Goal: Task Accomplishment & Management: Complete application form

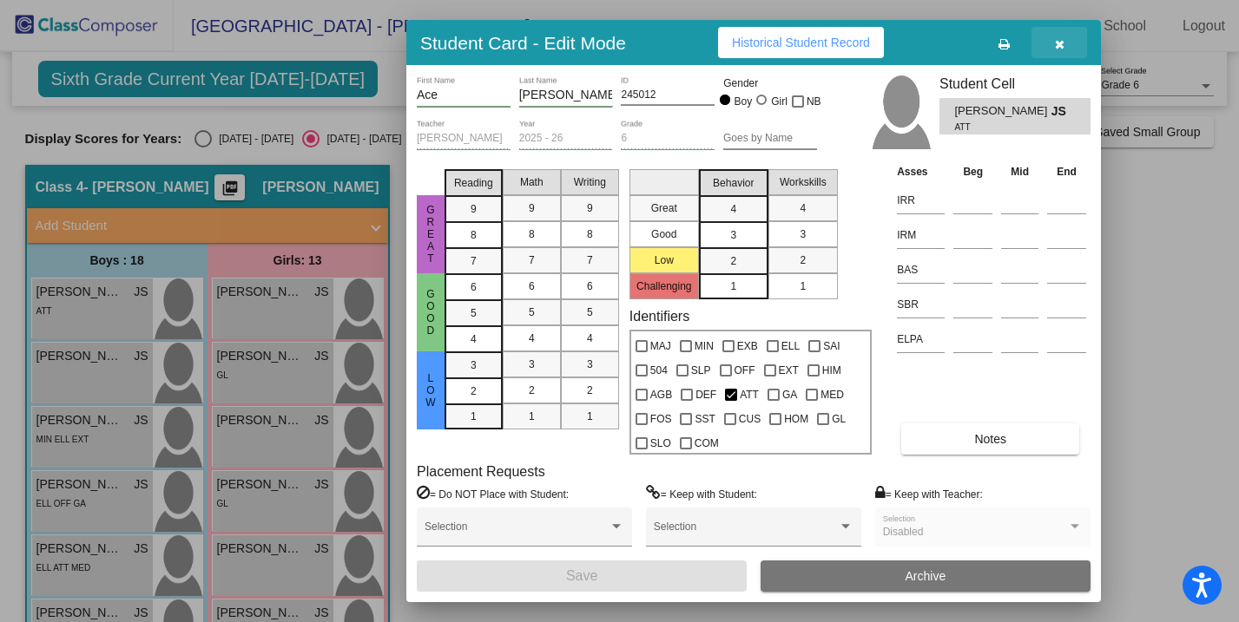
click at [1060, 49] on button "button" at bounding box center [1059, 42] width 56 height 31
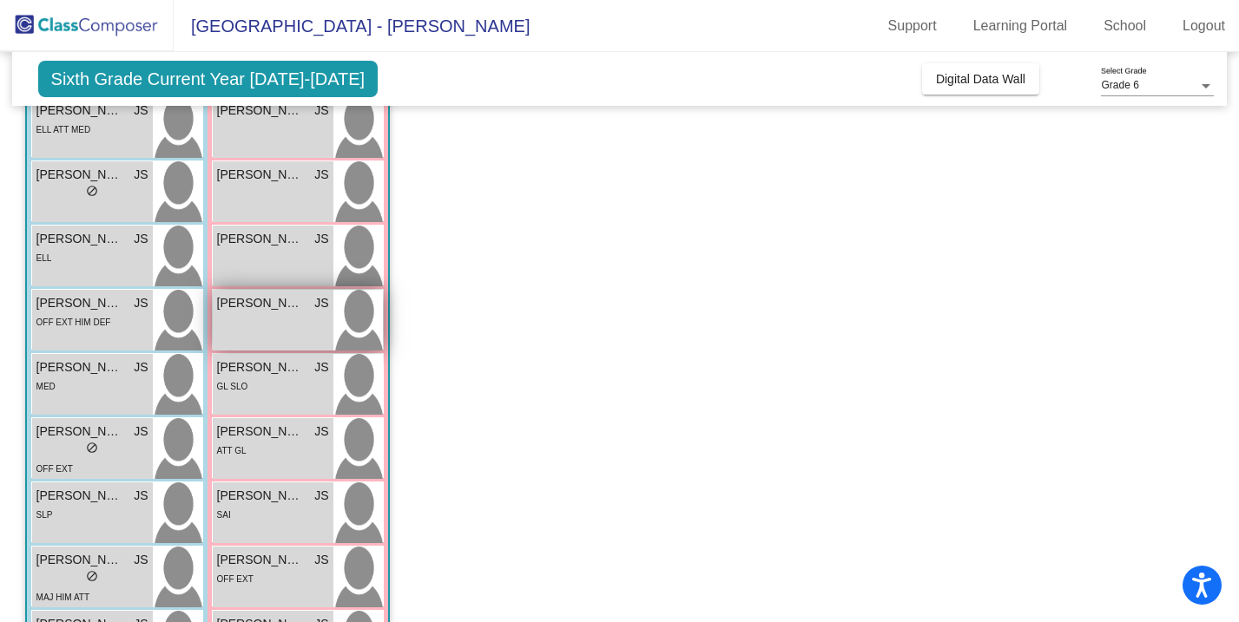
scroll to position [437, 0]
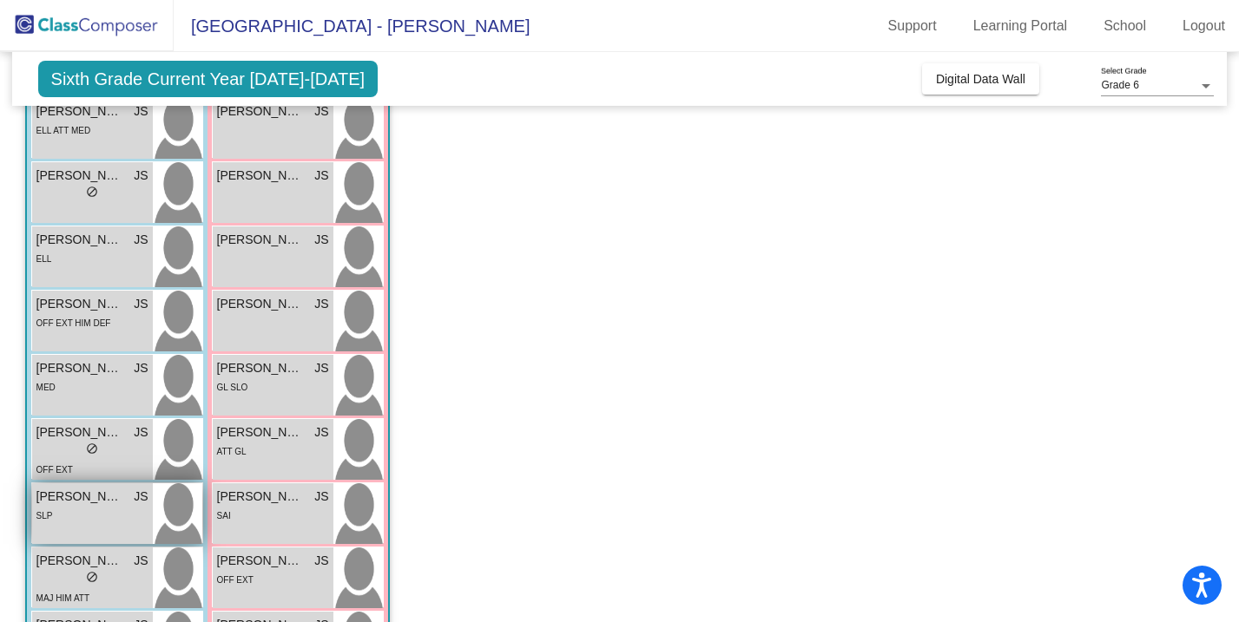
click at [95, 500] on span "[PERSON_NAME]" at bounding box center [79, 497] width 87 height 18
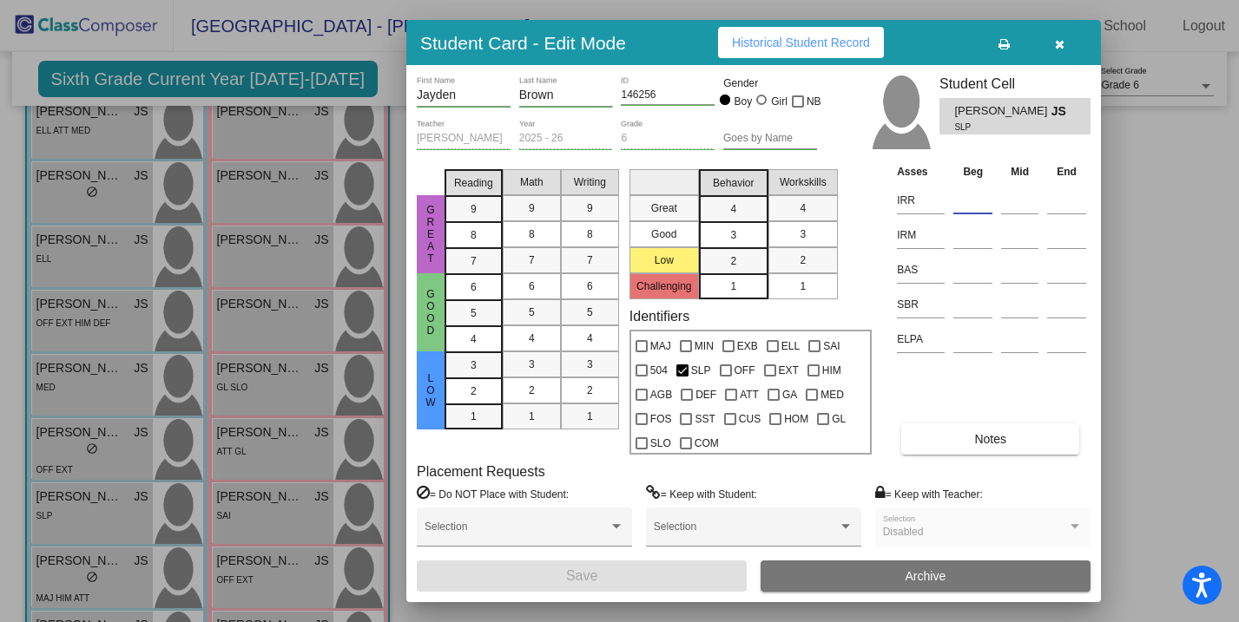
click at [975, 204] on input at bounding box center [972, 200] width 39 height 26
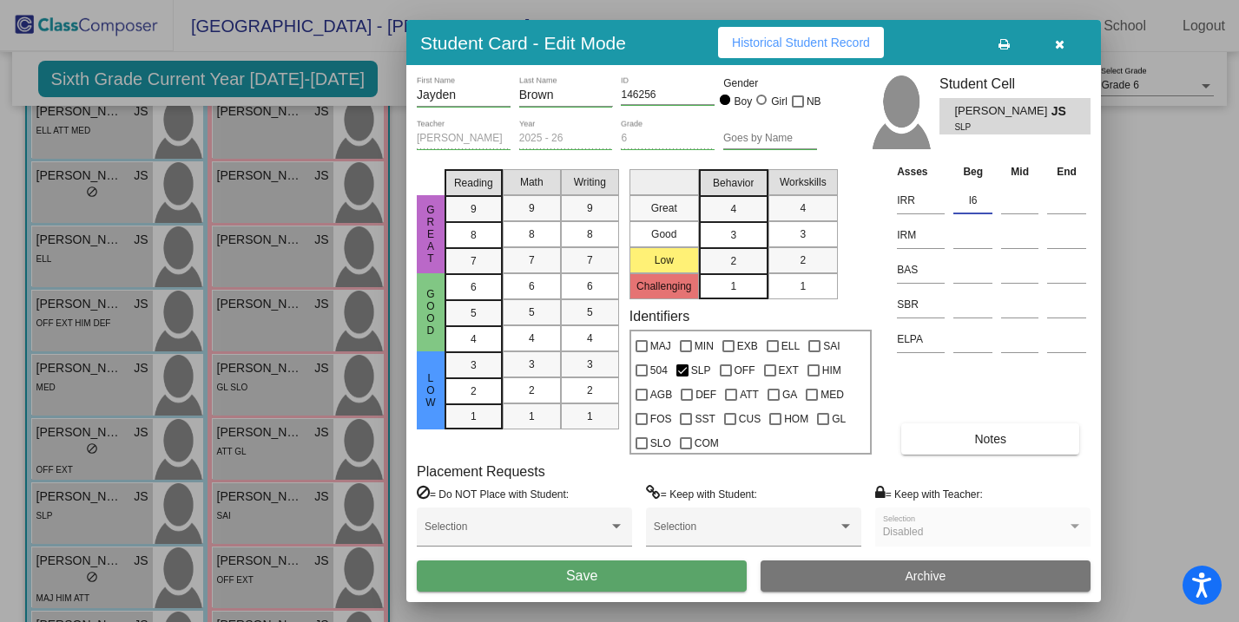
type input "l"
type input "L6"
click at [982, 235] on input at bounding box center [972, 235] width 39 height 26
type input "M6"
click at [970, 293] on input at bounding box center [972, 305] width 39 height 26
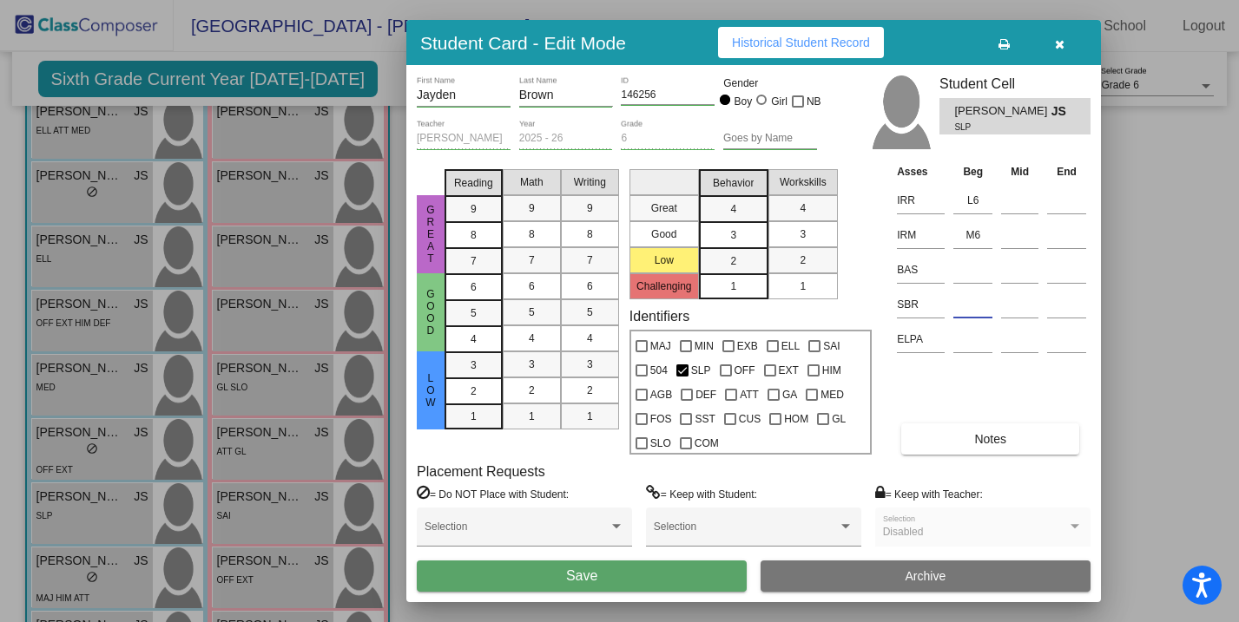
click at [967, 303] on input at bounding box center [972, 305] width 39 height 26
type input "41"
click at [668, 568] on button "Save" at bounding box center [582, 576] width 330 height 31
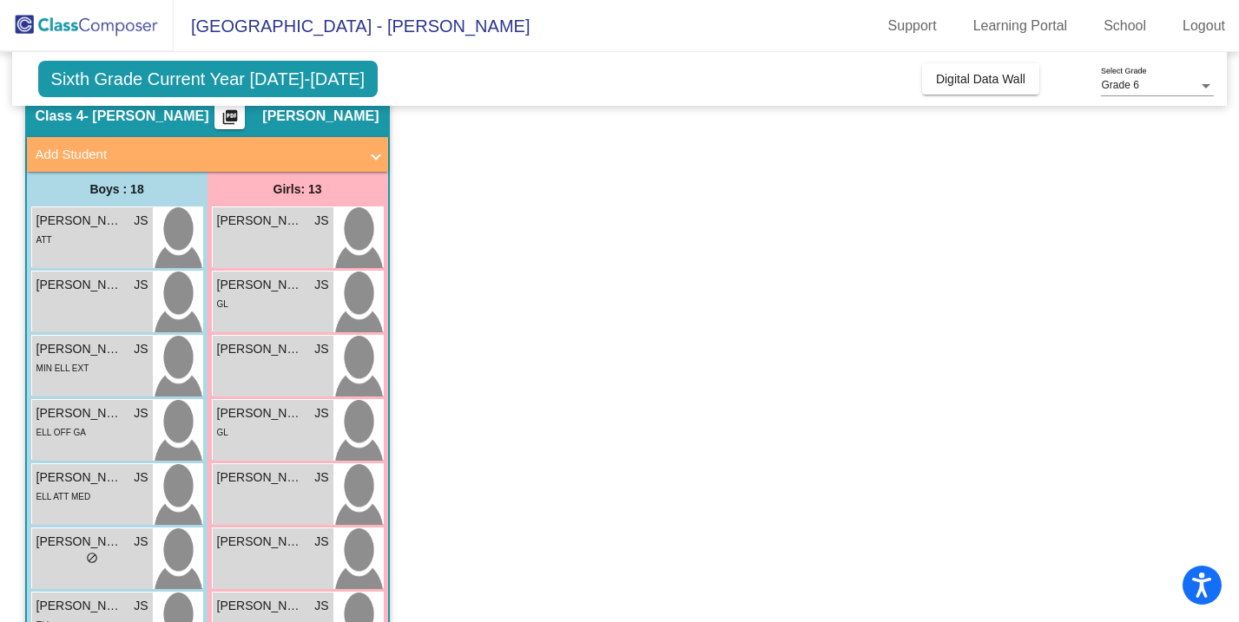
scroll to position [0, 0]
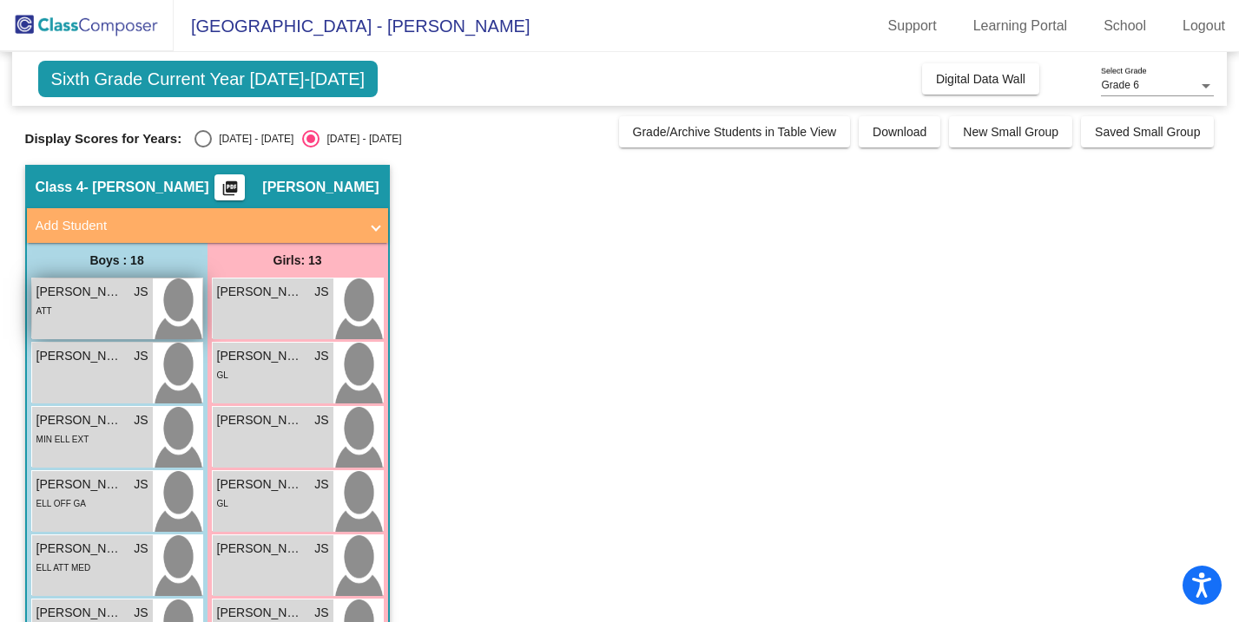
click at [109, 316] on div "ATT" at bounding box center [92, 310] width 112 height 18
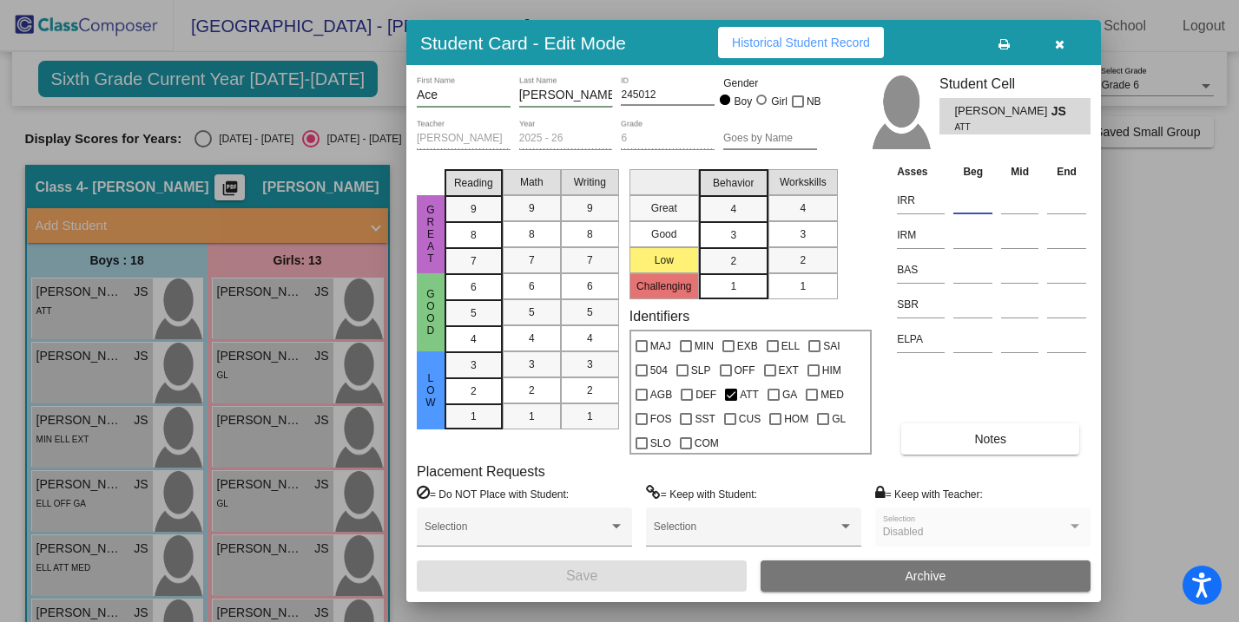
click at [974, 206] on input at bounding box center [972, 200] width 39 height 26
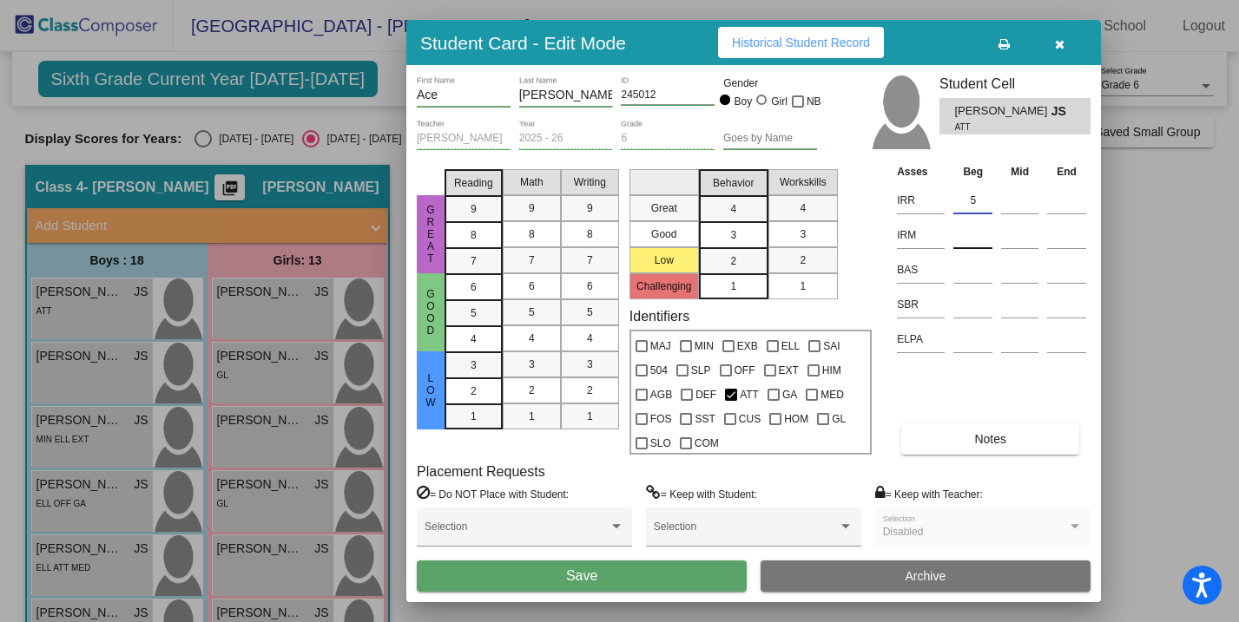
type input "5"
click at [971, 230] on input at bounding box center [972, 235] width 39 height 26
type input "5"
click at [961, 297] on input at bounding box center [972, 305] width 39 height 26
type input "41"
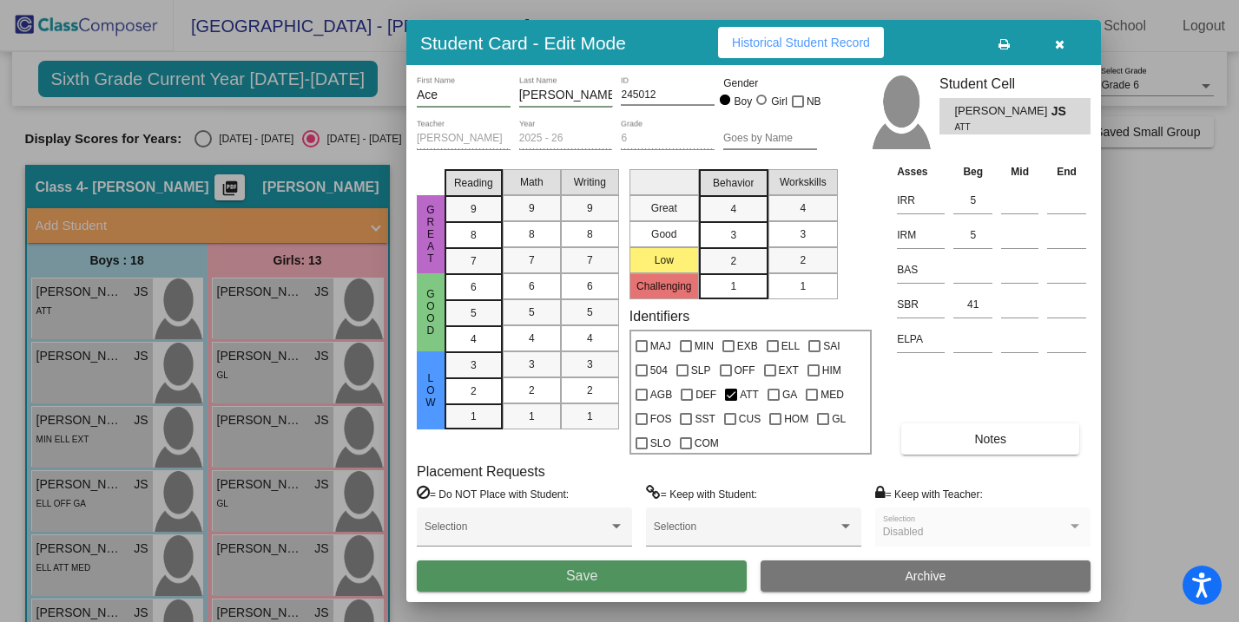
click at [651, 576] on button "Save" at bounding box center [582, 576] width 330 height 31
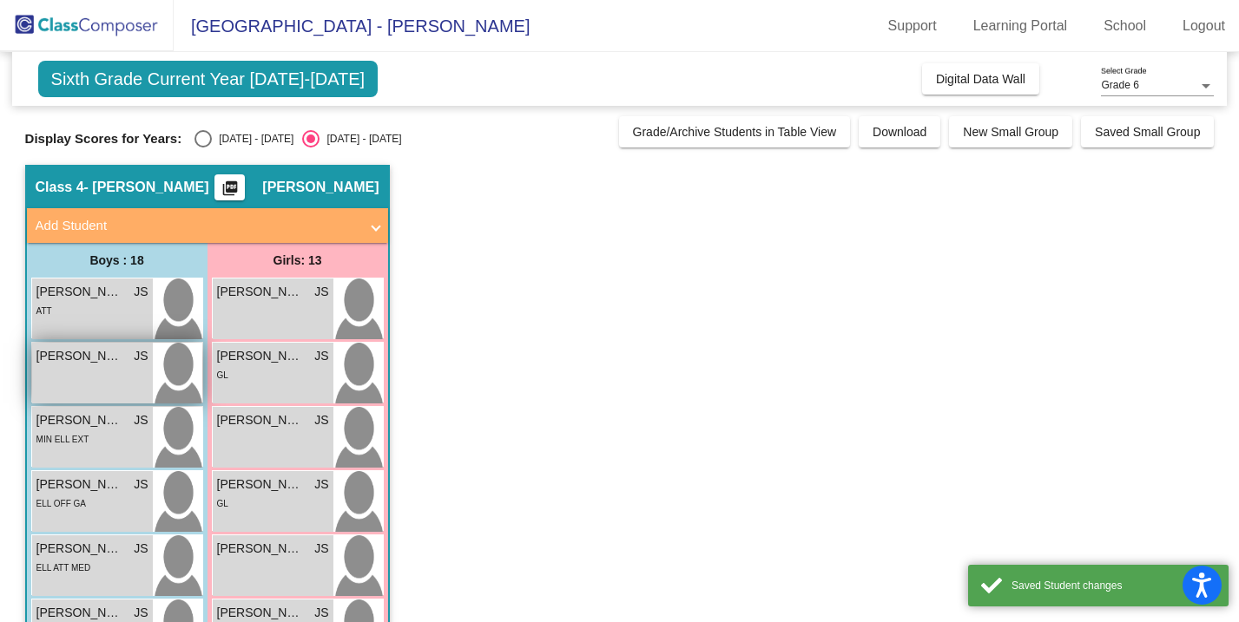
click at [134, 396] on div "[PERSON_NAME] JS lock do_not_disturb_alt" at bounding box center [92, 373] width 121 height 61
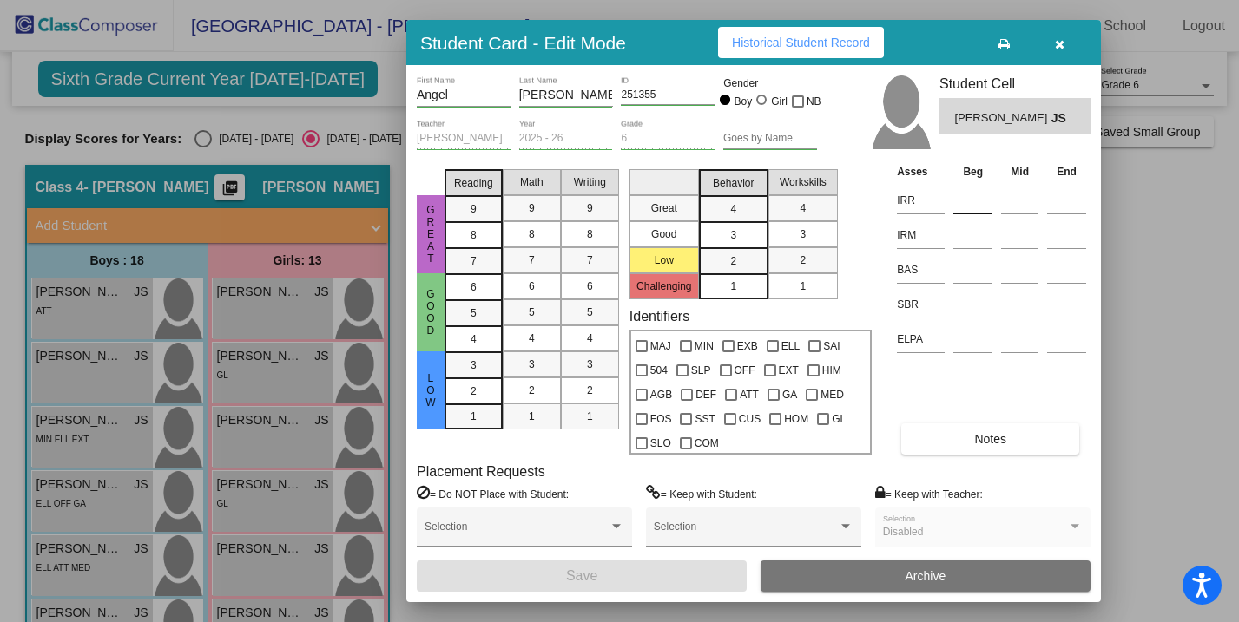
click at [983, 203] on input at bounding box center [972, 200] width 39 height 26
click at [972, 231] on input at bounding box center [972, 235] width 39 height 26
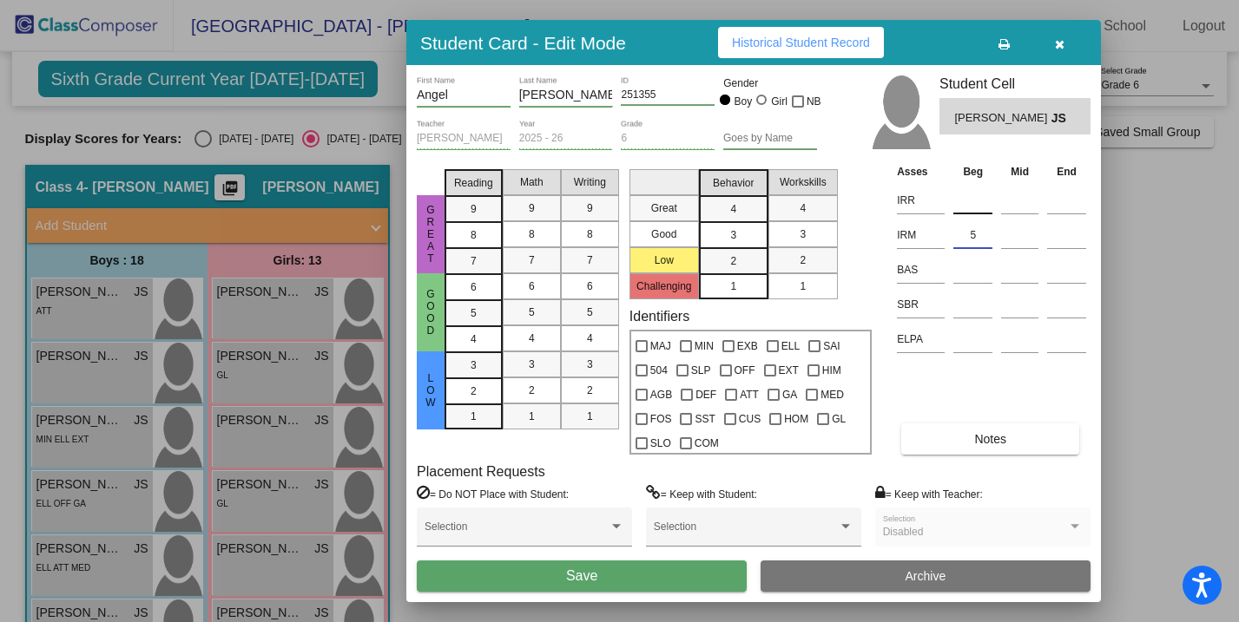
type input "5"
click at [977, 206] on input at bounding box center [972, 200] width 39 height 26
type input "3"
click at [968, 301] on input at bounding box center [972, 305] width 39 height 26
type input "33"
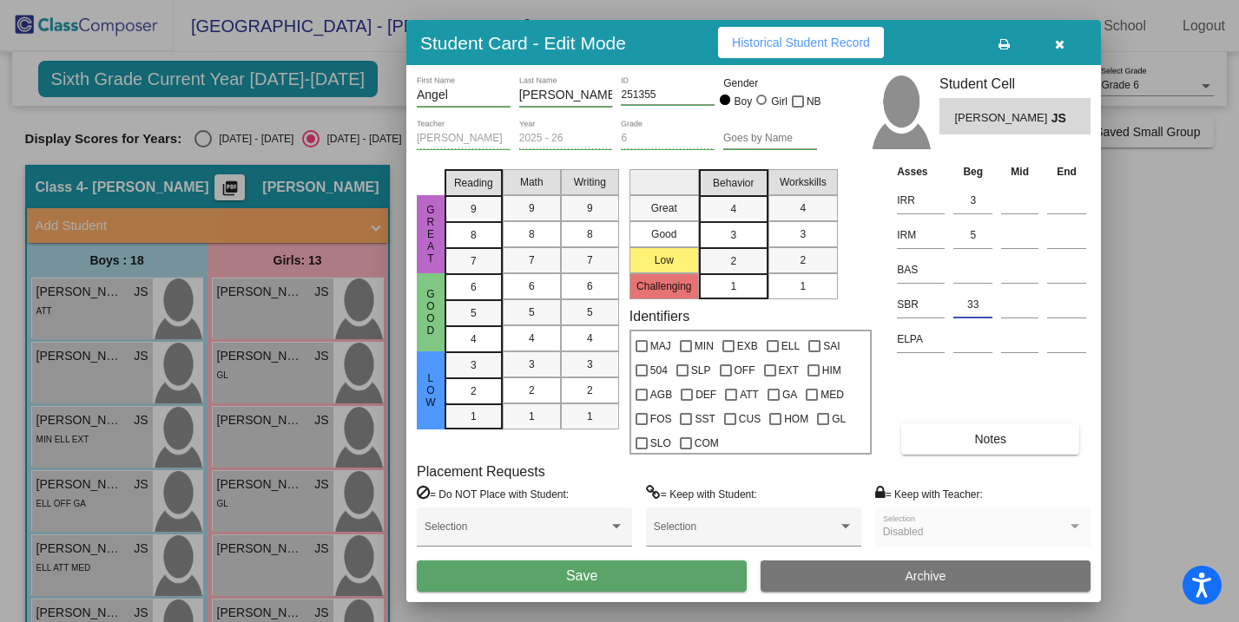
click at [701, 572] on button "Save" at bounding box center [582, 576] width 330 height 31
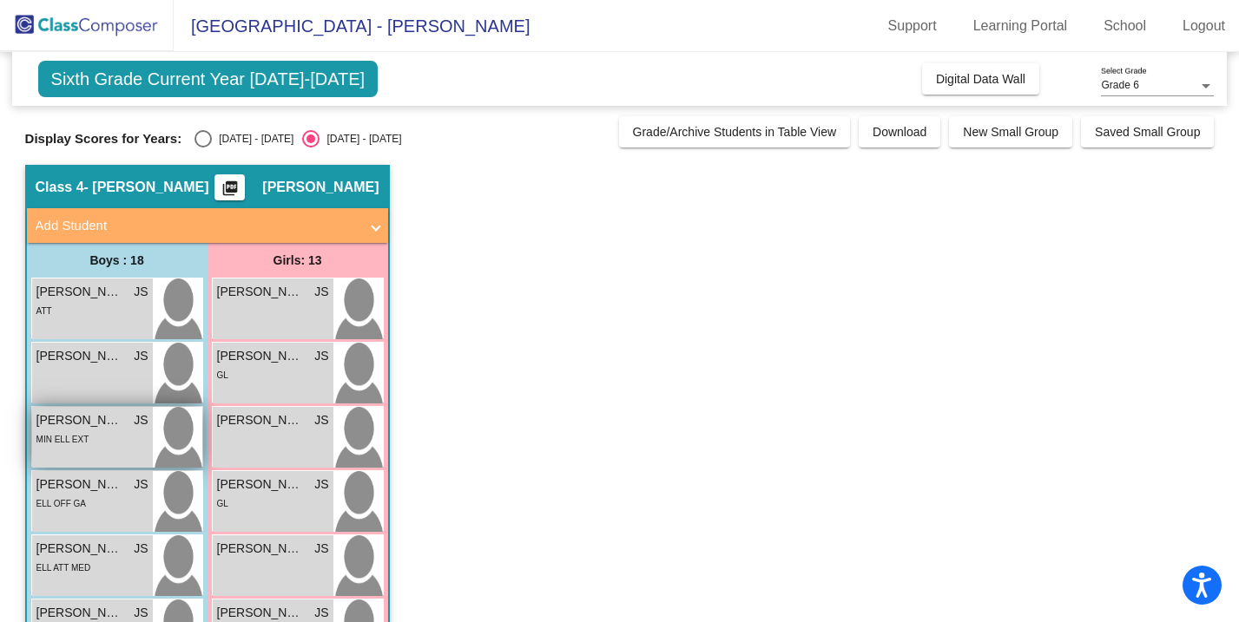
click at [89, 434] on div "MIN ELL EXT" at bounding box center [92, 439] width 112 height 18
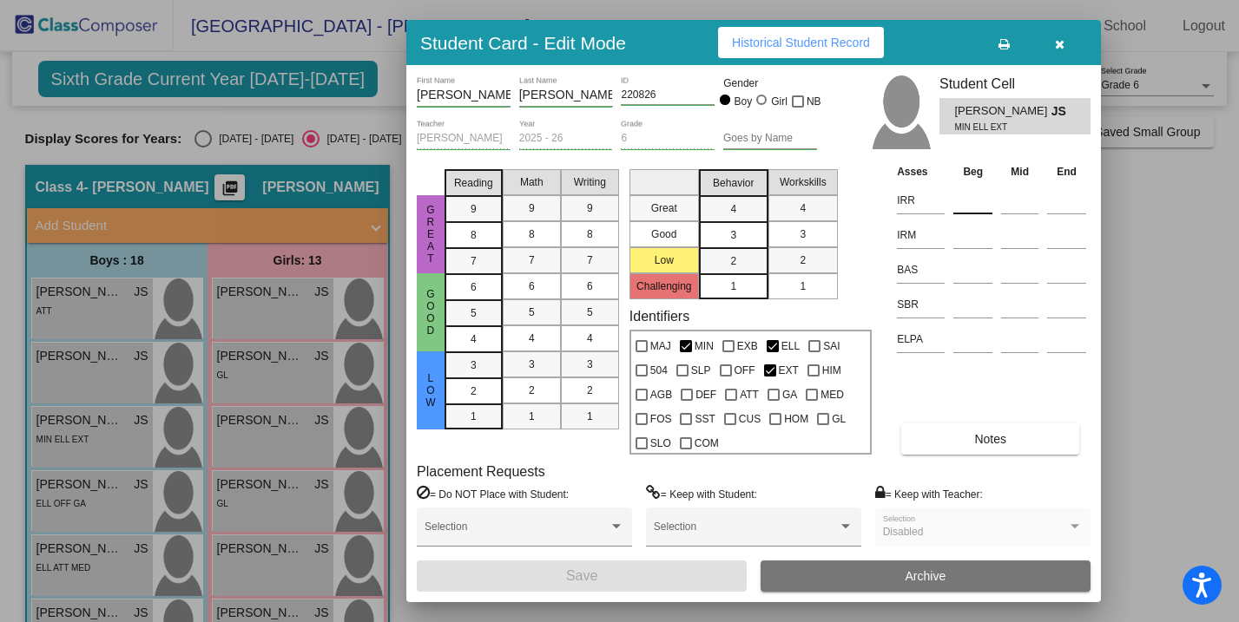
click at [977, 205] on input at bounding box center [972, 200] width 39 height 26
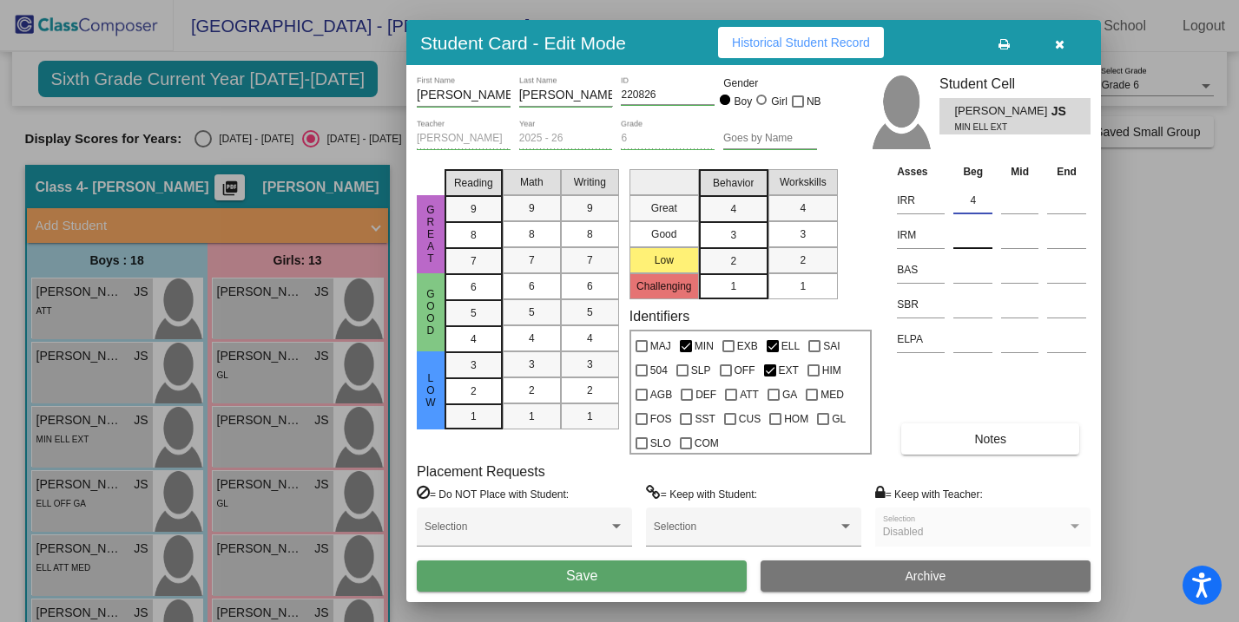
type input "4"
click at [972, 234] on input at bounding box center [972, 235] width 39 height 26
type input "5"
click at [971, 300] on input at bounding box center [972, 305] width 39 height 26
type input "42"
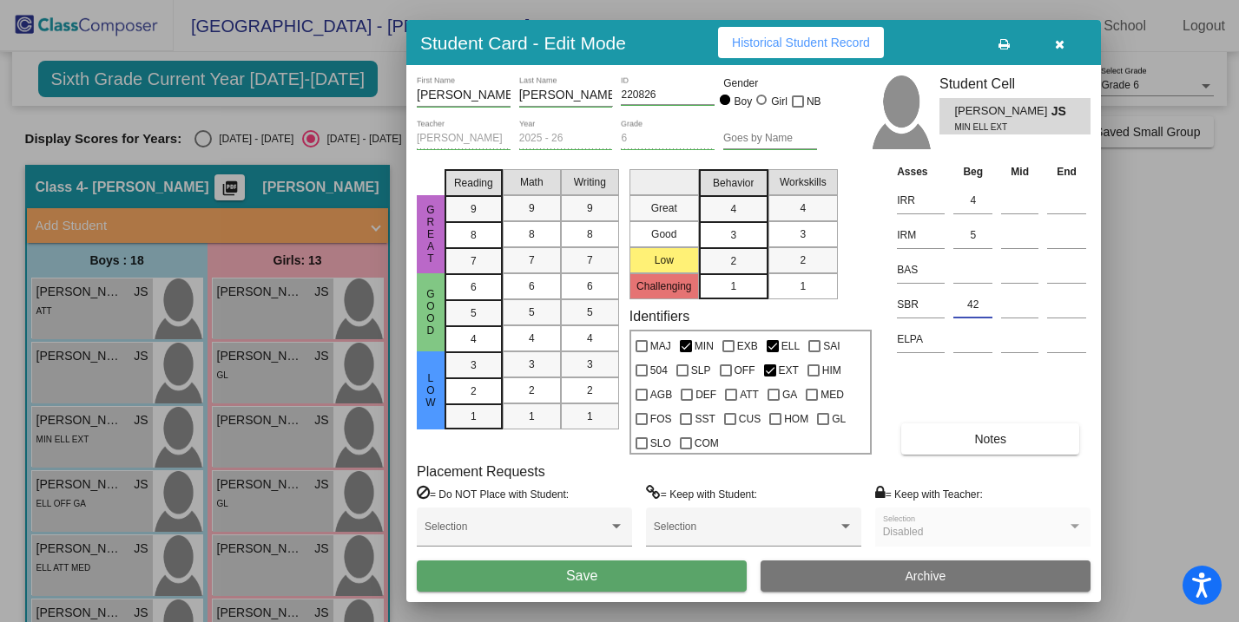
click at [678, 571] on button "Save" at bounding box center [582, 576] width 330 height 31
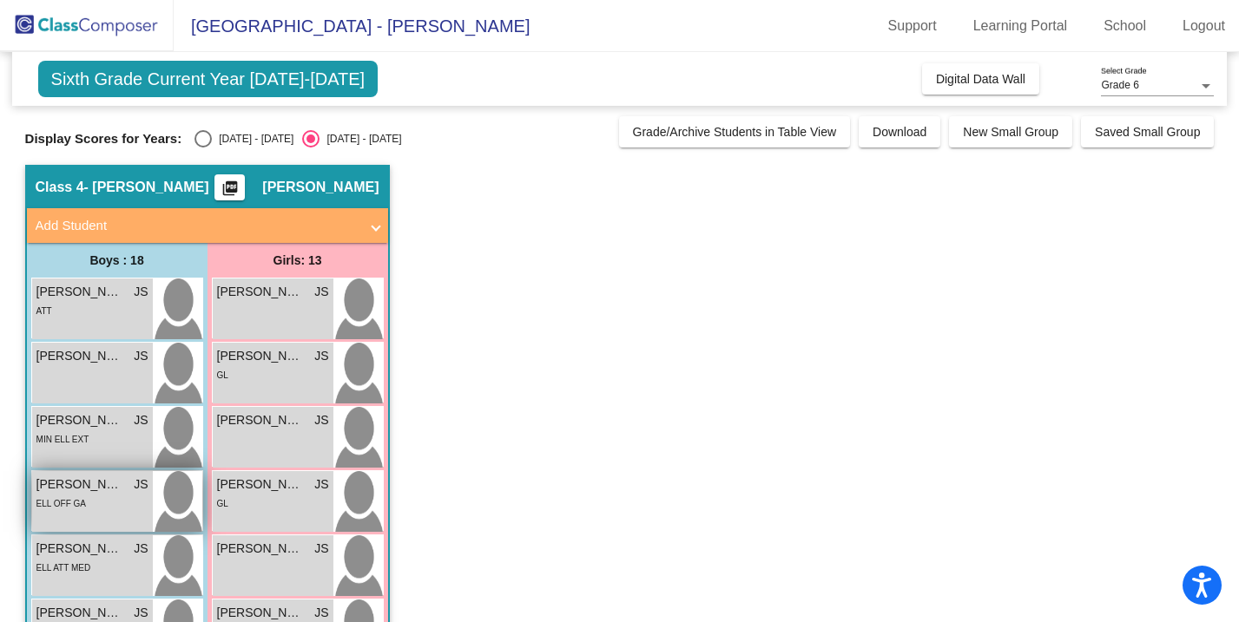
click at [102, 481] on span "[PERSON_NAME]" at bounding box center [79, 485] width 87 height 18
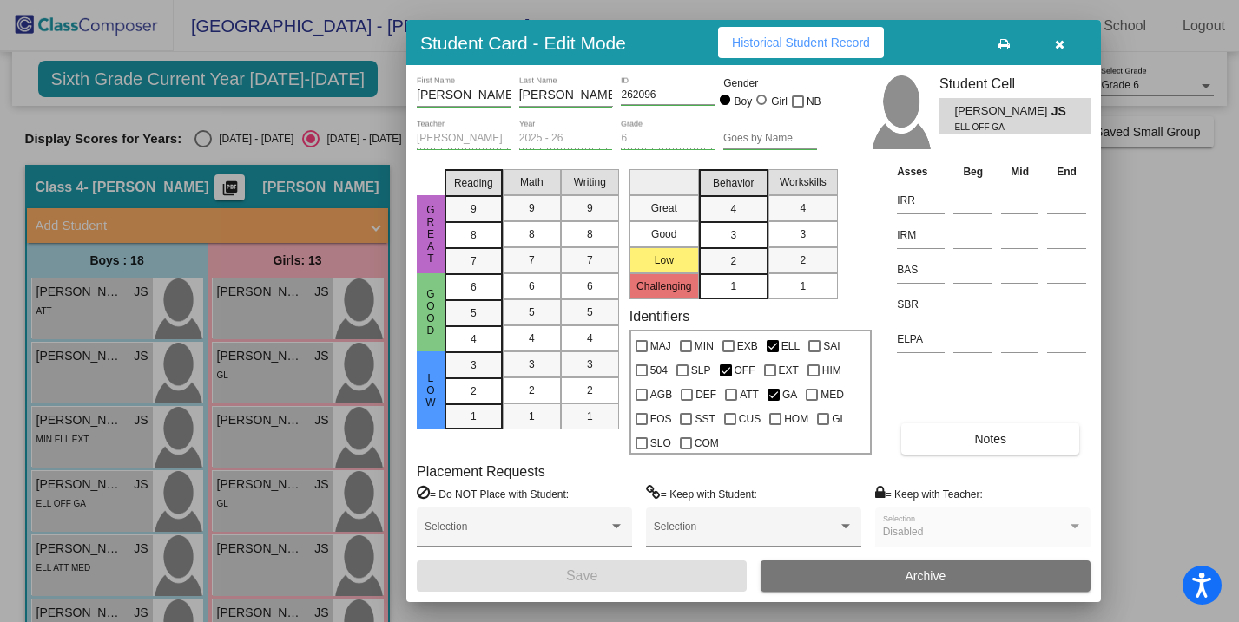
click at [1060, 47] on icon "button" at bounding box center [1060, 44] width 10 height 12
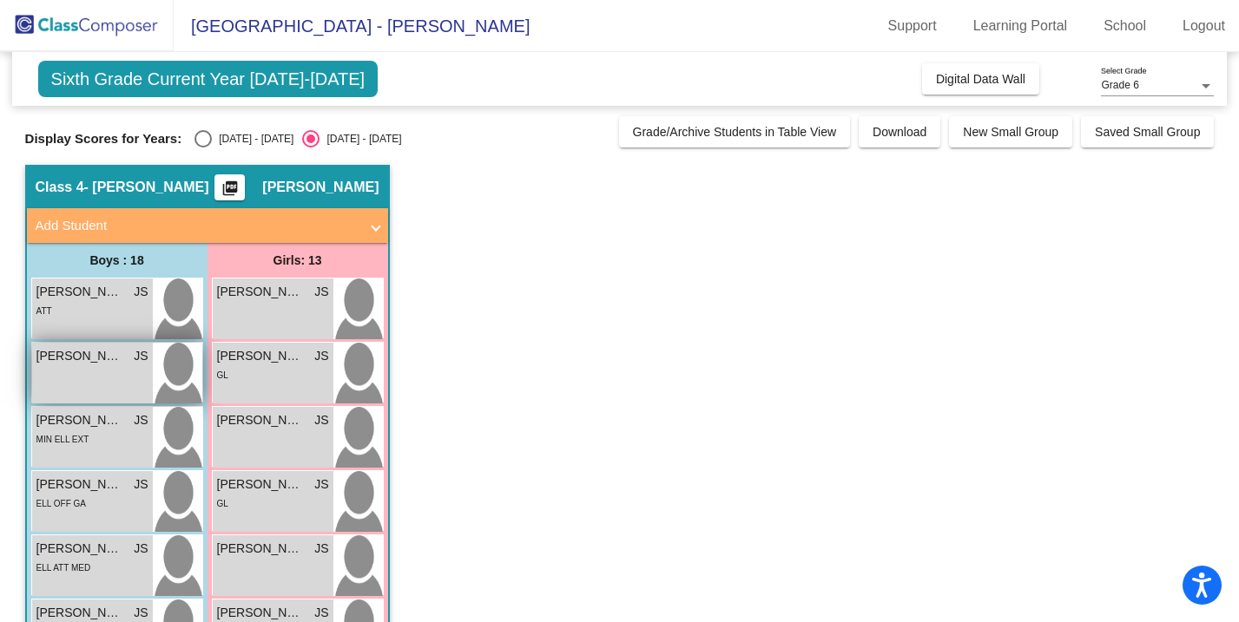
scroll to position [89, 0]
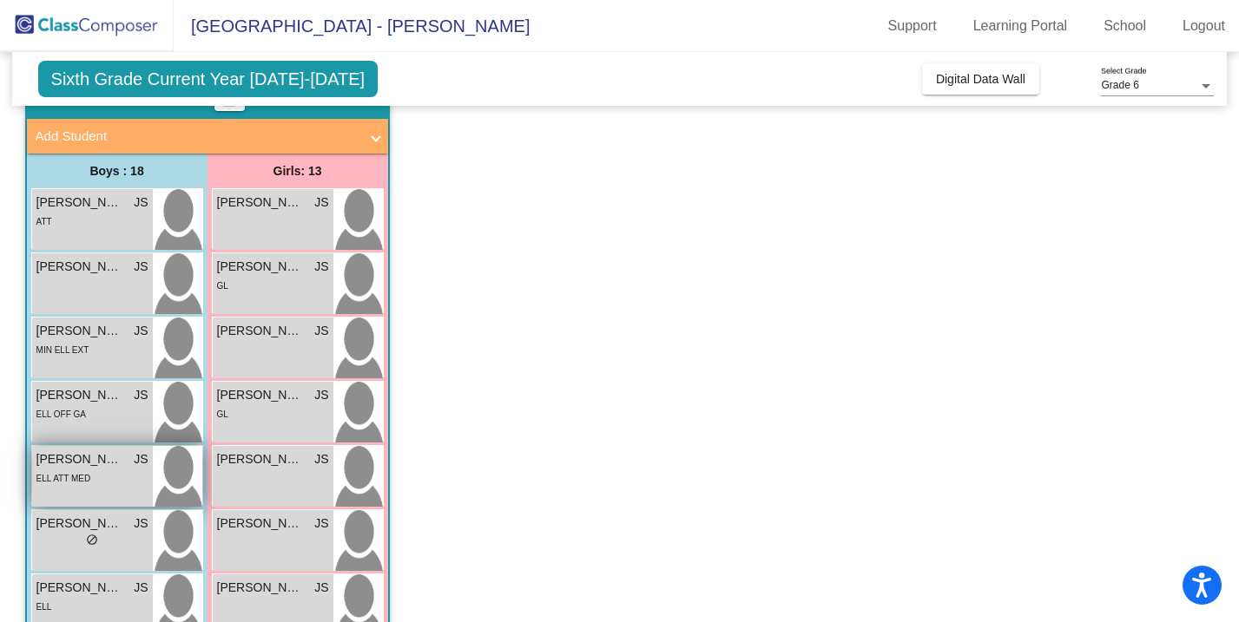
click at [123, 488] on div "[PERSON_NAME] [PERSON_NAME] lock do_not_disturb_alt ELL ATT MED" at bounding box center [92, 476] width 121 height 61
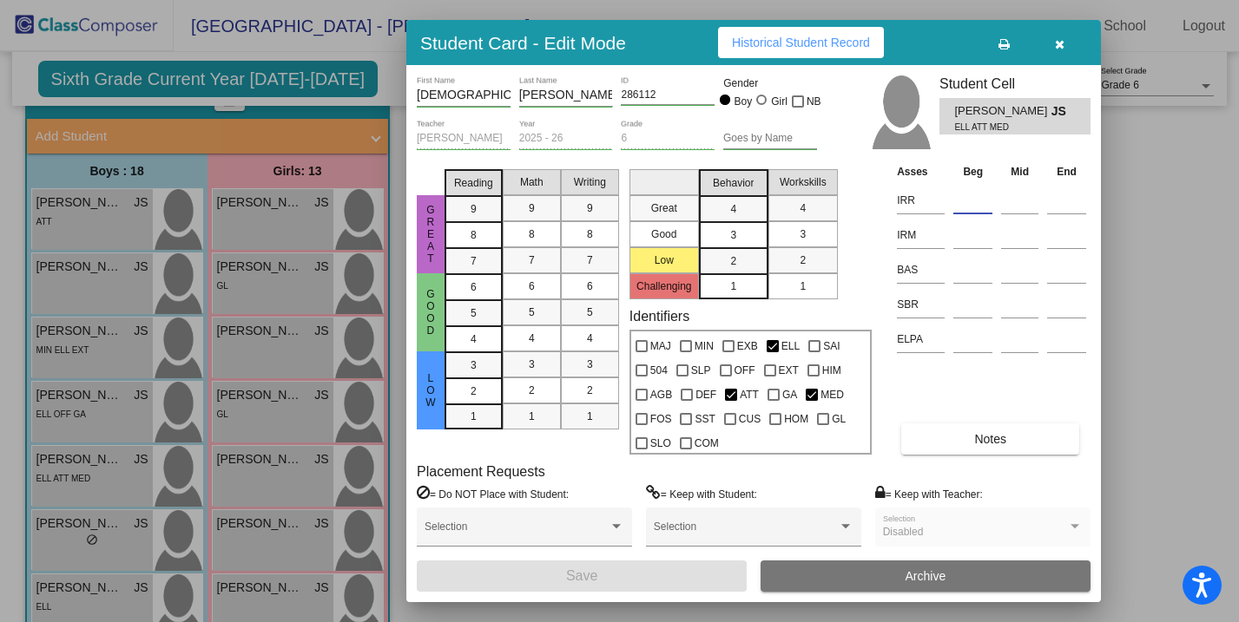
click at [976, 204] on input at bounding box center [972, 200] width 39 height 26
click at [972, 240] on input at bounding box center [972, 235] width 39 height 26
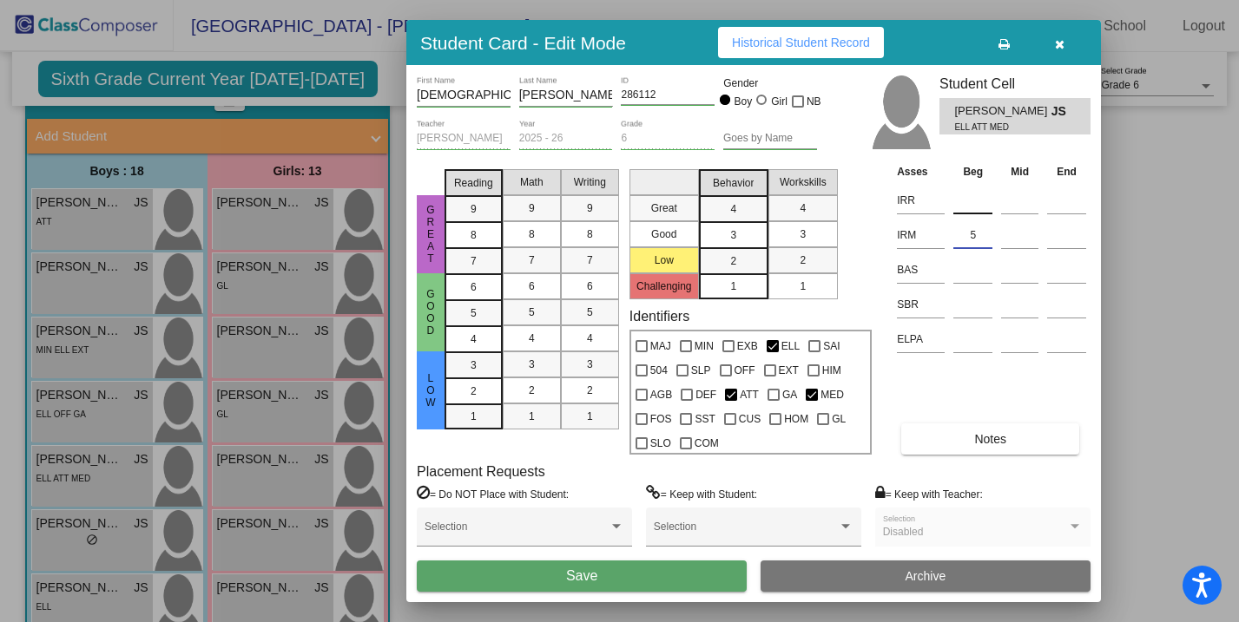
type input "5"
click at [976, 204] on input at bounding box center [972, 200] width 39 height 26
type input "4"
click at [970, 304] on input at bounding box center [972, 305] width 39 height 26
type input "41"
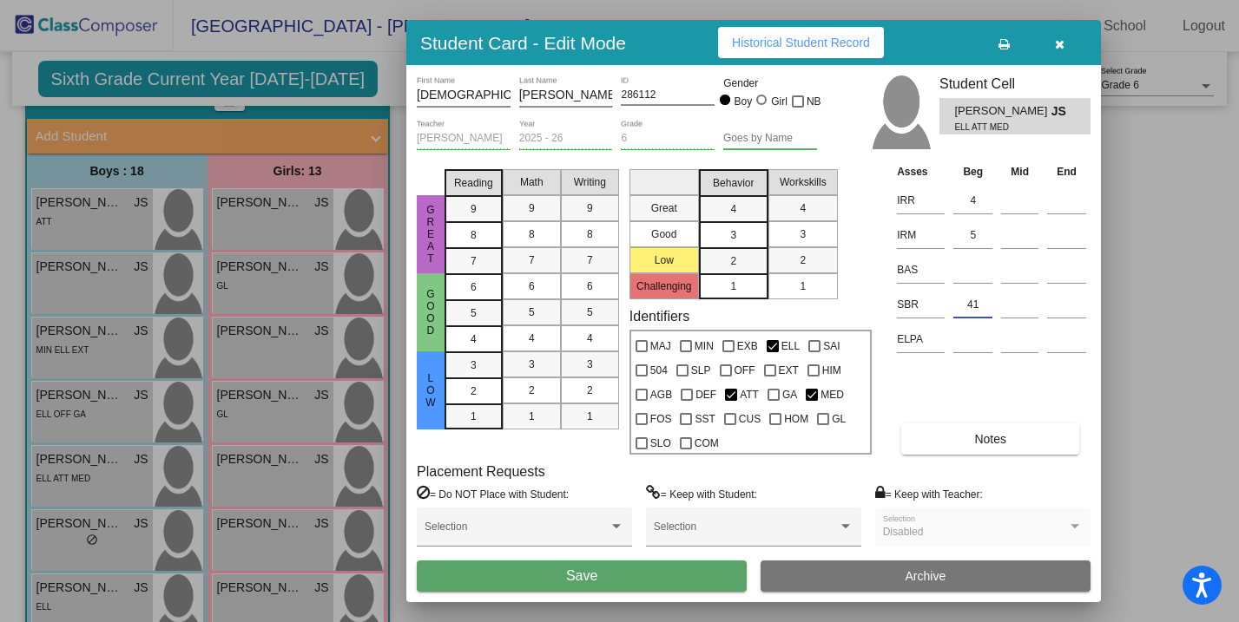
click at [666, 574] on button "Save" at bounding box center [582, 576] width 330 height 31
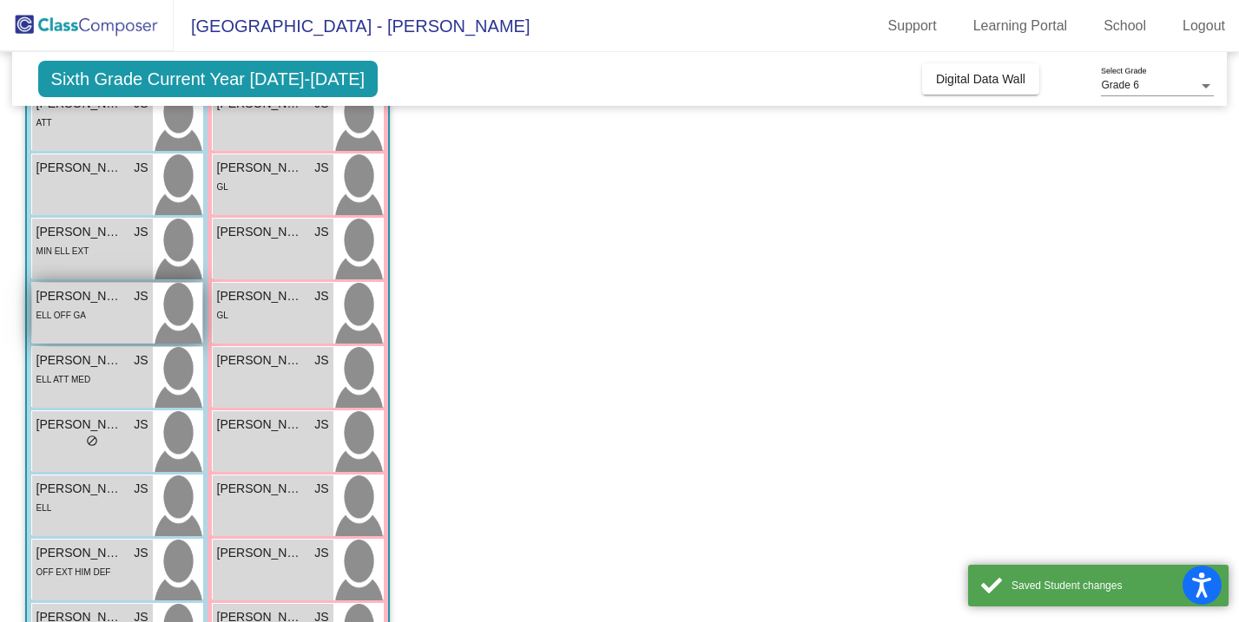
scroll to position [193, 0]
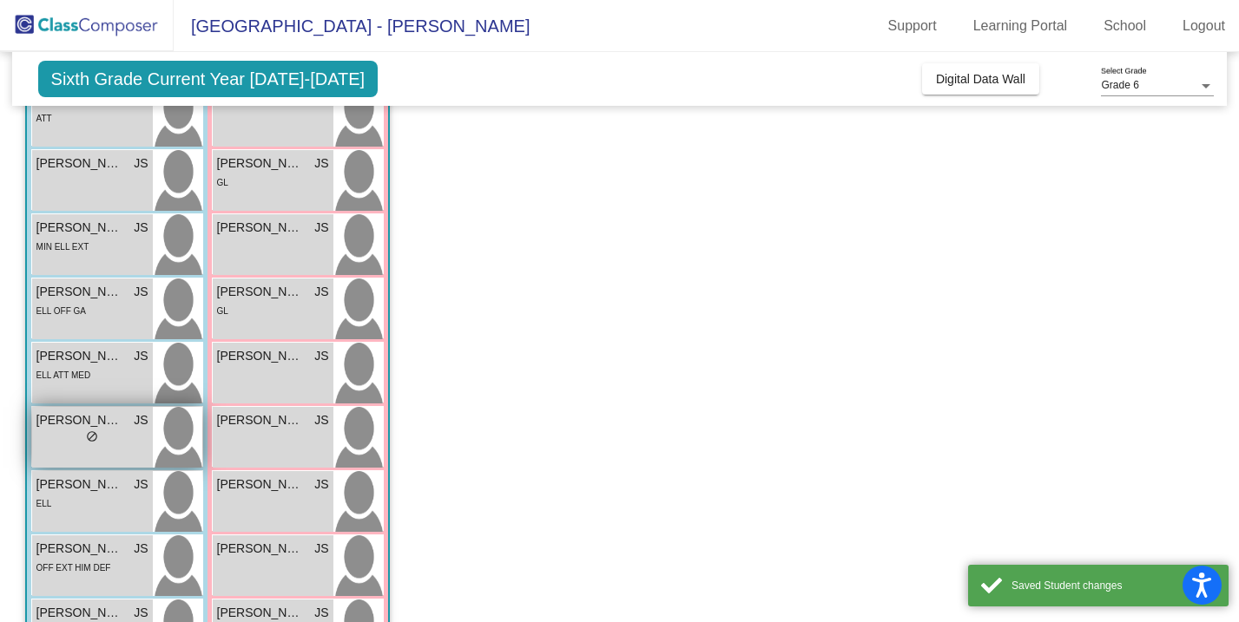
click at [113, 433] on div "lock do_not_disturb_alt" at bounding box center [92, 439] width 112 height 18
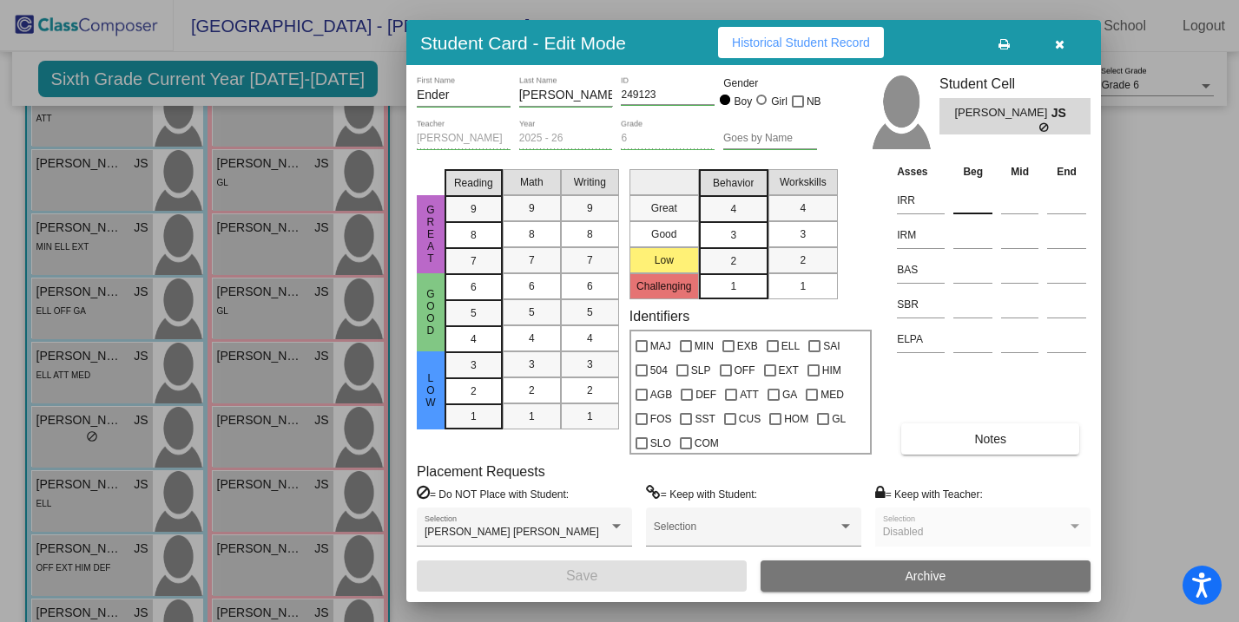
click at [977, 205] on input at bounding box center [972, 200] width 39 height 26
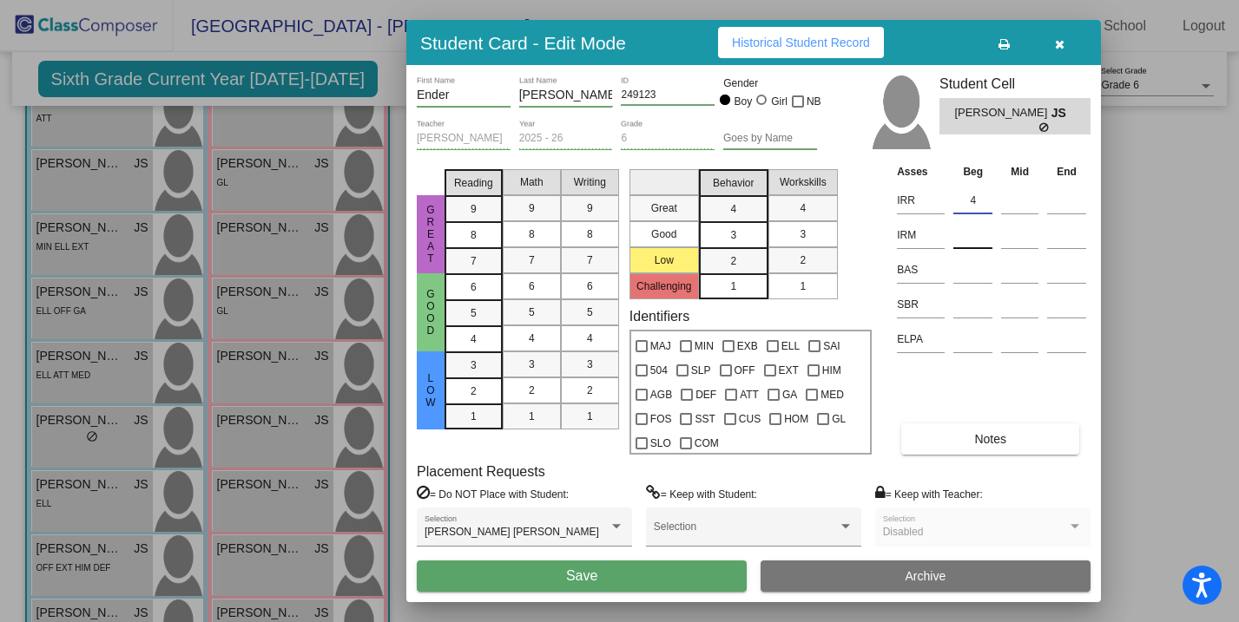
type input "4"
click at [977, 241] on input at bounding box center [972, 235] width 39 height 26
type input "4"
click at [972, 301] on input at bounding box center [972, 305] width 39 height 26
type input "51"
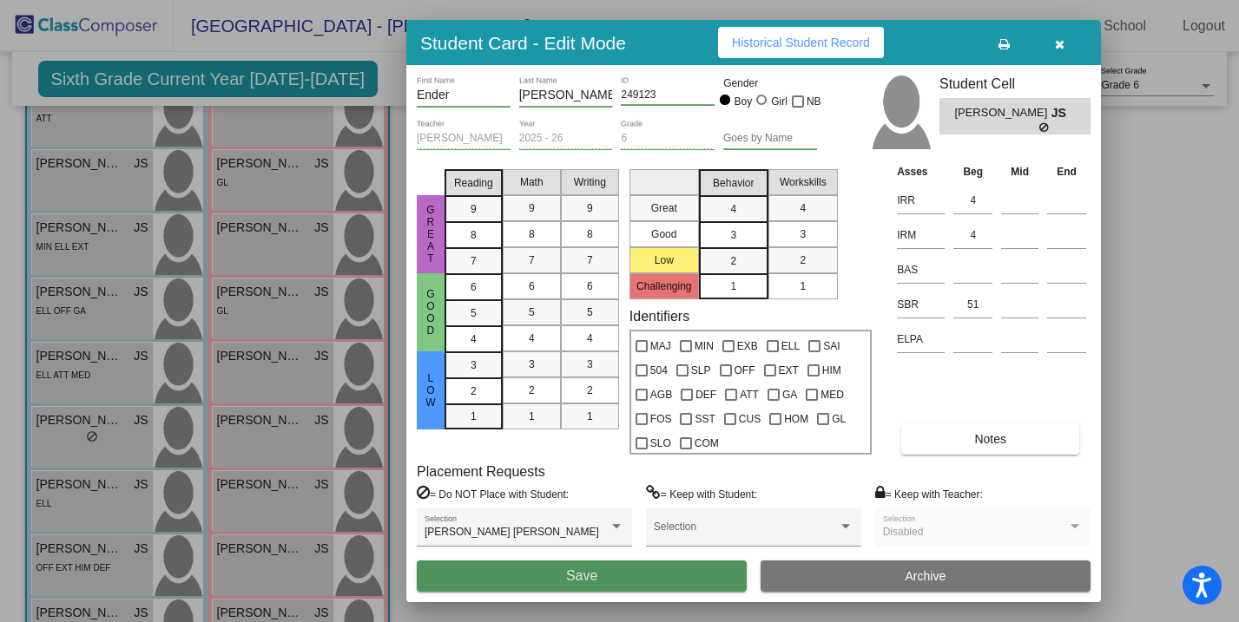
click at [660, 573] on button "Save" at bounding box center [582, 576] width 330 height 31
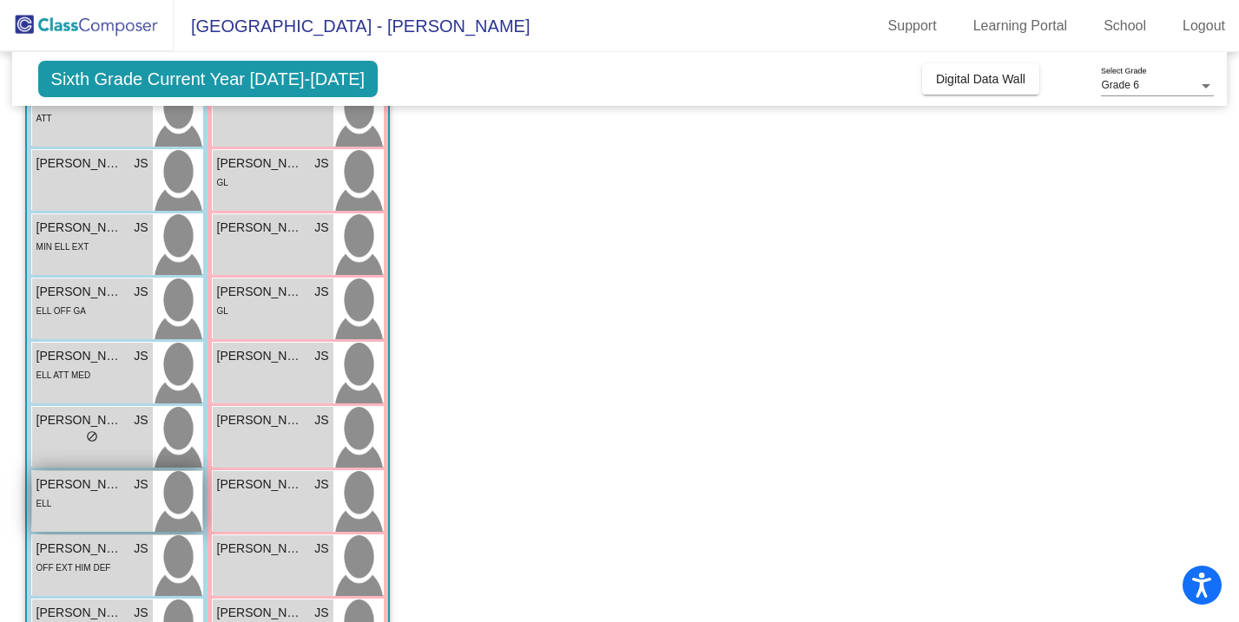
click at [74, 487] on span "[PERSON_NAME] De La [PERSON_NAME]" at bounding box center [79, 485] width 87 height 18
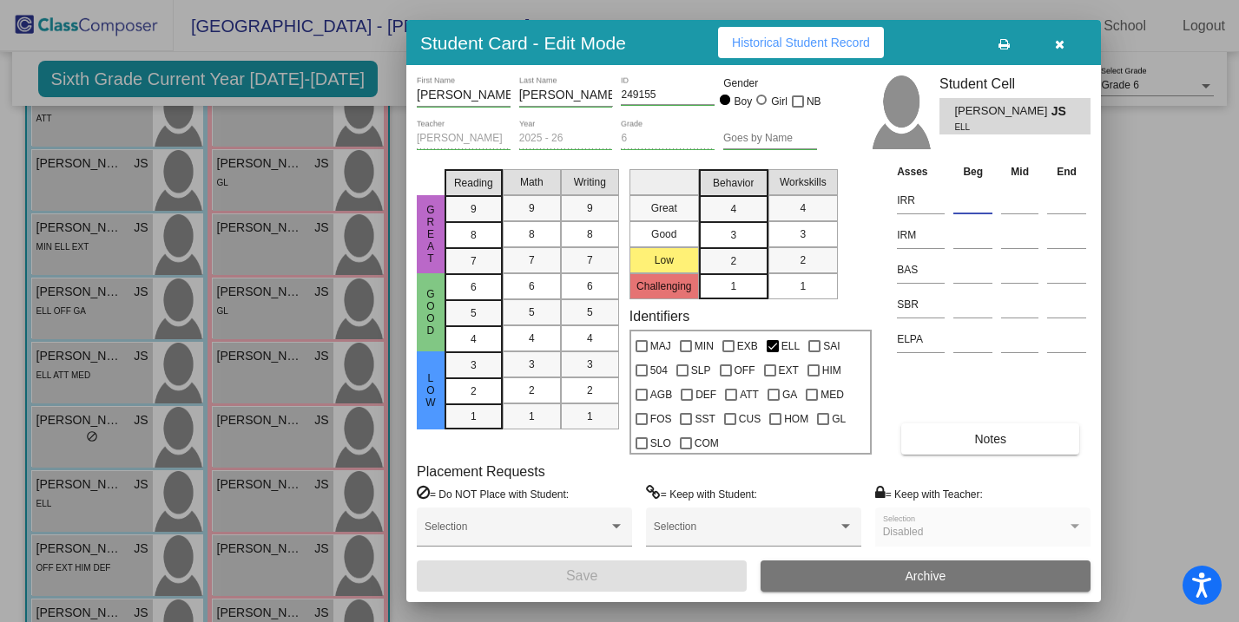
click at [968, 201] on input at bounding box center [972, 200] width 39 height 26
click at [960, 237] on input at bounding box center [972, 235] width 39 height 26
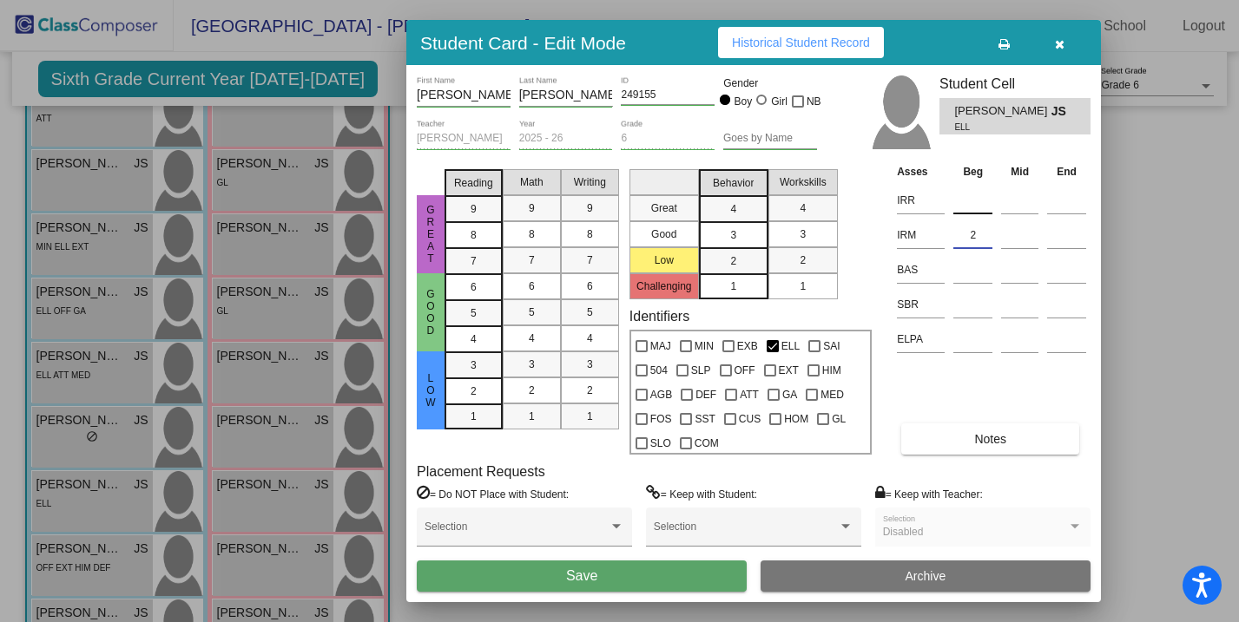
type input "2"
click at [969, 204] on input at bounding box center [972, 200] width 39 height 26
type input "3"
click at [982, 306] on input at bounding box center [972, 305] width 39 height 26
type input "45"
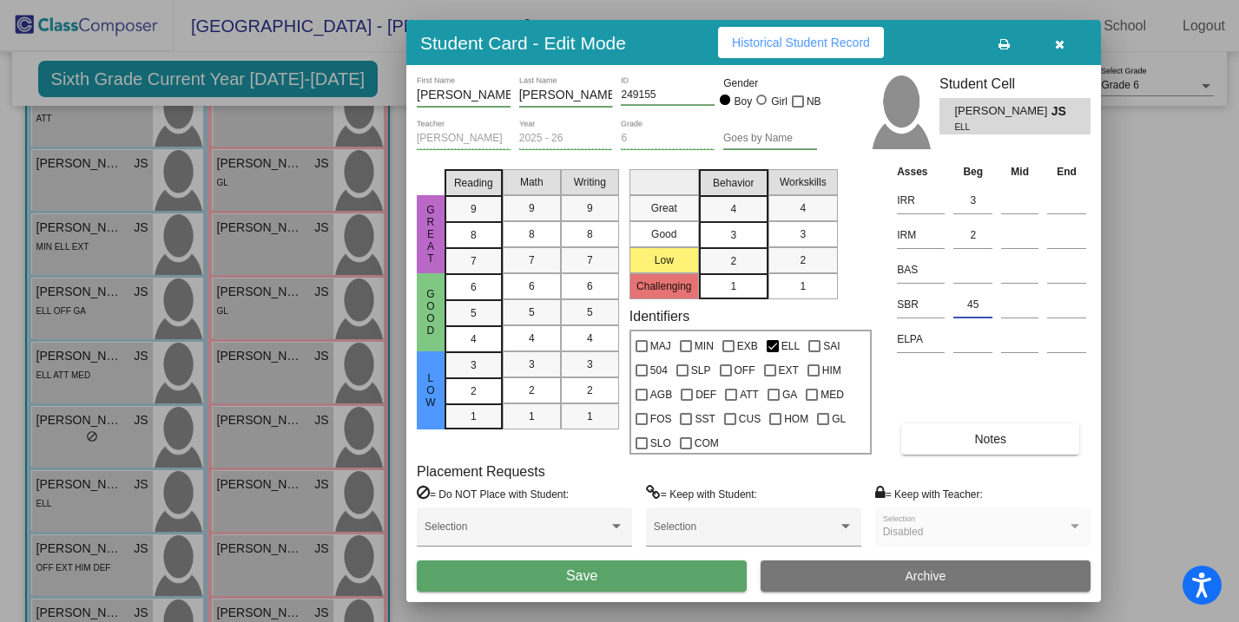
click at [658, 575] on button "Save" at bounding box center [582, 576] width 330 height 31
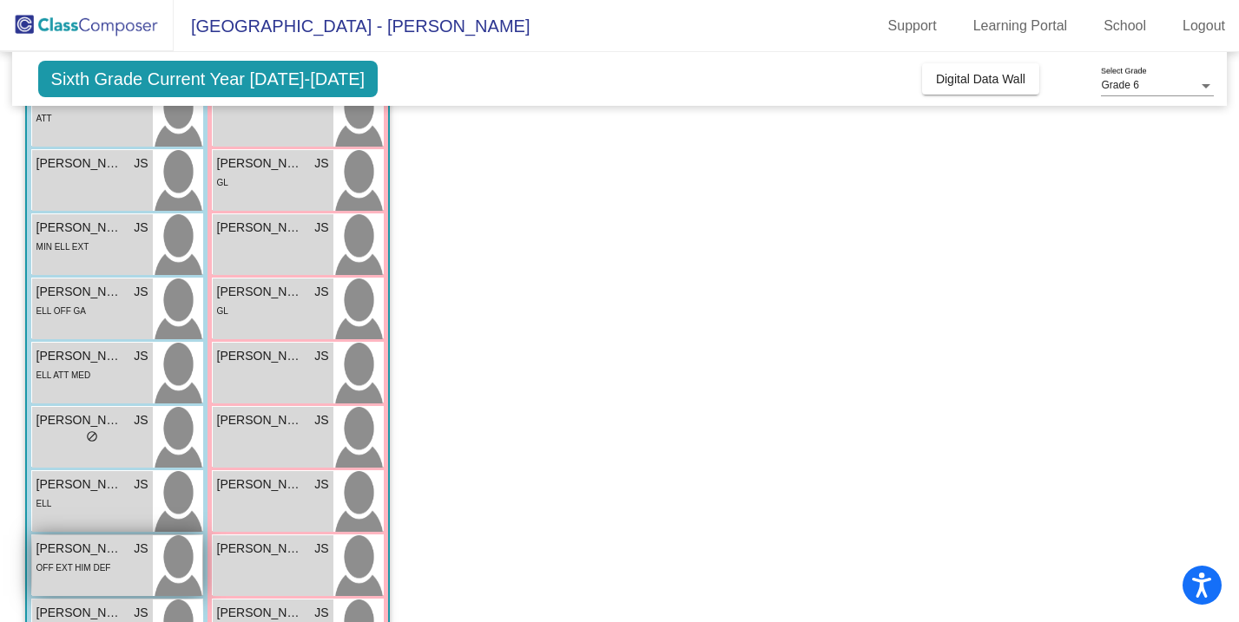
click at [107, 574] on div "OFF EXT HIM DEF" at bounding box center [73, 567] width 75 height 18
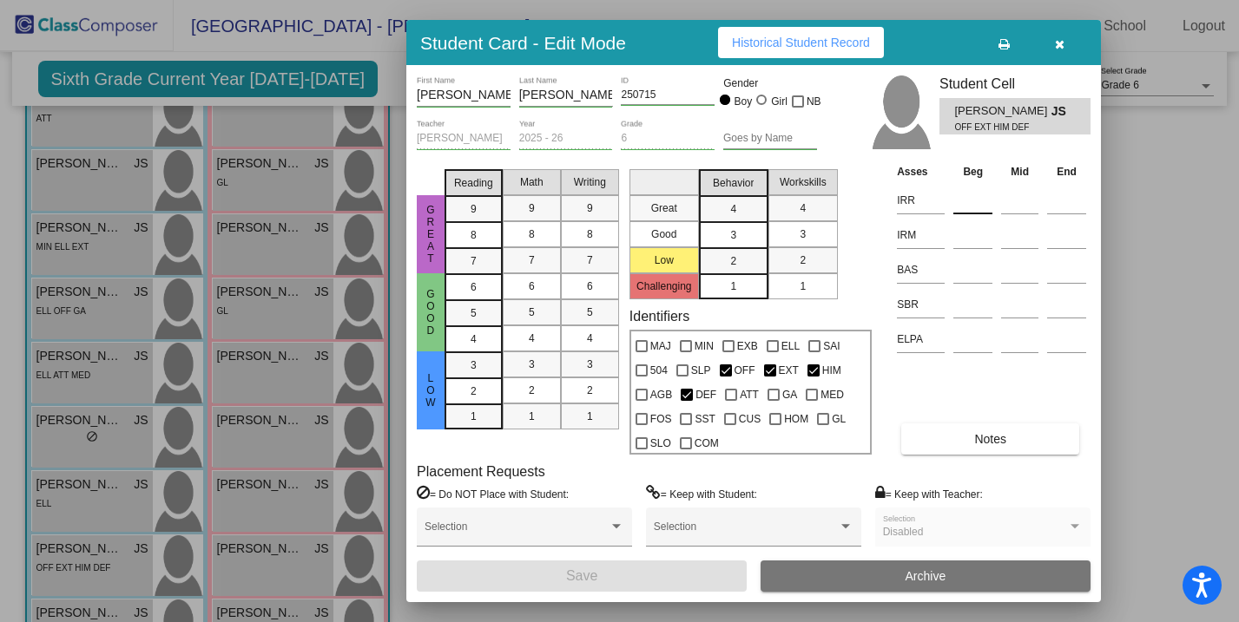
click at [975, 199] on input at bounding box center [972, 200] width 39 height 26
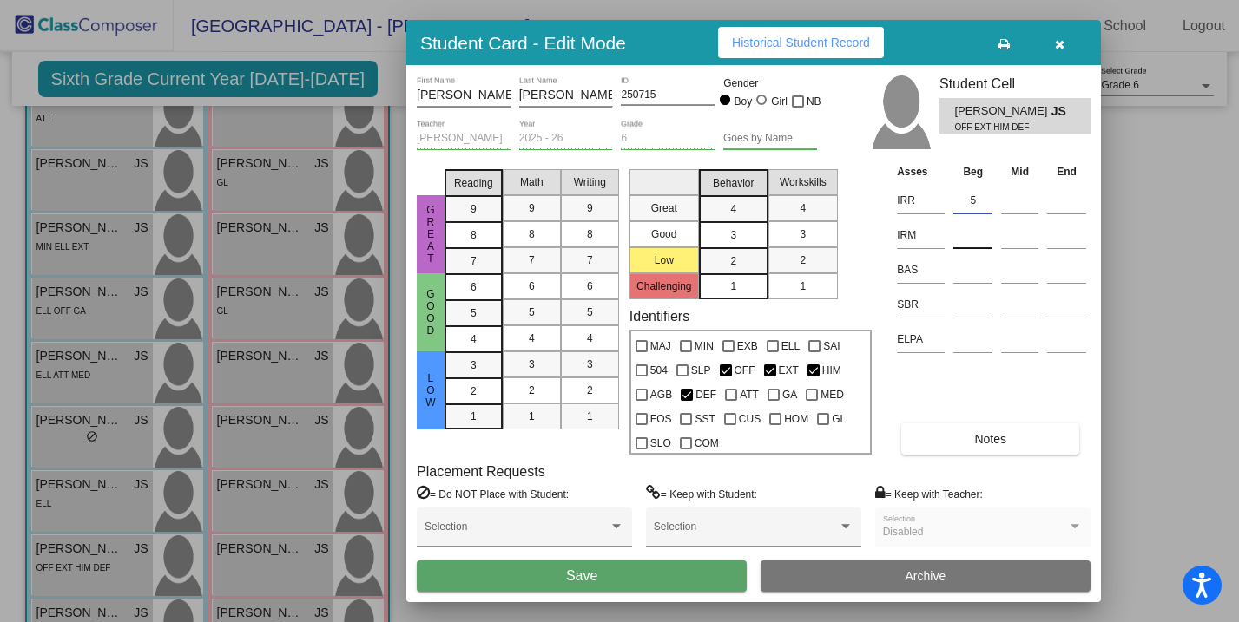
type input "5"
click at [971, 238] on input at bounding box center [972, 235] width 39 height 26
type input "5"
click at [976, 306] on input at bounding box center [972, 305] width 39 height 26
type input "24"
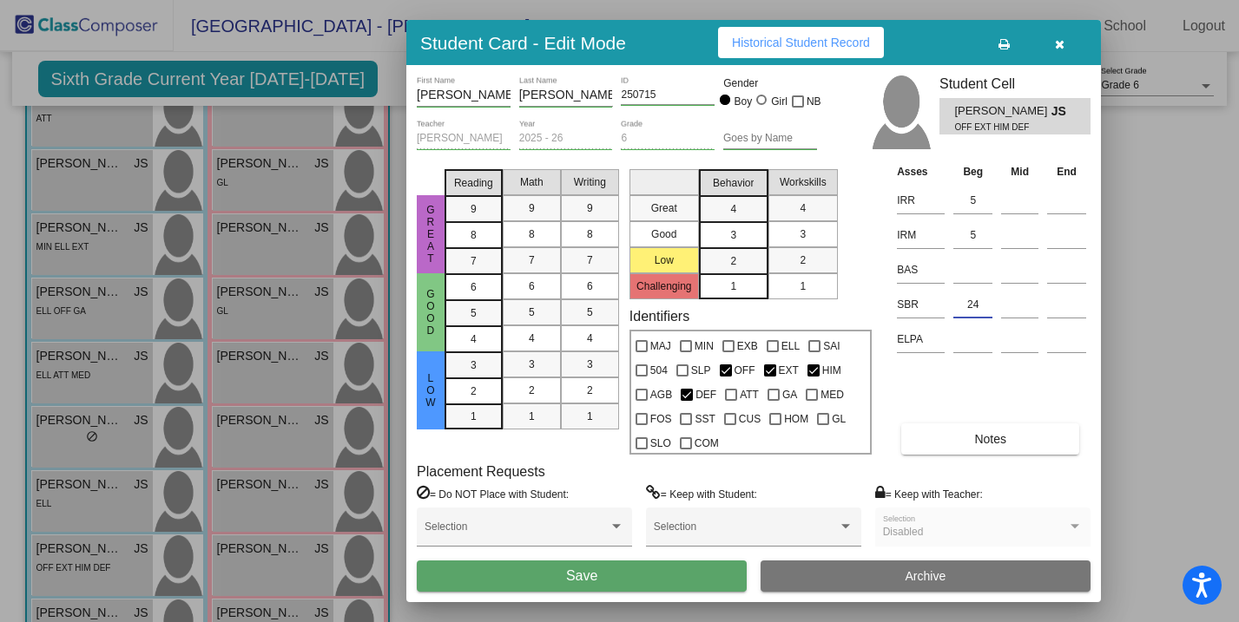
click at [669, 572] on button "Save" at bounding box center [582, 576] width 330 height 31
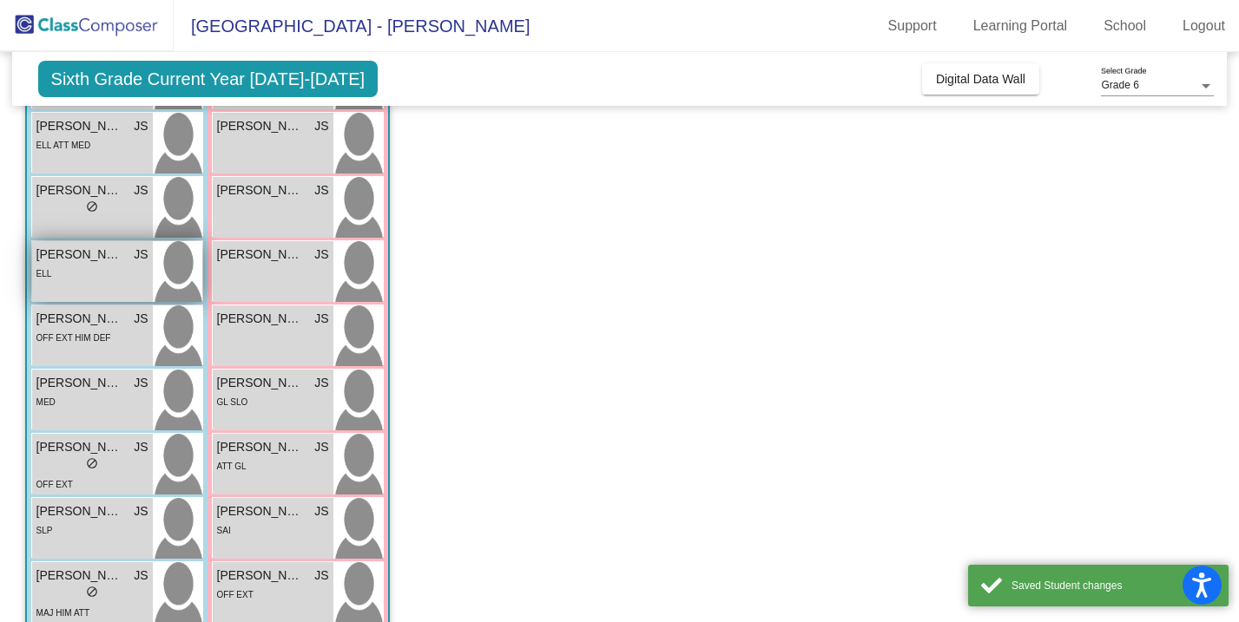
scroll to position [424, 0]
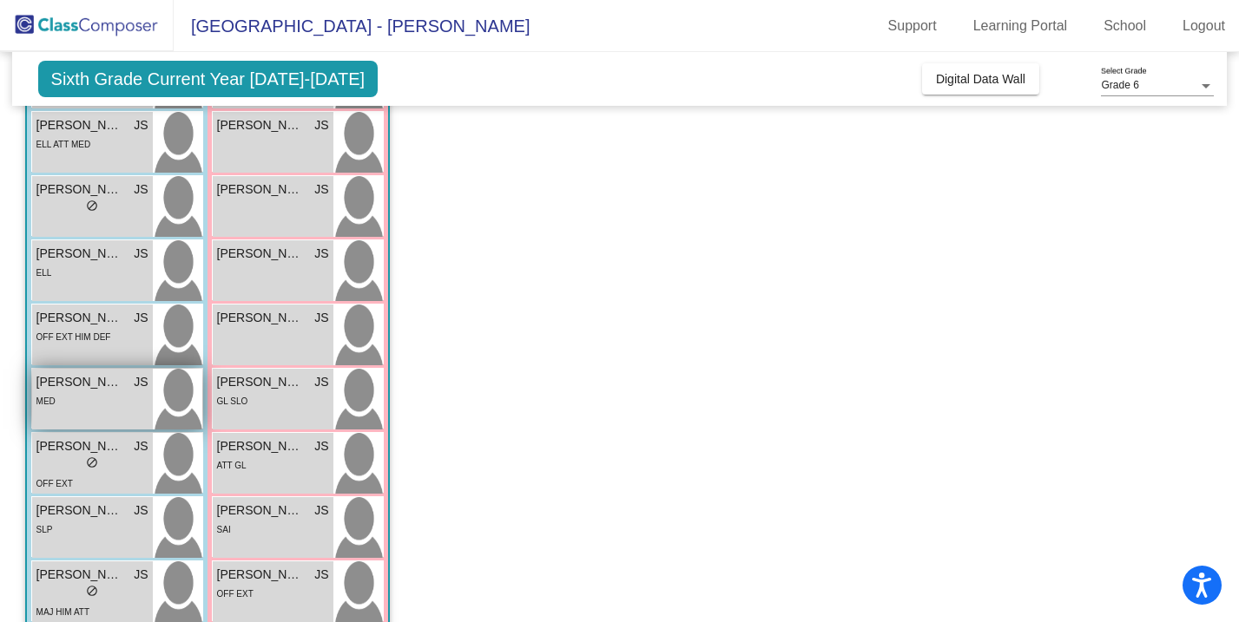
click at [113, 385] on span "[PERSON_NAME]" at bounding box center [79, 382] width 87 height 18
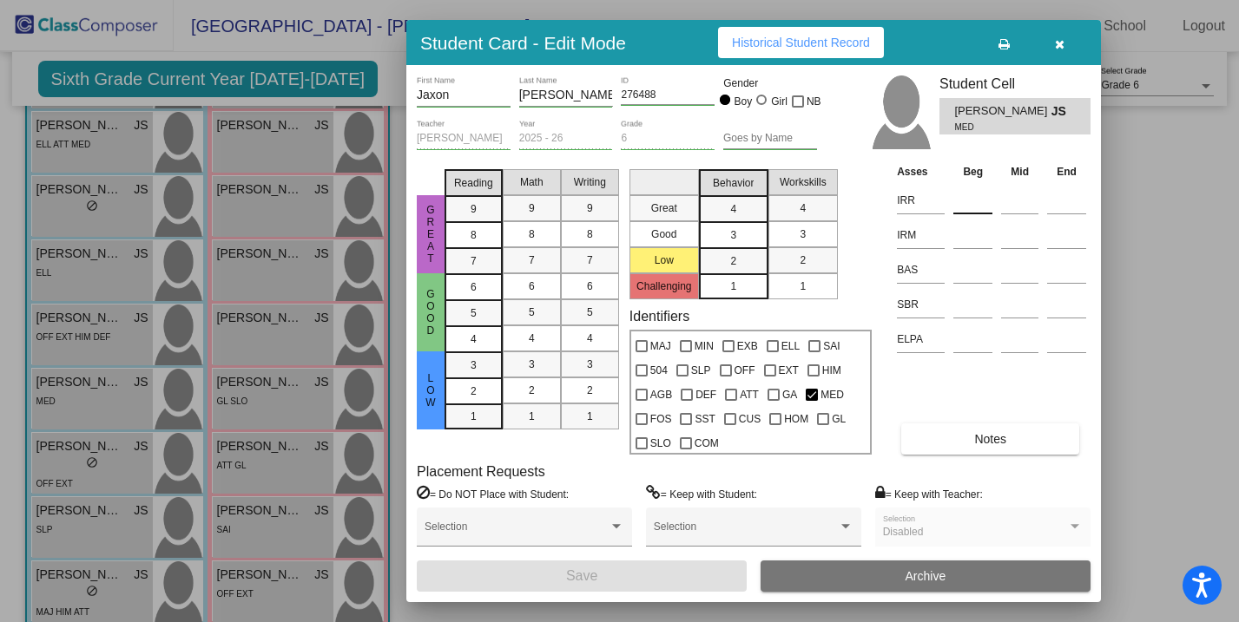
click at [967, 191] on input at bounding box center [972, 200] width 39 height 26
click at [978, 234] on input at bounding box center [972, 235] width 39 height 26
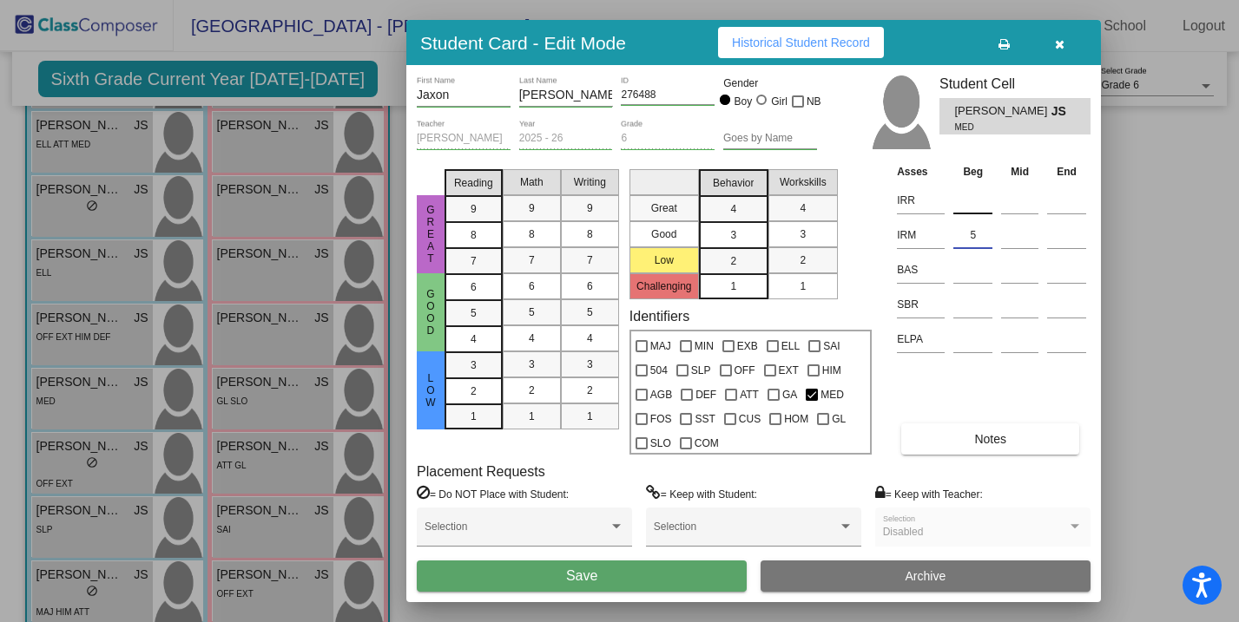
type input "5"
click at [975, 201] on input at bounding box center [972, 200] width 39 height 26
type input "5"
click at [974, 307] on input at bounding box center [972, 305] width 39 height 26
type input "51"
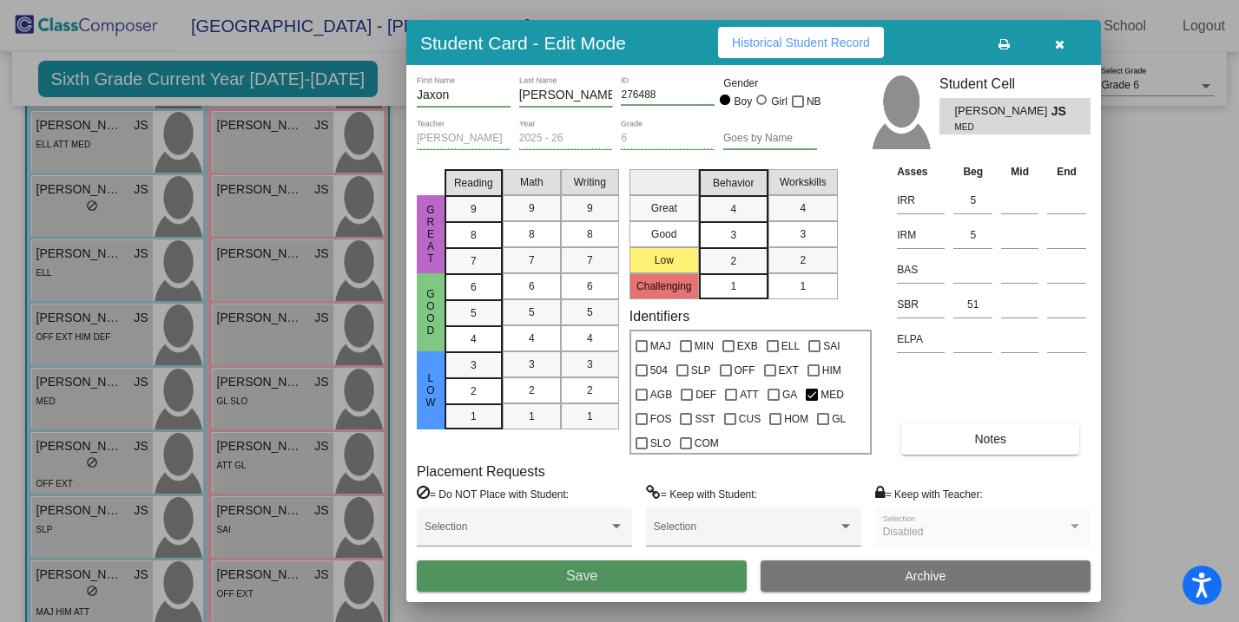
click at [670, 575] on button "Save" at bounding box center [582, 576] width 330 height 31
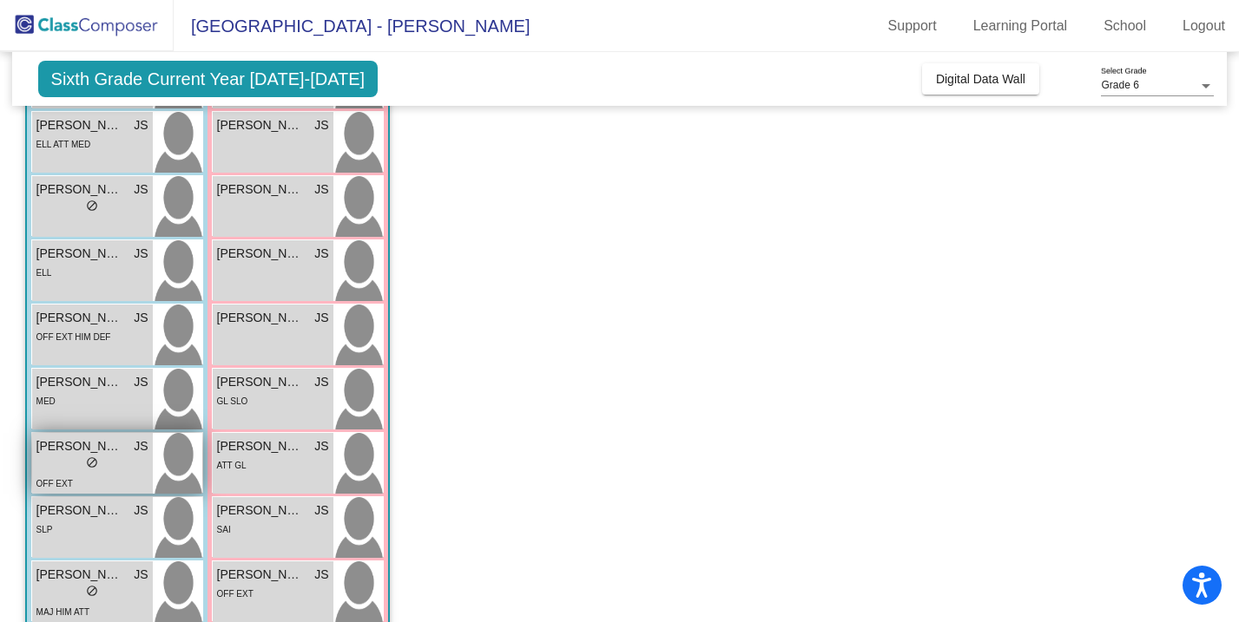
click at [103, 451] on span "[PERSON_NAME]" at bounding box center [79, 446] width 87 height 18
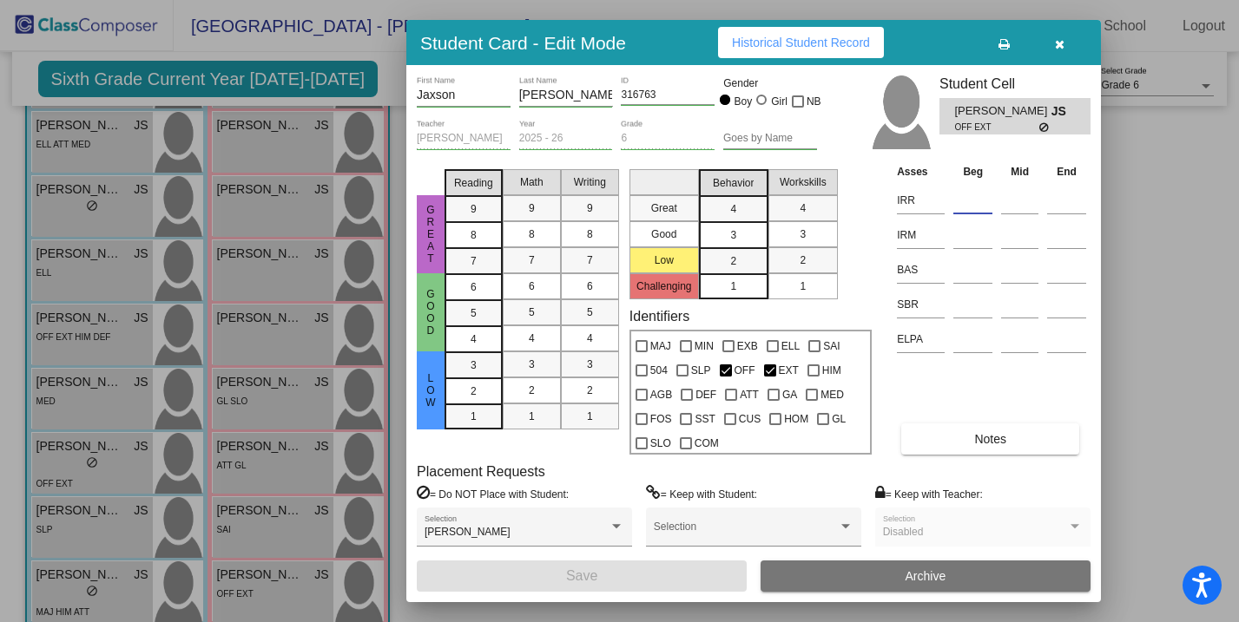
click at [970, 204] on input at bounding box center [972, 200] width 39 height 26
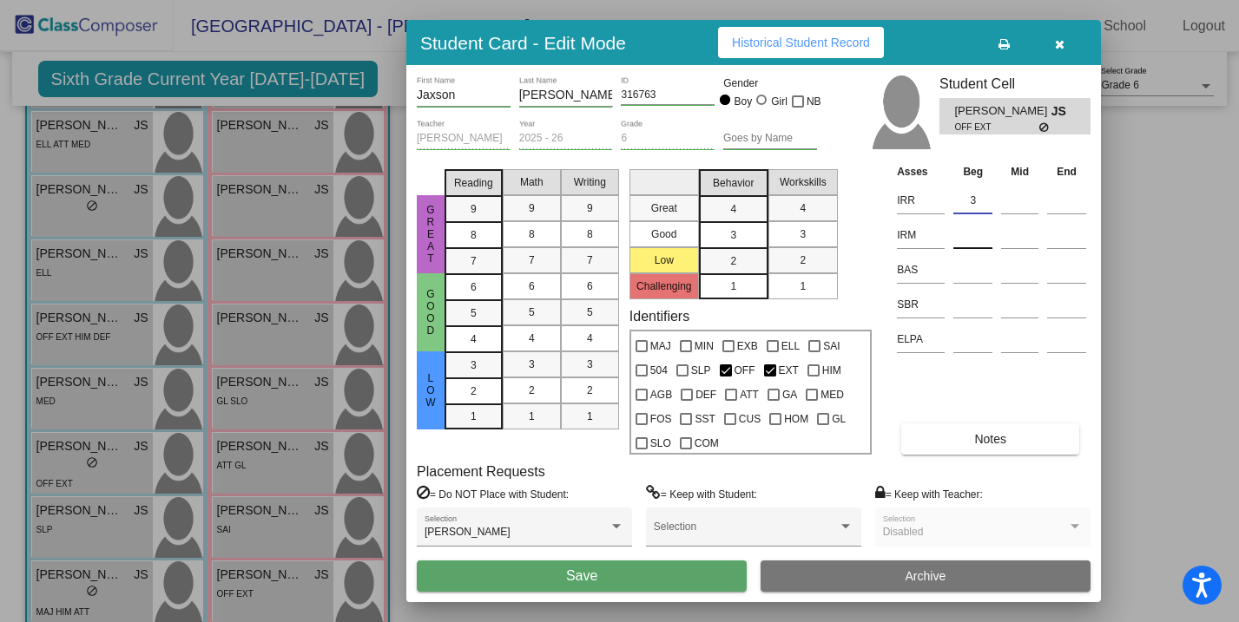
type input "3"
click at [970, 236] on input at bounding box center [972, 235] width 39 height 26
type input "5"
click at [984, 309] on input at bounding box center [972, 305] width 39 height 26
type input "42"
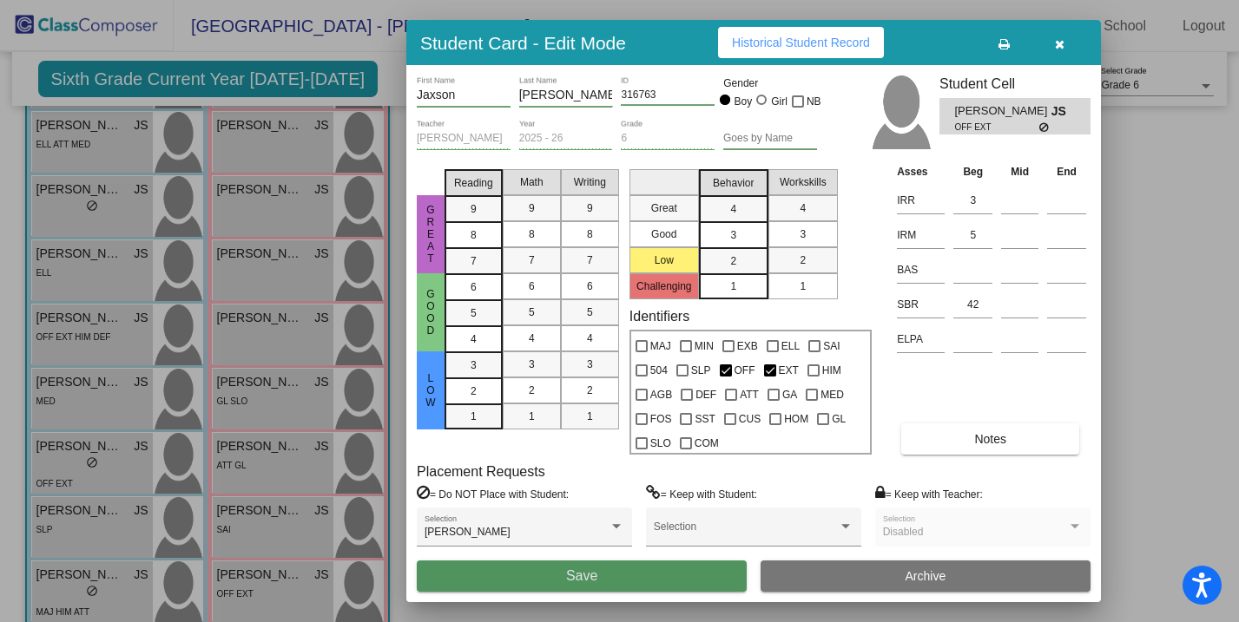
click at [625, 579] on button "Save" at bounding box center [582, 576] width 330 height 31
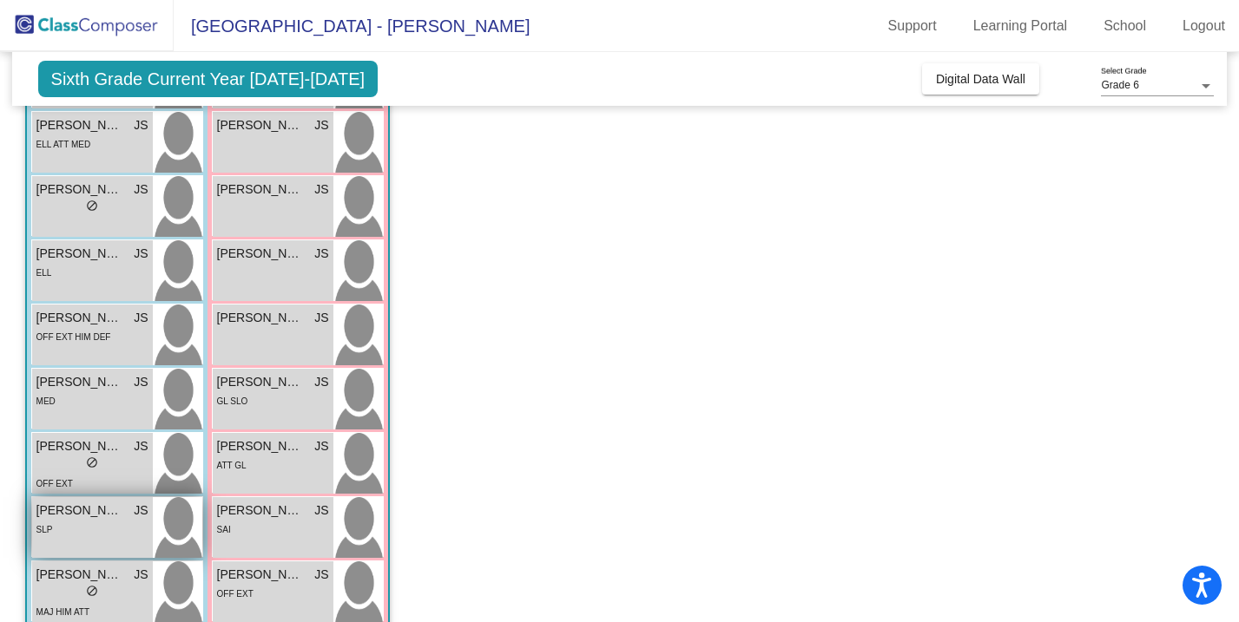
click at [85, 532] on div "SLP" at bounding box center [92, 529] width 112 height 18
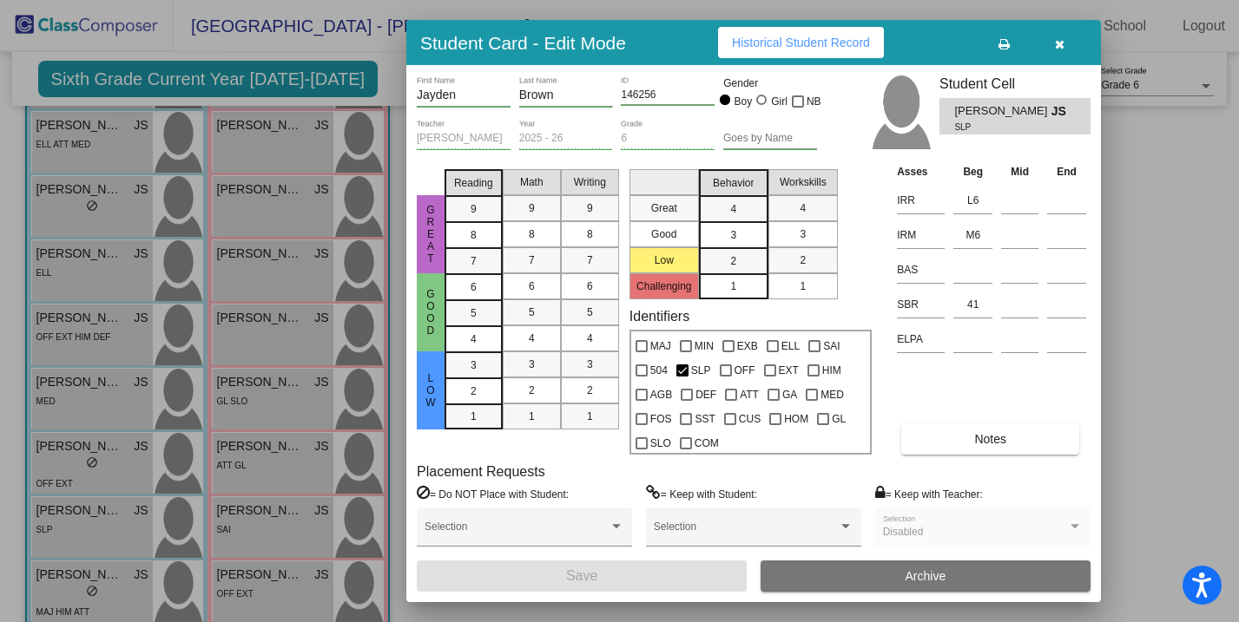
click at [110, 457] on div at bounding box center [619, 311] width 1239 height 622
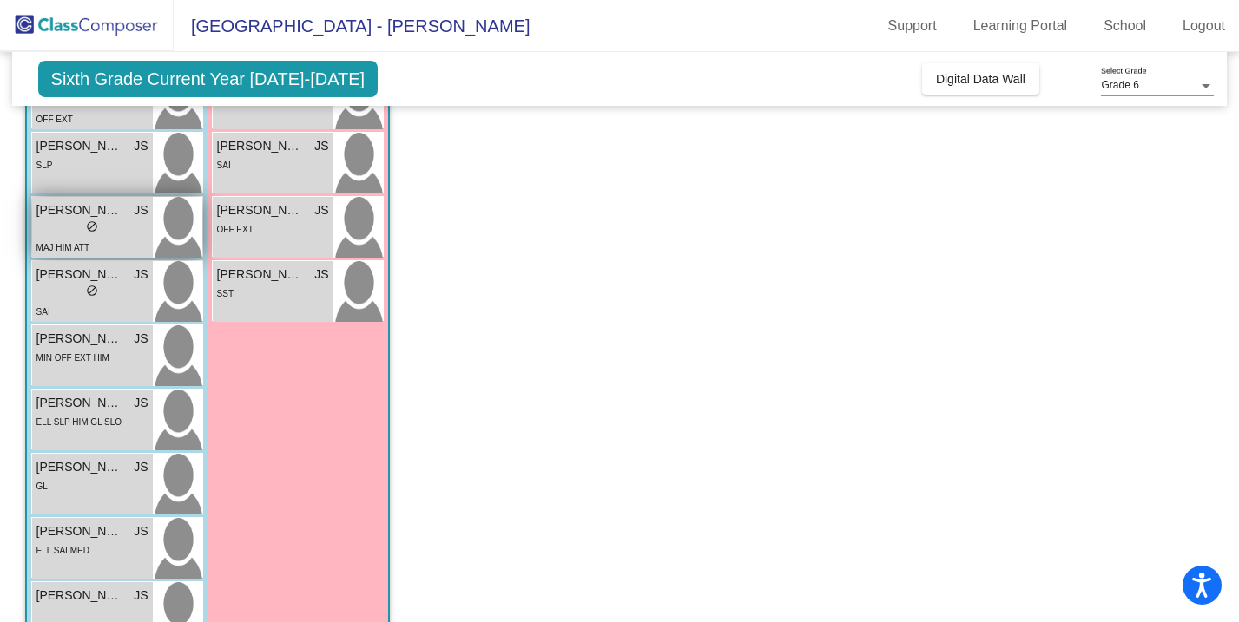
scroll to position [839, 0]
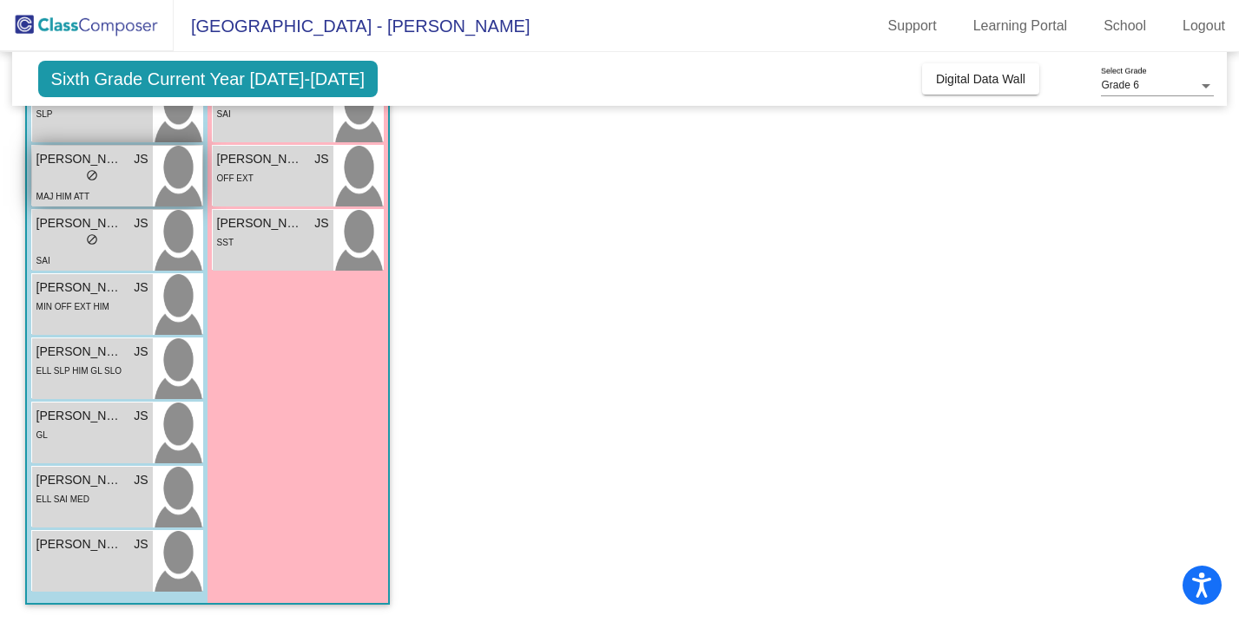
click at [95, 187] on div "MAJ HIM ATT" at bounding box center [92, 196] width 112 height 18
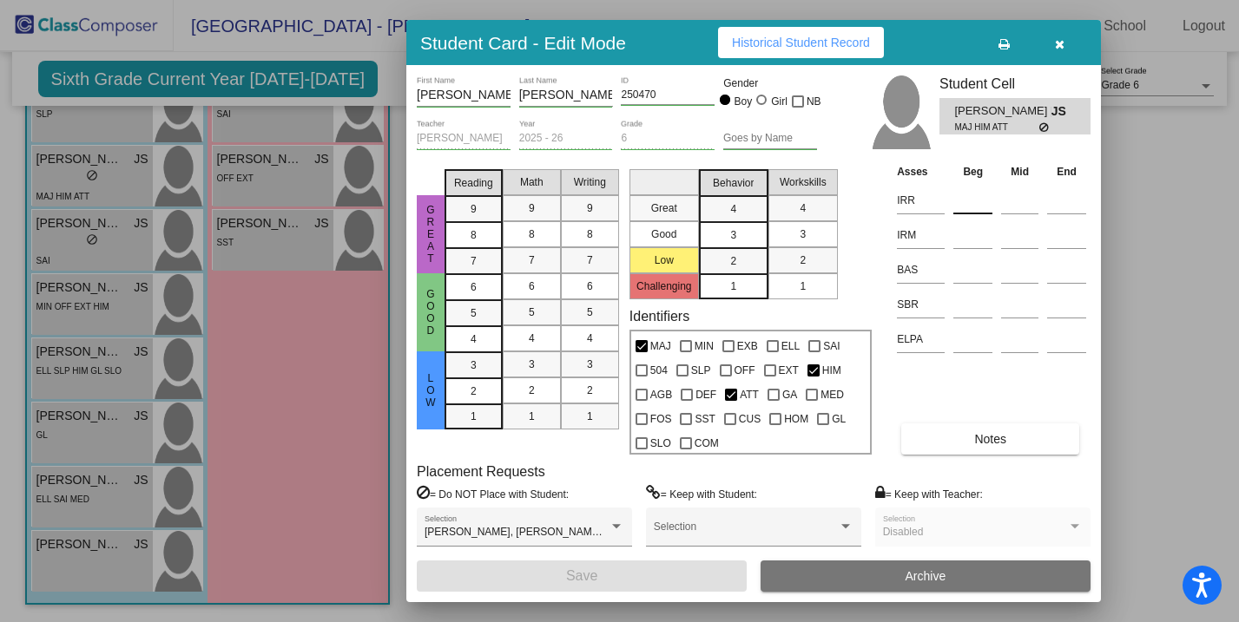
click at [972, 209] on input at bounding box center [972, 200] width 39 height 26
click at [976, 227] on input at bounding box center [972, 235] width 39 height 26
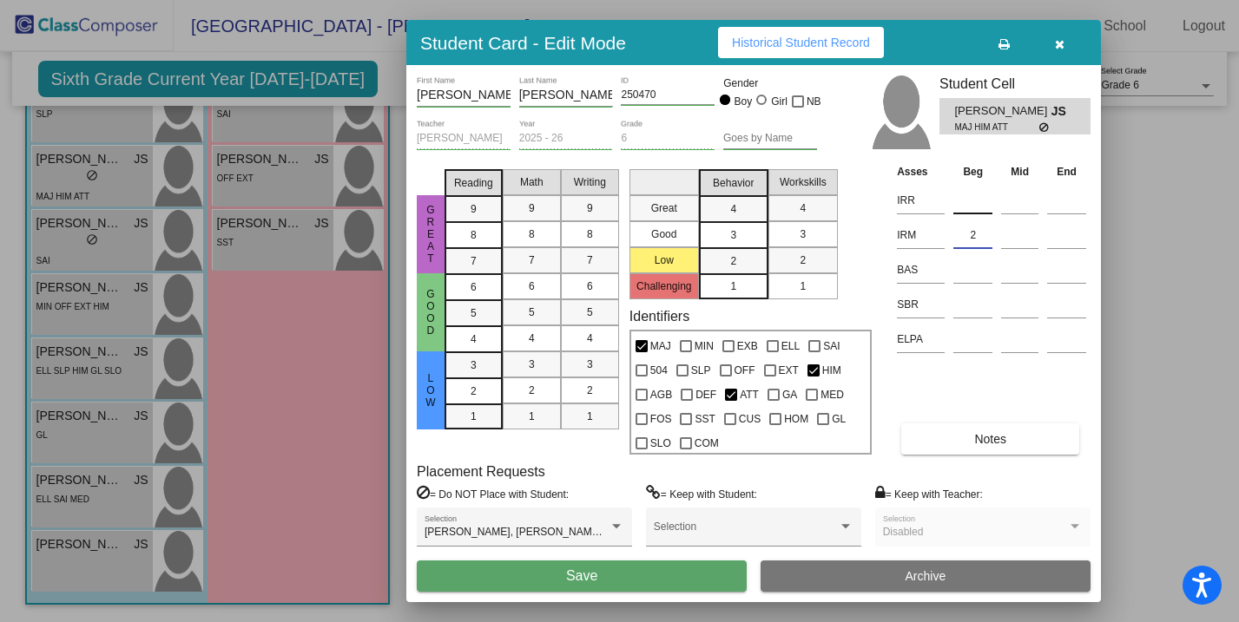
type input "2"
click at [972, 201] on input at bounding box center [972, 200] width 39 height 26
type input "5"
click at [970, 300] on input at bounding box center [972, 305] width 39 height 26
type input "30"
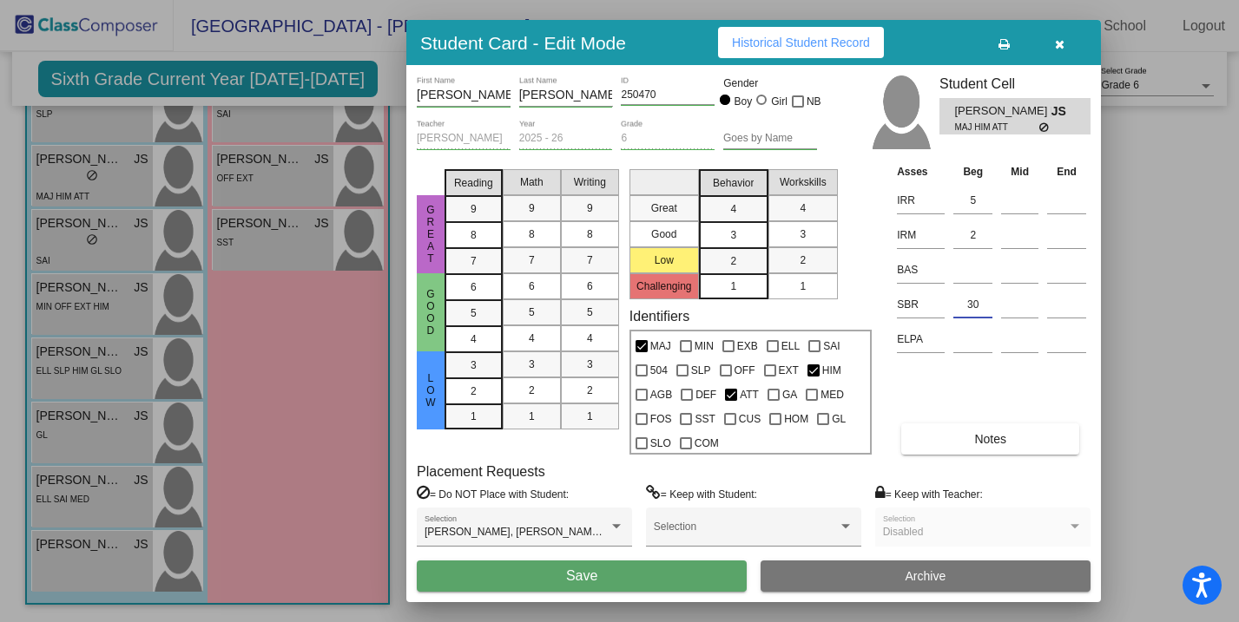
click at [692, 571] on button "Save" at bounding box center [582, 576] width 330 height 31
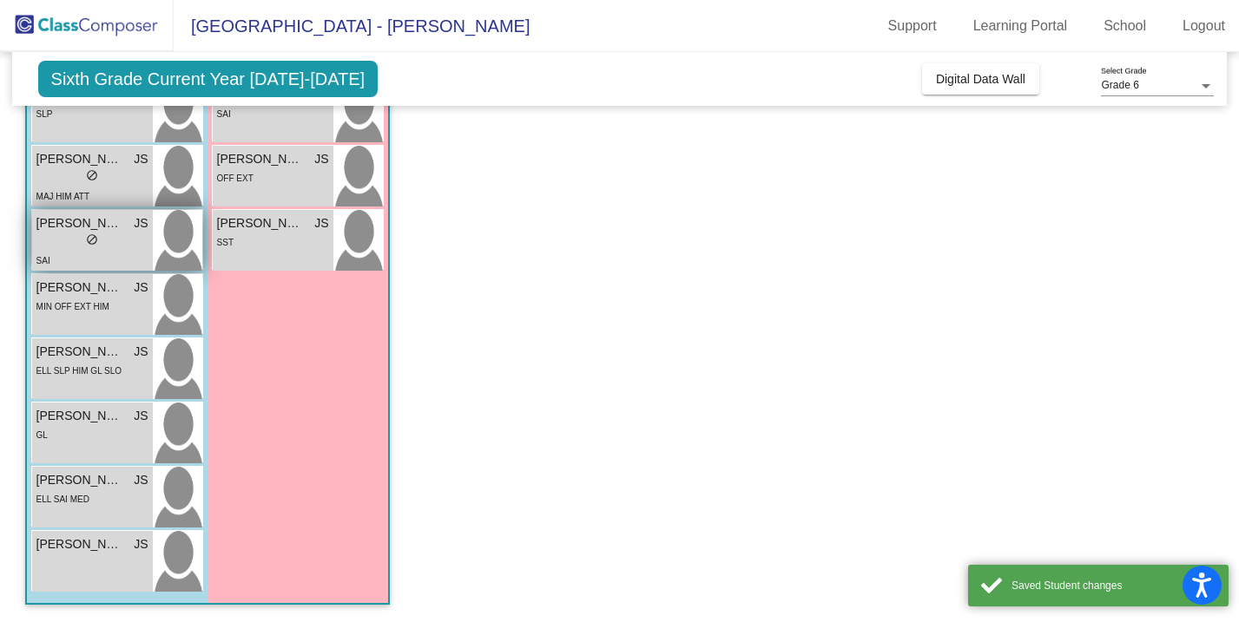
click at [119, 259] on div "SAI" at bounding box center [92, 260] width 112 height 18
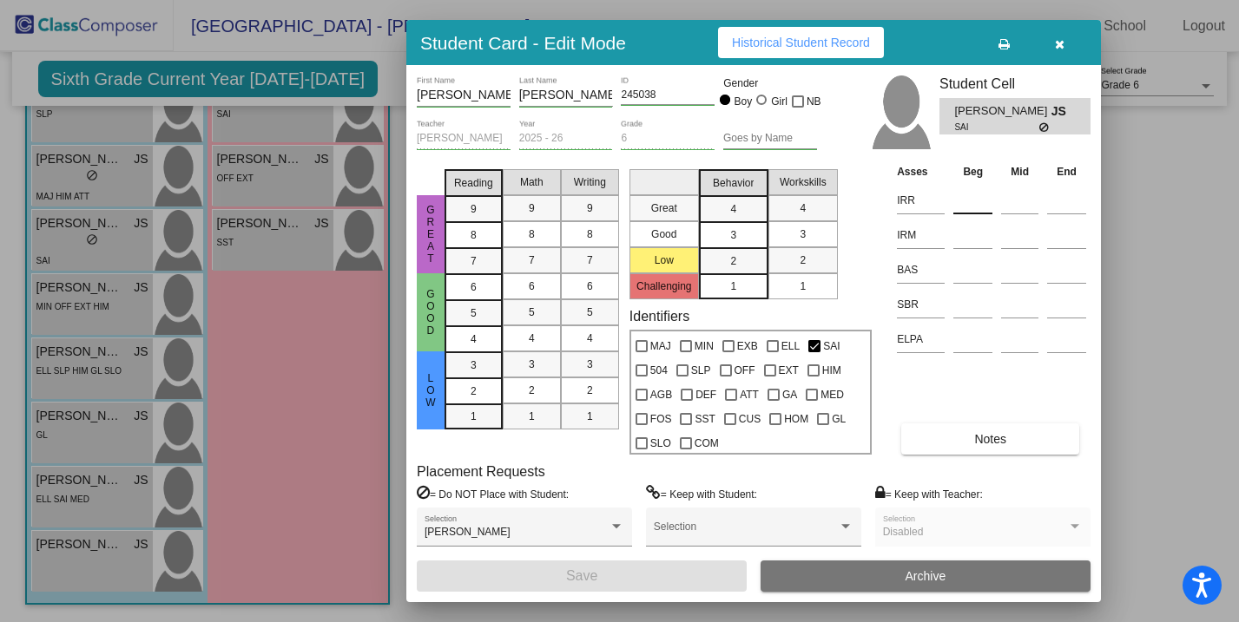
click at [972, 200] on input at bounding box center [972, 200] width 39 height 26
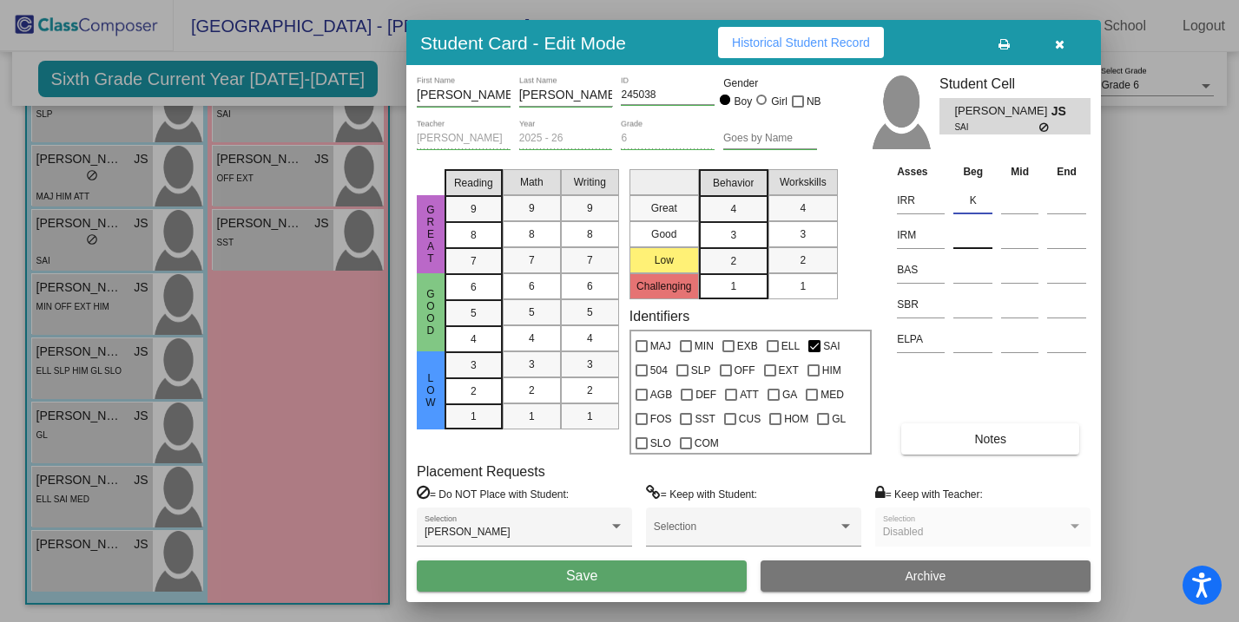
type input "K"
click at [979, 239] on input at bounding box center [972, 235] width 39 height 26
type input "4"
click at [981, 308] on input at bounding box center [972, 305] width 39 height 26
type input "29"
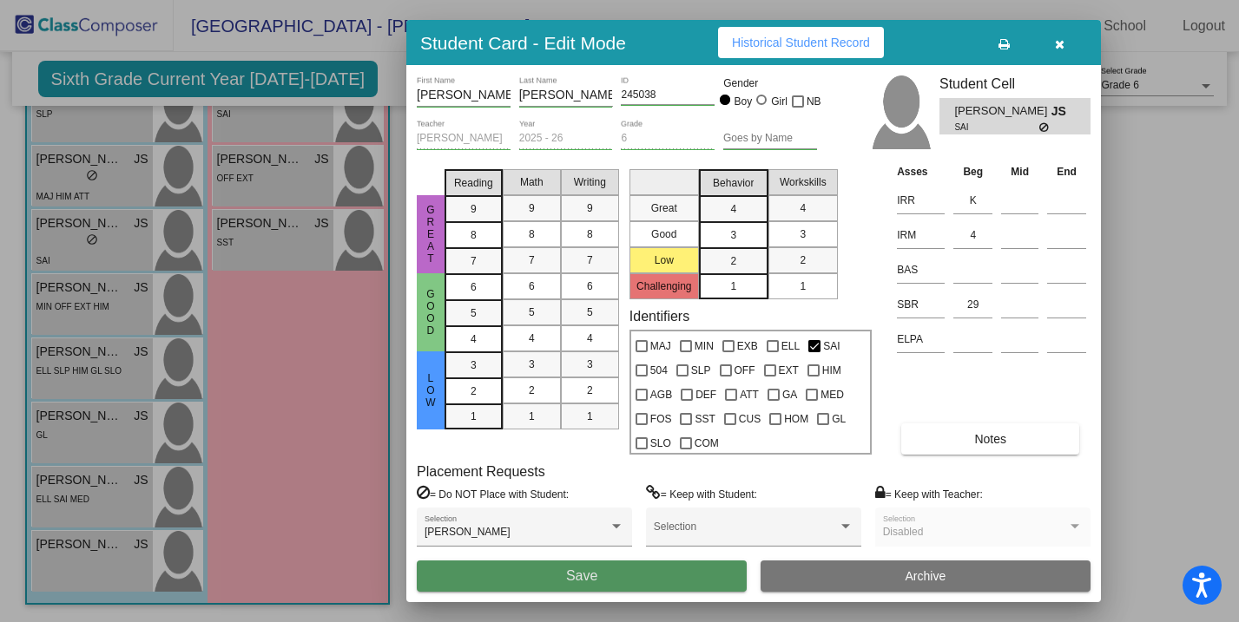
click at [618, 570] on button "Save" at bounding box center [582, 576] width 330 height 31
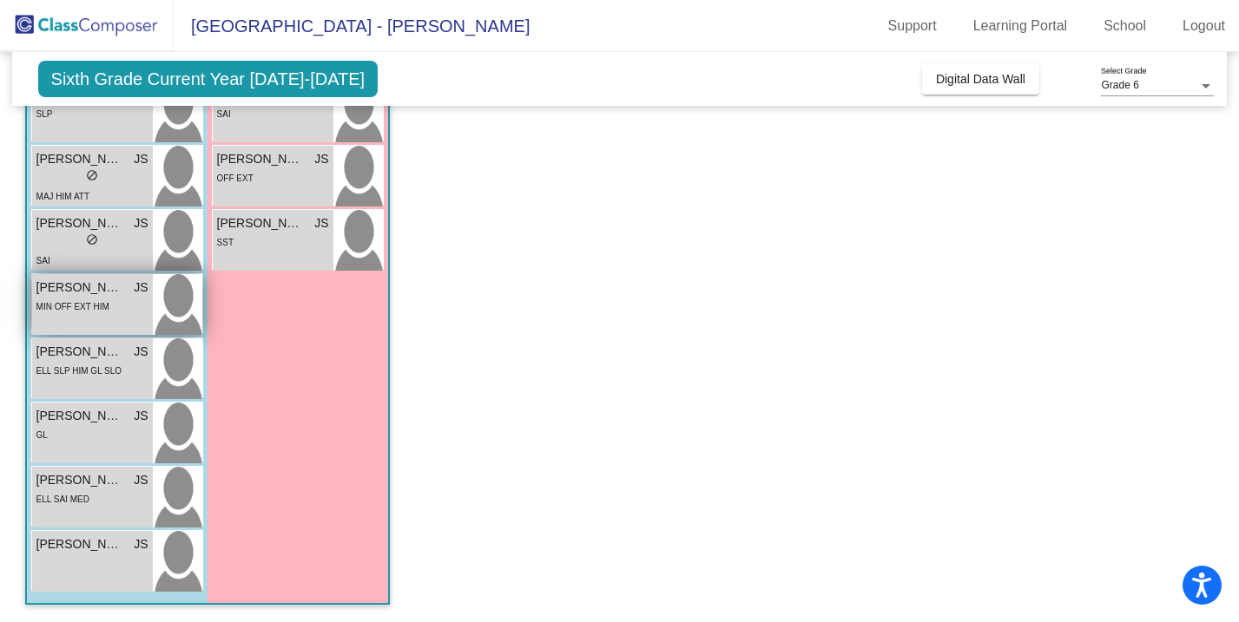
click at [114, 299] on div "MIN OFF EXT HIM" at bounding box center [92, 306] width 112 height 18
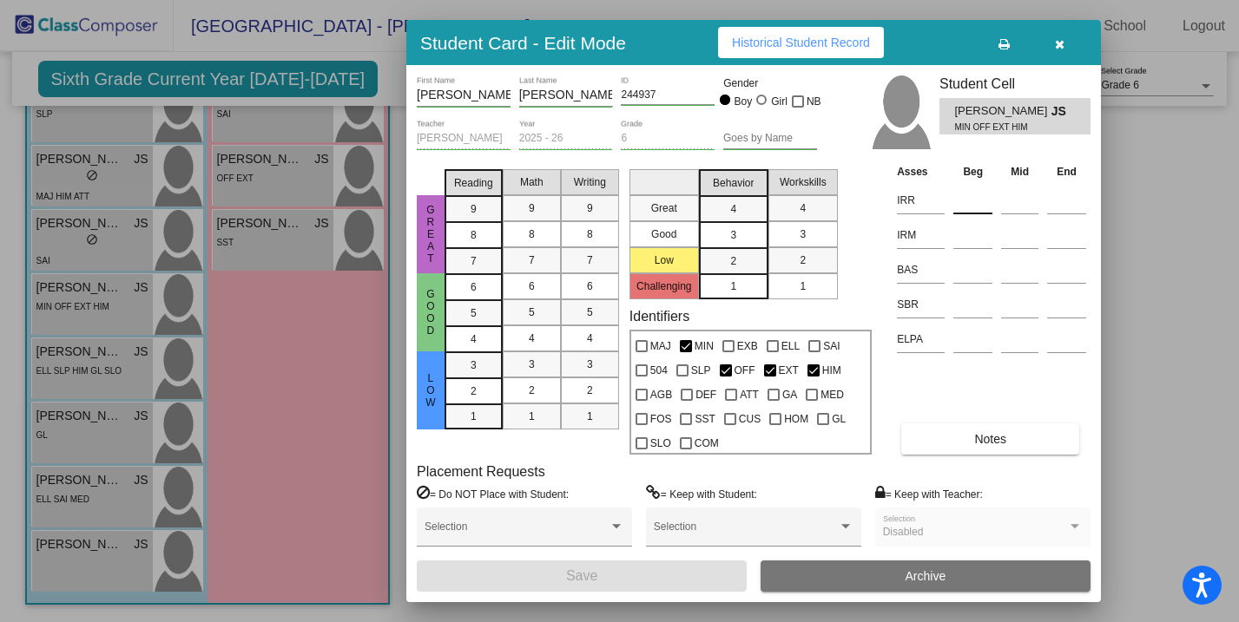
click at [979, 203] on input at bounding box center [972, 200] width 39 height 26
click at [972, 234] on input at bounding box center [972, 235] width 39 height 26
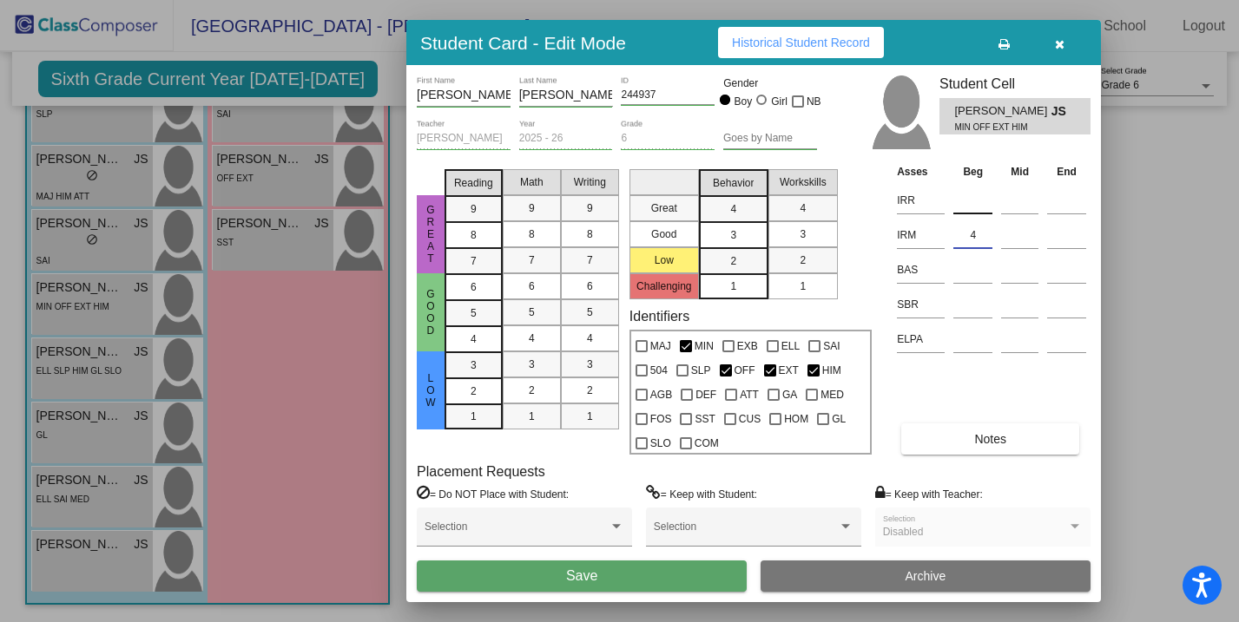
type input "4"
click at [977, 200] on input at bounding box center [972, 200] width 39 height 26
type input "2"
click at [969, 303] on input at bounding box center [972, 305] width 39 height 26
type input "48"
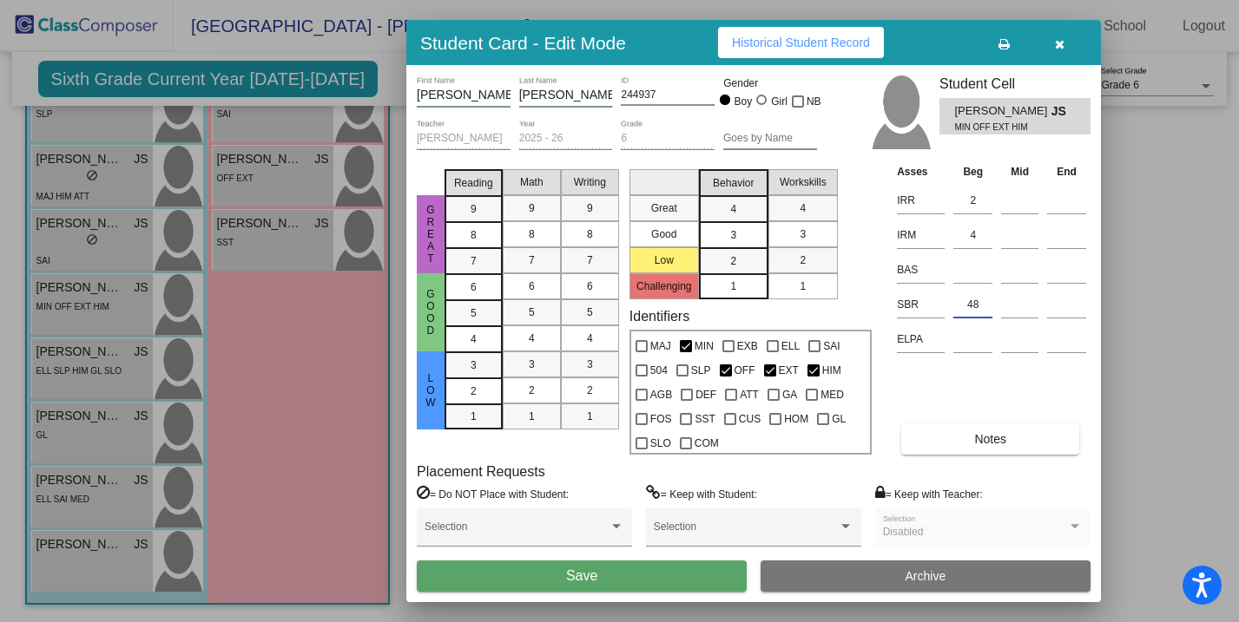
click at [648, 574] on button "Save" at bounding box center [582, 576] width 330 height 31
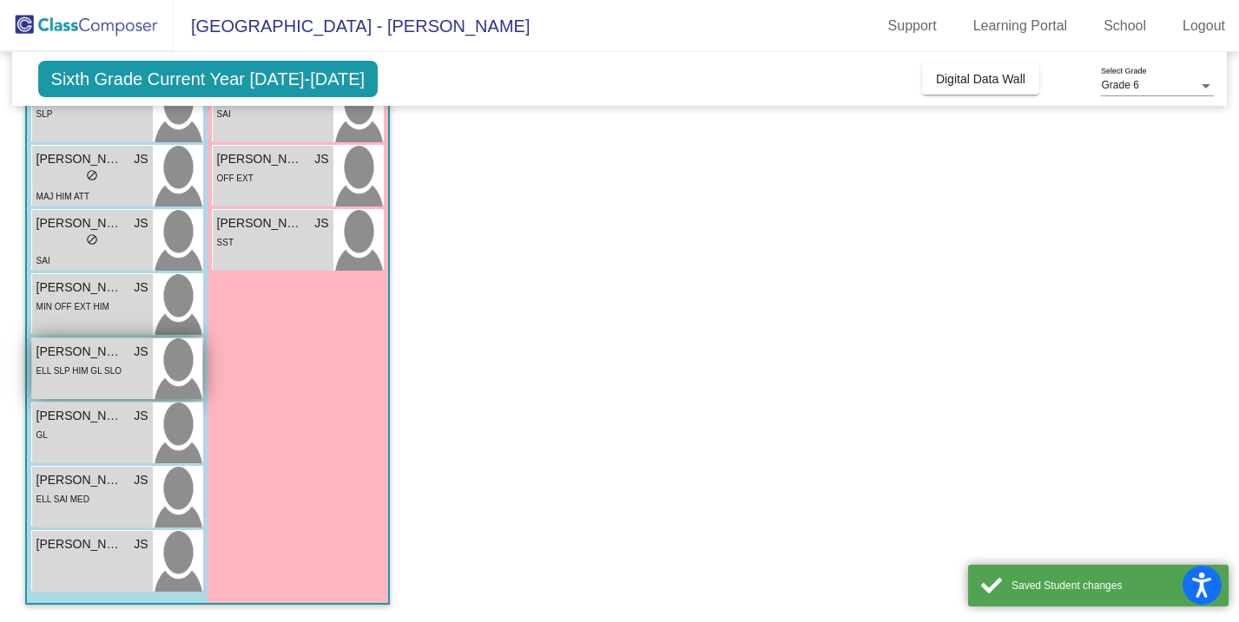
click at [111, 379] on div "ELL SLP HIM GL SLO" at bounding box center [79, 370] width 86 height 18
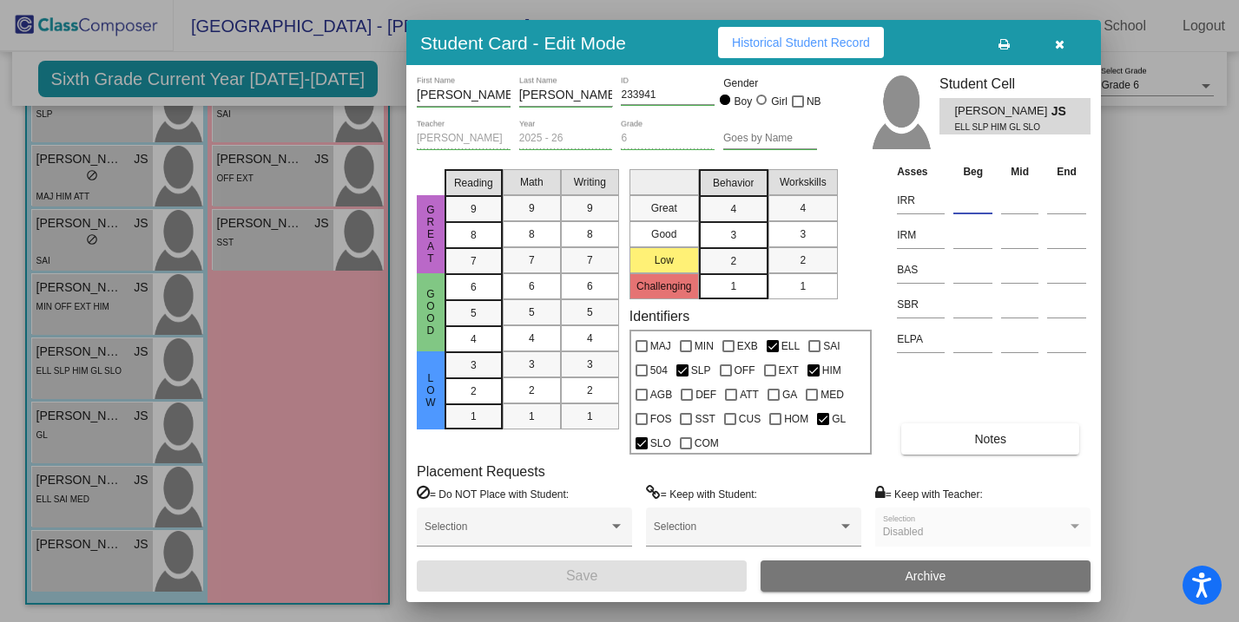
click at [981, 192] on input at bounding box center [972, 200] width 39 height 26
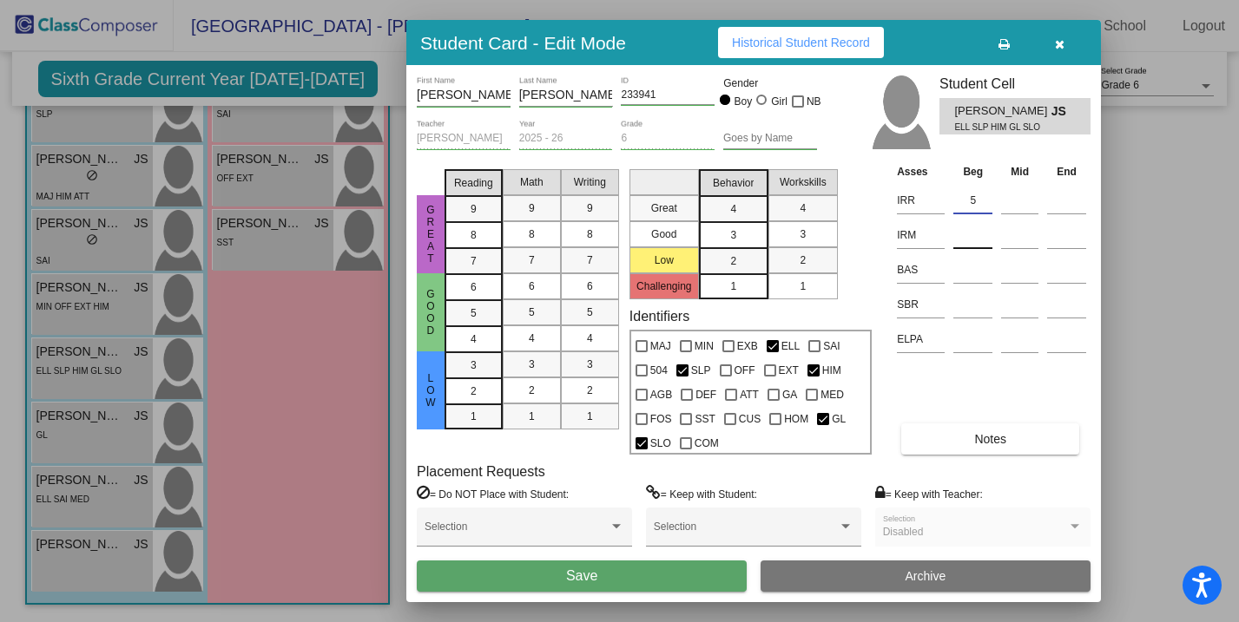
type input "5"
click at [975, 235] on input at bounding box center [972, 235] width 39 height 26
type input "5"
click at [964, 310] on input at bounding box center [972, 305] width 39 height 26
type input "45"
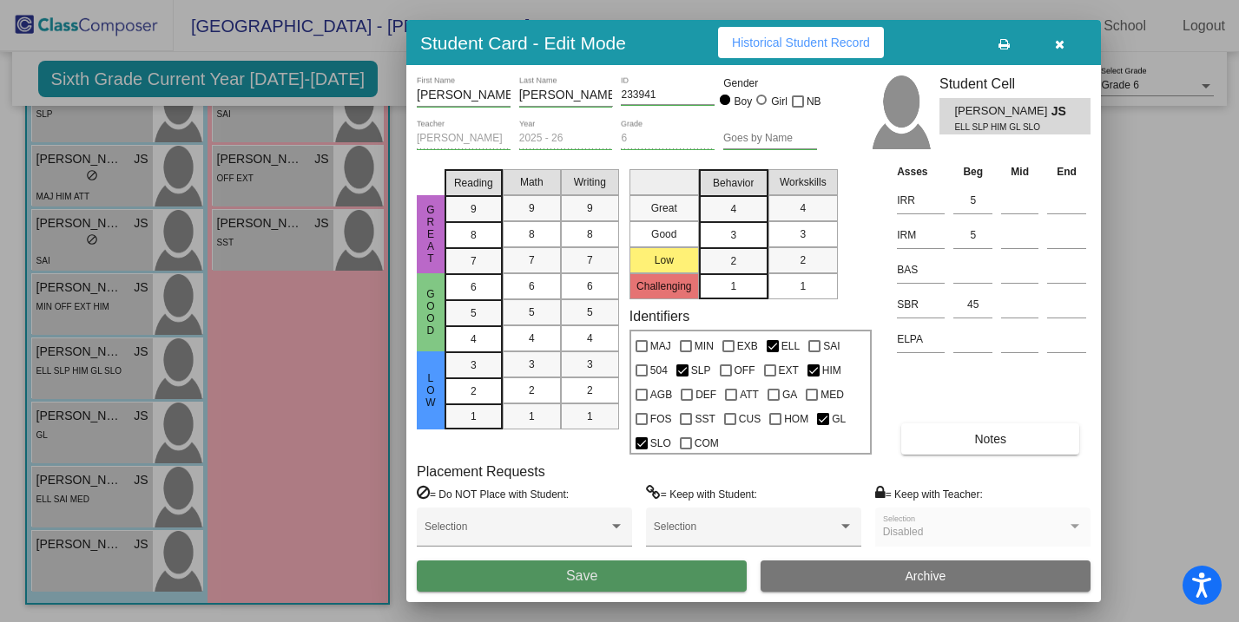
click at [696, 572] on button "Save" at bounding box center [582, 576] width 330 height 31
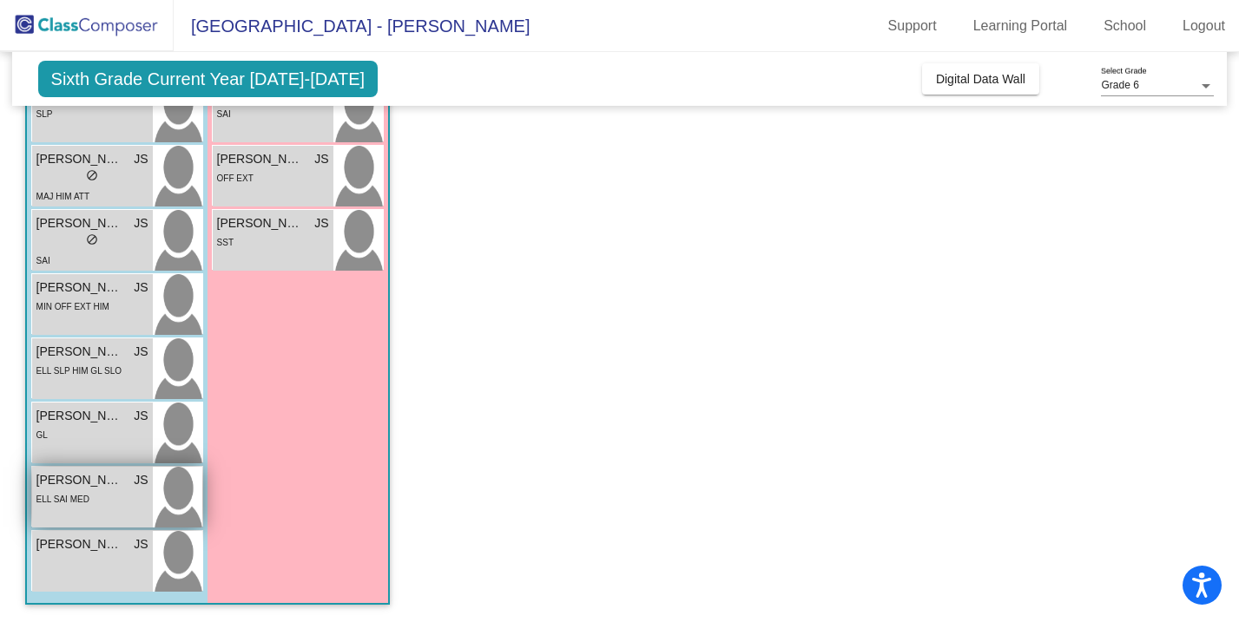
click at [95, 488] on span "[PERSON_NAME] [PERSON_NAME]" at bounding box center [79, 480] width 87 height 18
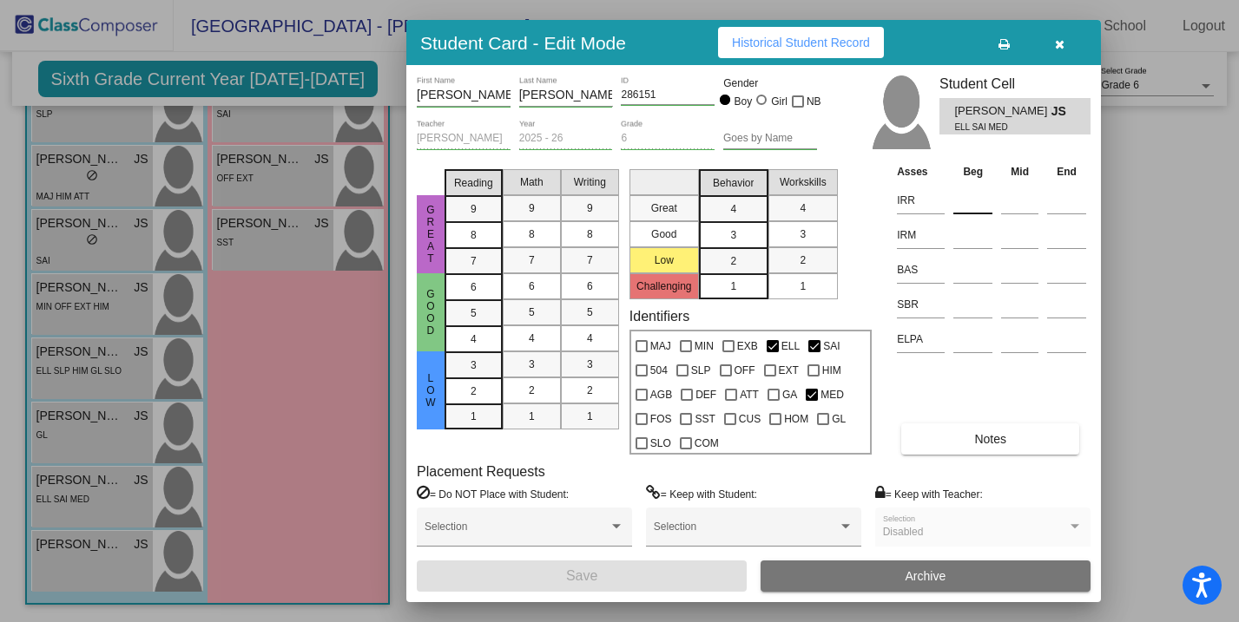
click at [969, 195] on input at bounding box center [972, 200] width 39 height 26
click at [973, 240] on input at bounding box center [972, 235] width 39 height 26
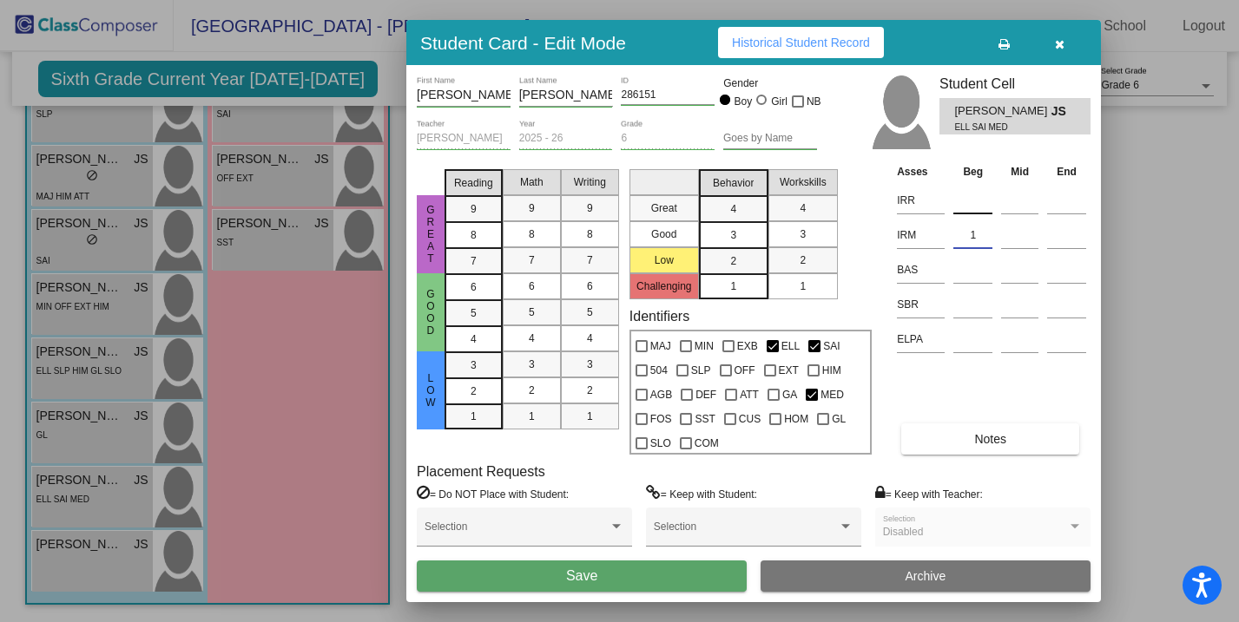
type input "1"
click at [970, 207] on input at bounding box center [972, 200] width 39 height 26
type input "K"
click at [974, 302] on input at bounding box center [972, 305] width 39 height 26
type input "41"
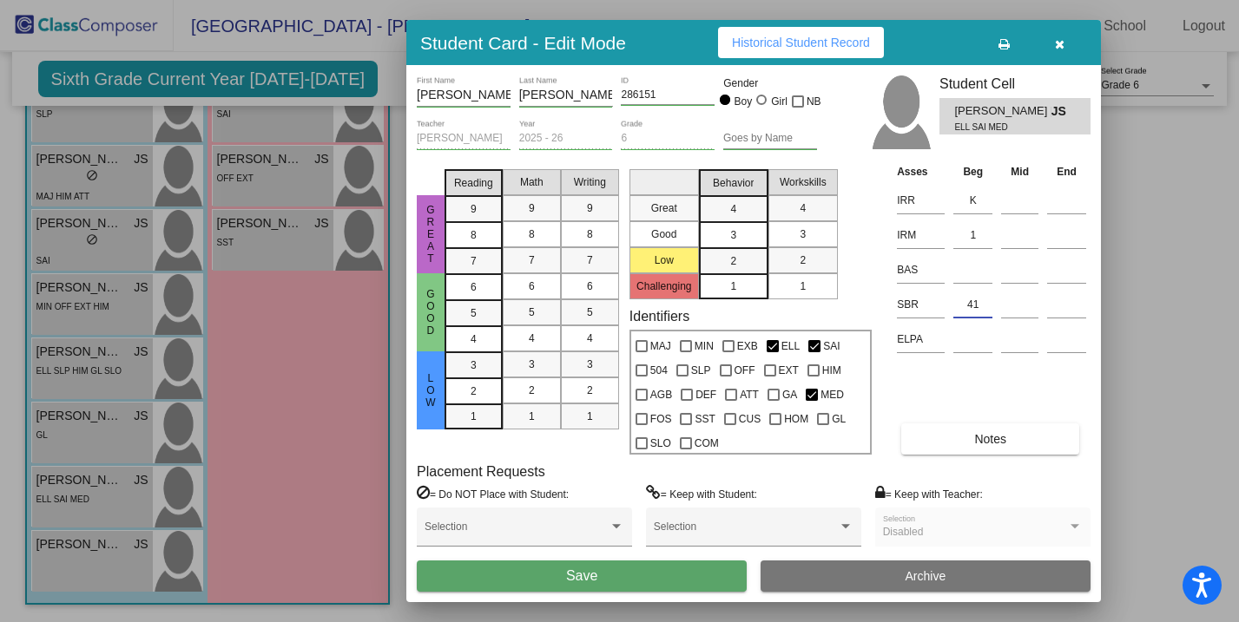
click at [656, 581] on button "Save" at bounding box center [582, 576] width 330 height 31
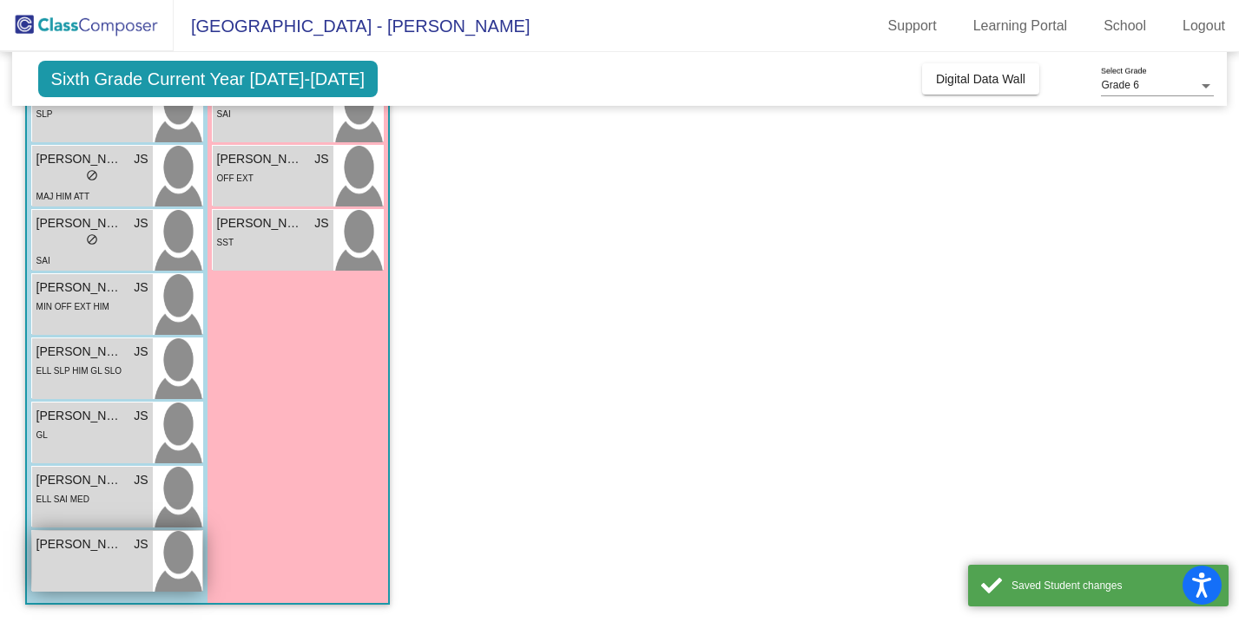
click at [99, 557] on div "[PERSON_NAME] lock do_not_disturb_alt" at bounding box center [92, 561] width 121 height 61
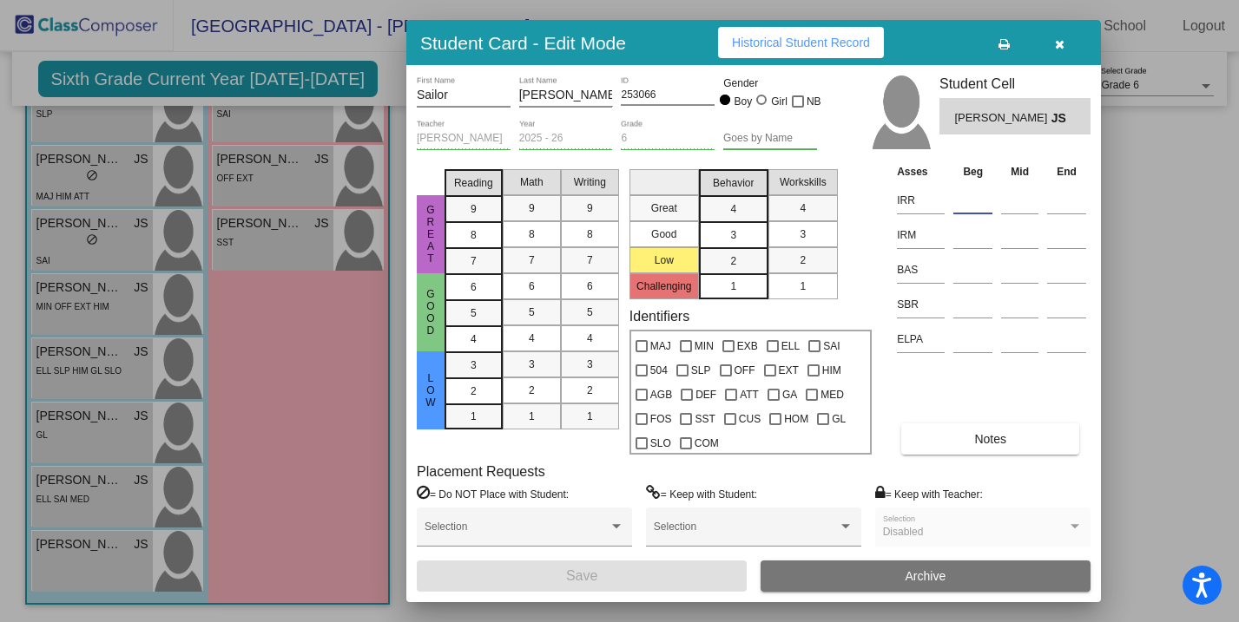
click at [969, 198] on input at bounding box center [972, 200] width 39 height 26
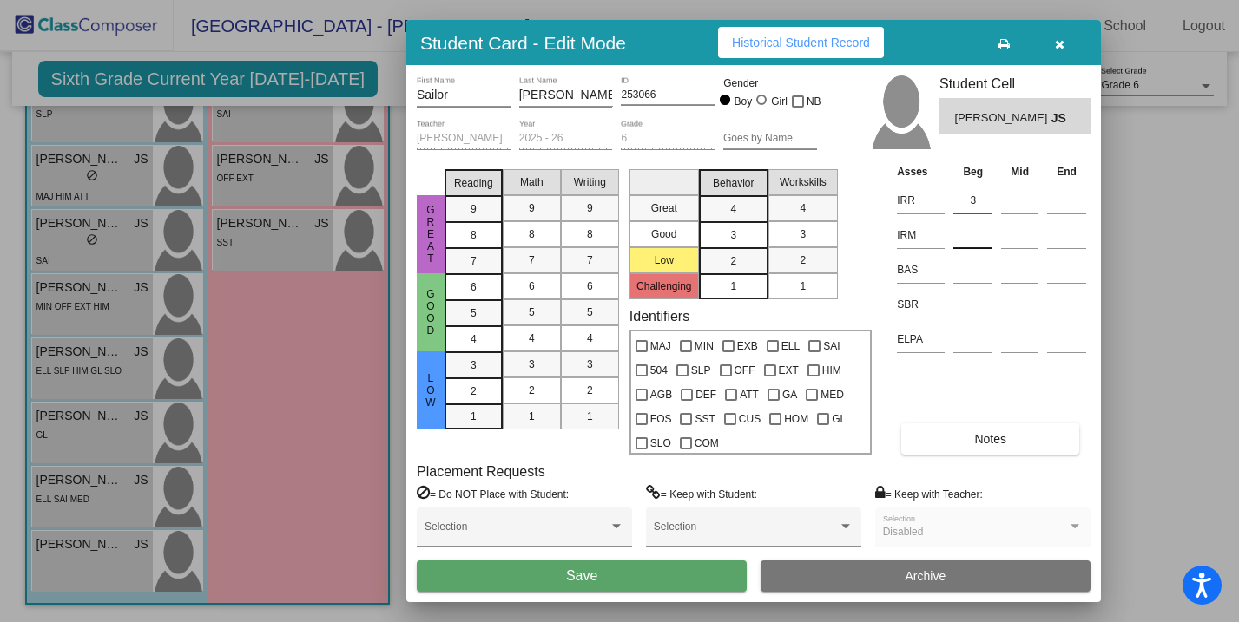
type input "3"
click at [966, 236] on input at bounding box center [972, 235] width 39 height 26
type input "5"
click at [965, 302] on input at bounding box center [972, 305] width 39 height 26
type input "47"
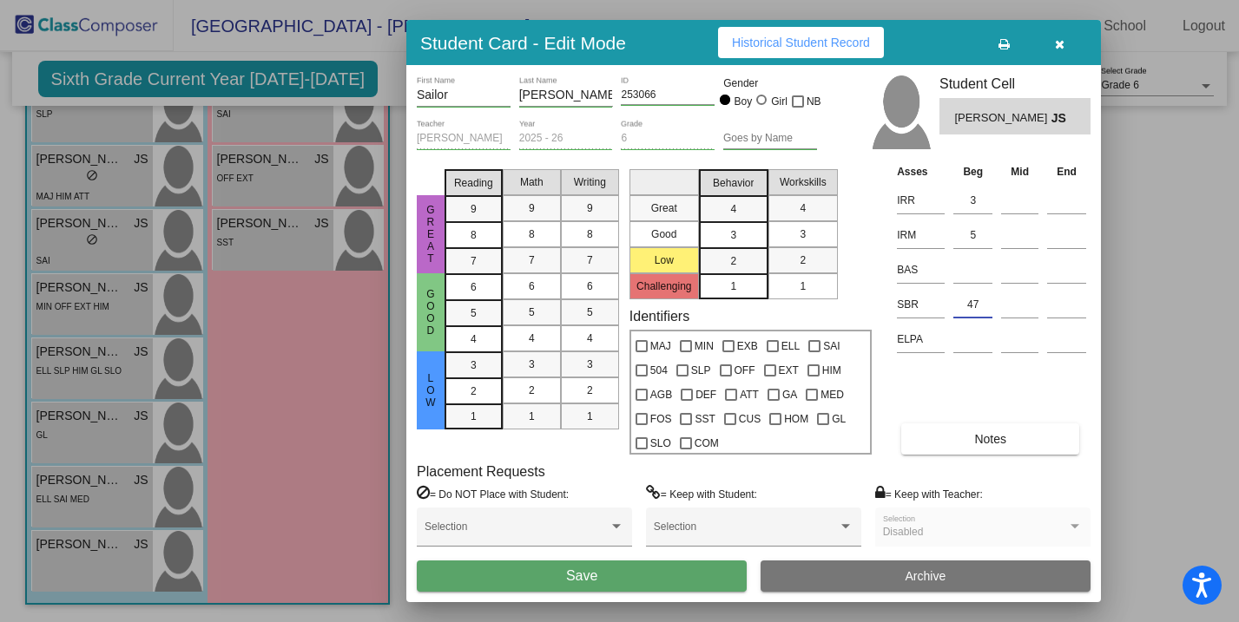
click at [668, 574] on button "Save" at bounding box center [582, 576] width 330 height 31
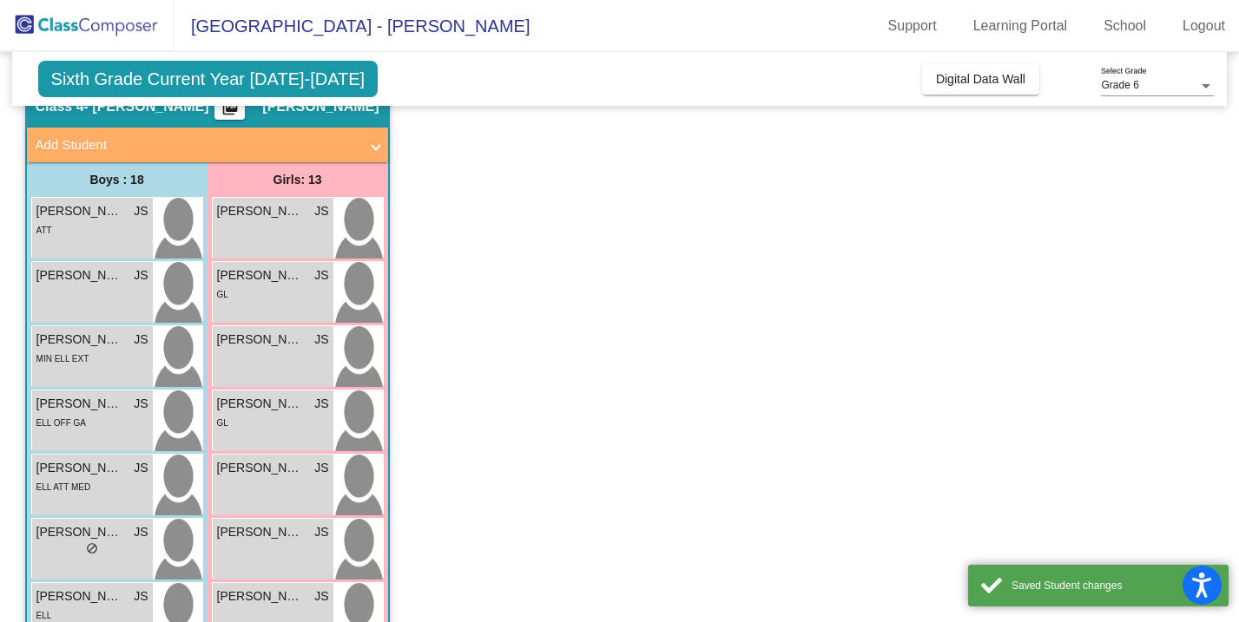
scroll to position [0, 0]
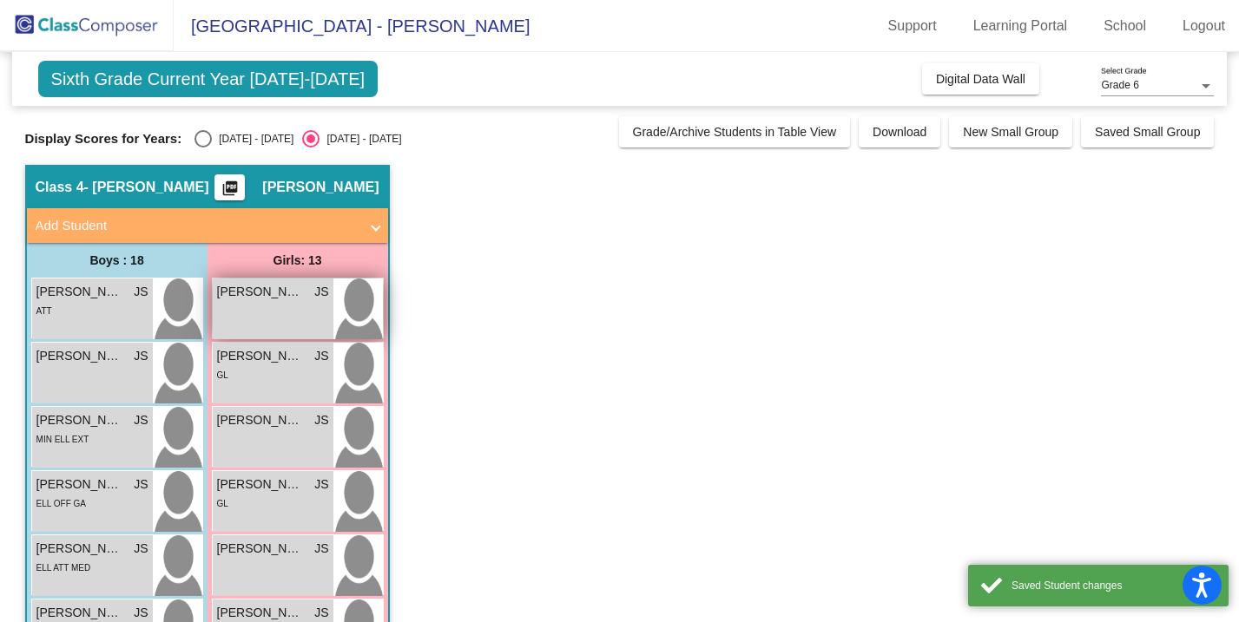
click at [270, 311] on div "[PERSON_NAME] JS lock do_not_disturb_alt" at bounding box center [273, 309] width 121 height 61
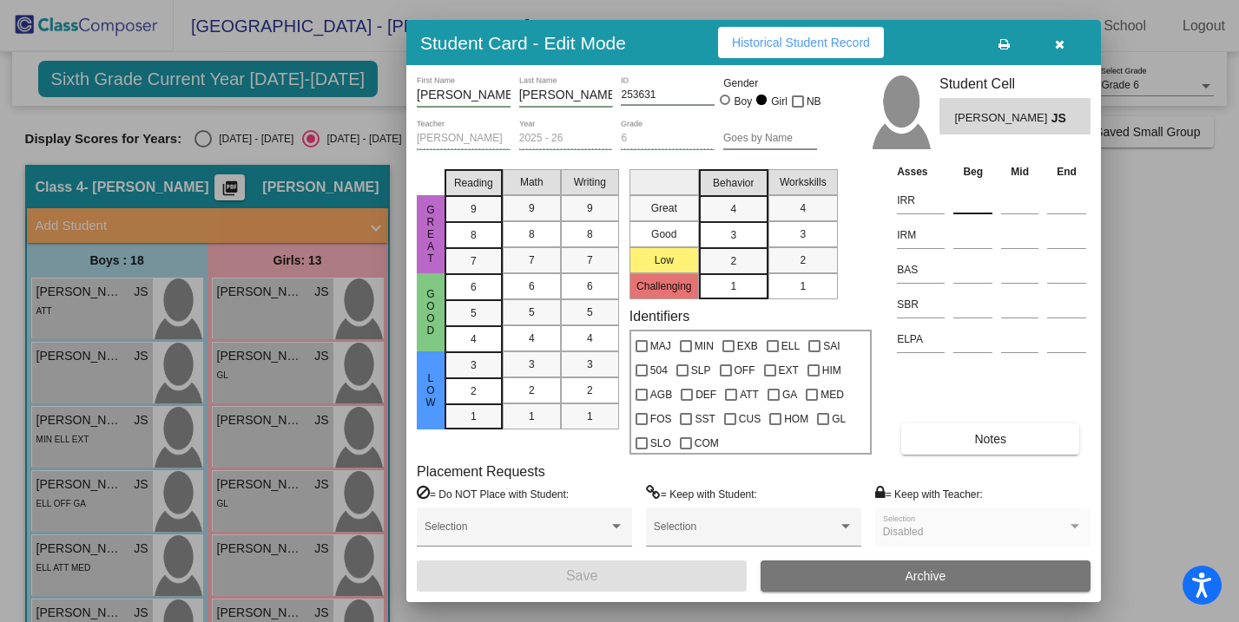
click at [966, 209] on input at bounding box center [972, 200] width 39 height 26
click at [971, 242] on input at bounding box center [972, 235] width 39 height 26
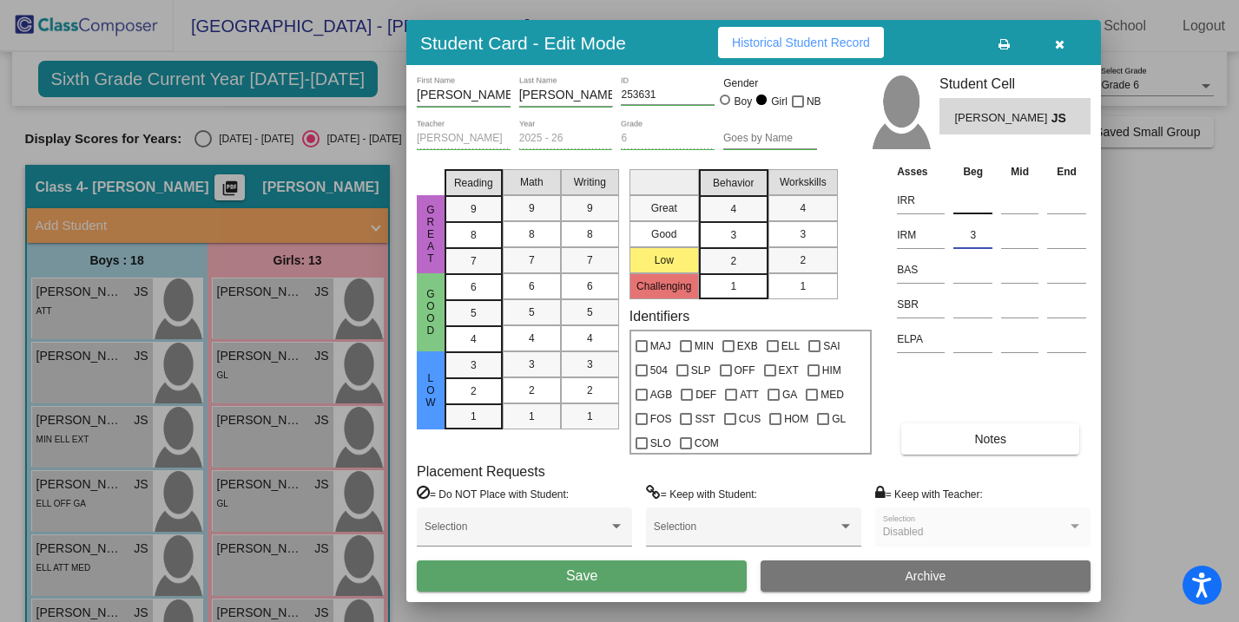
type input "3"
click at [982, 207] on input at bounding box center [972, 200] width 39 height 26
type input "3"
click at [961, 301] on input at bounding box center [972, 305] width 39 height 26
type input "44"
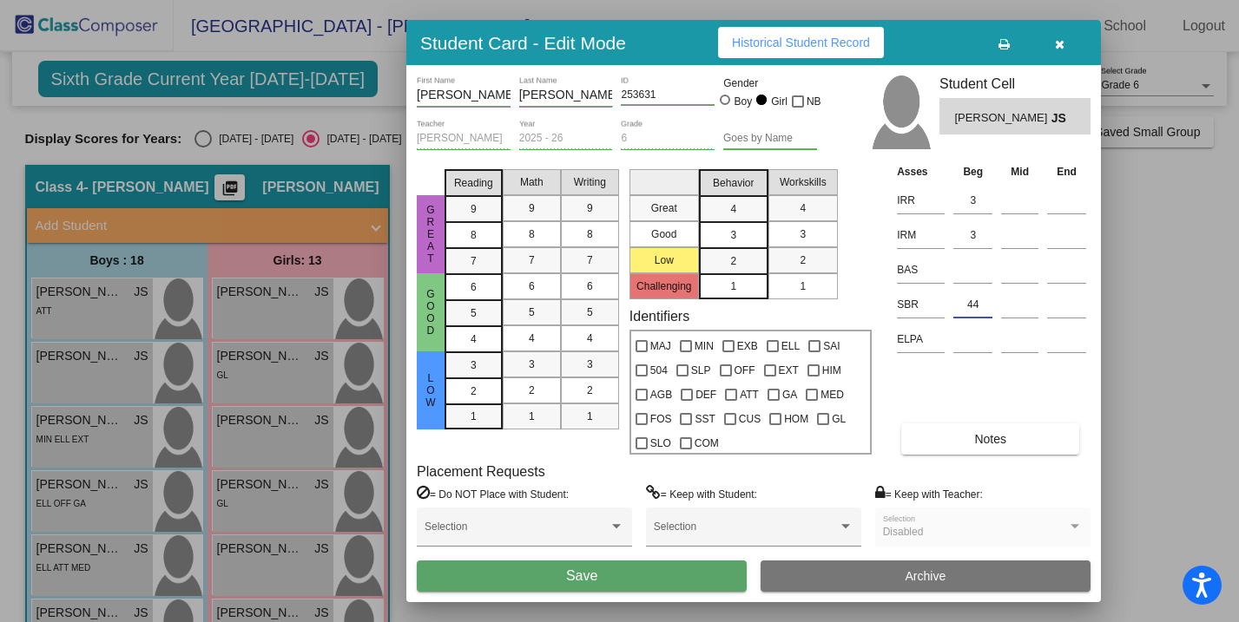
click at [668, 570] on button "Save" at bounding box center [582, 576] width 330 height 31
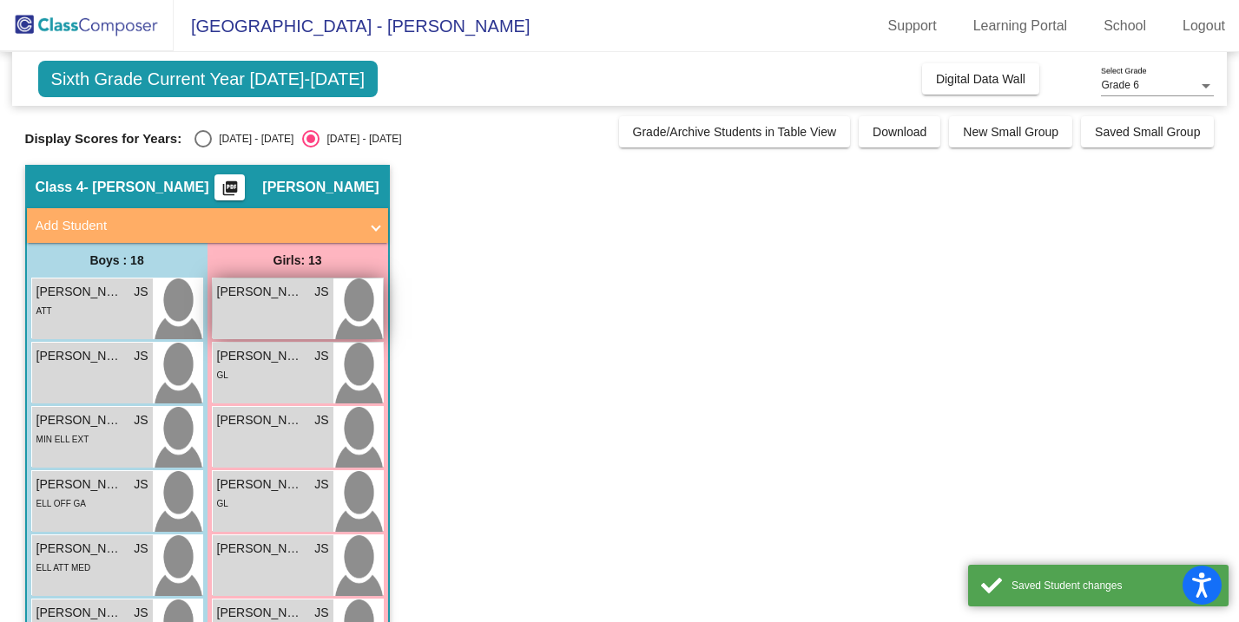
click at [275, 337] on div "[PERSON_NAME] JS lock do_not_disturb_alt" at bounding box center [273, 309] width 121 height 61
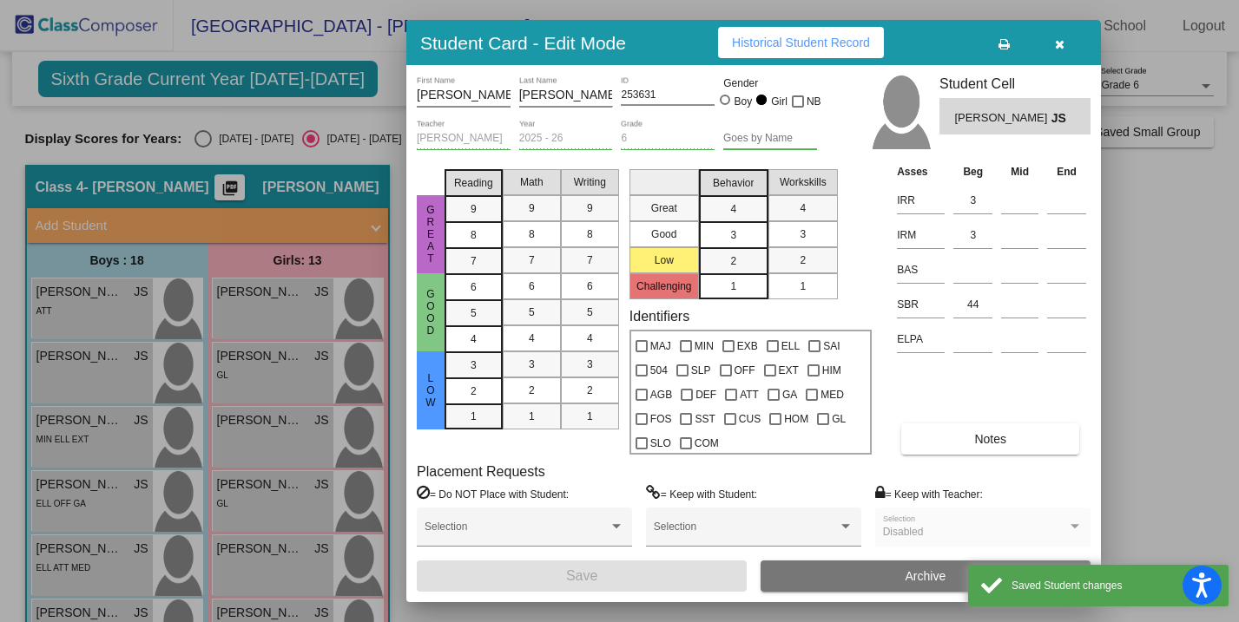
click at [285, 372] on div at bounding box center [619, 311] width 1239 height 622
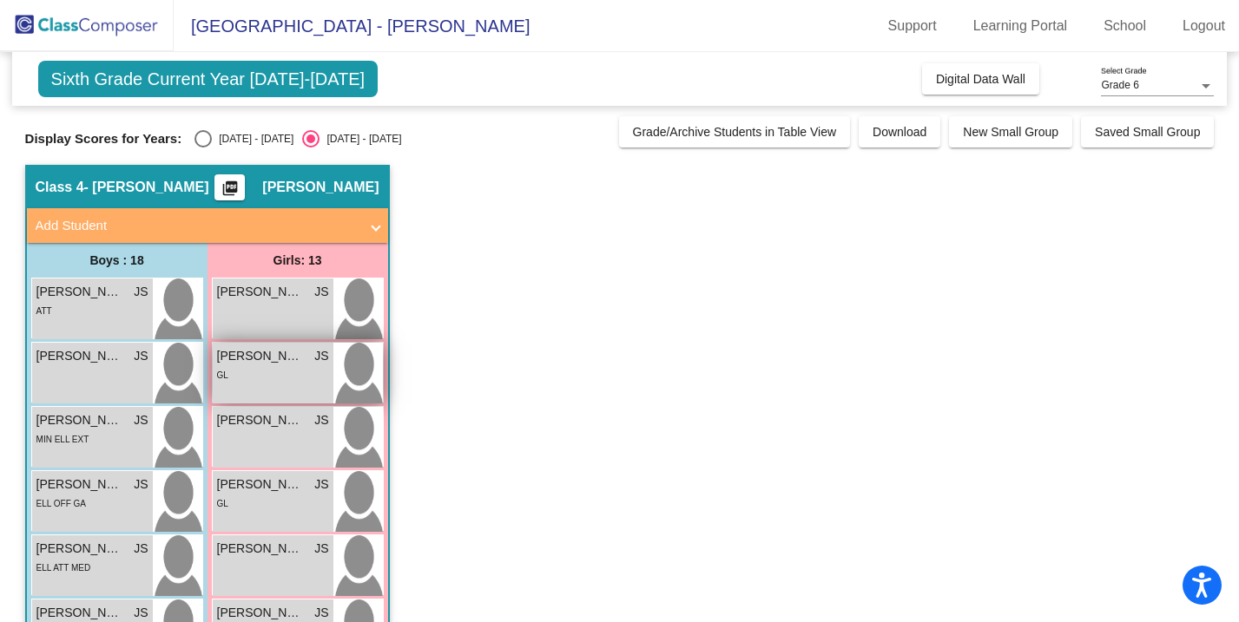
click at [285, 372] on div "GL" at bounding box center [273, 374] width 112 height 18
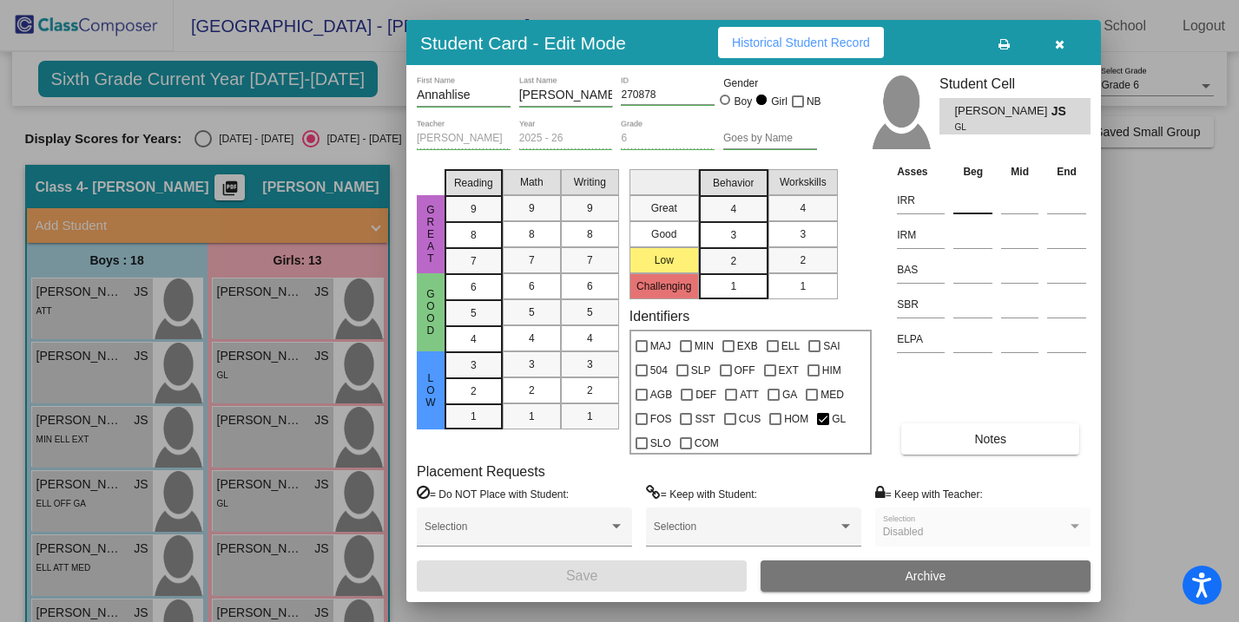
click at [986, 207] on input at bounding box center [972, 200] width 39 height 26
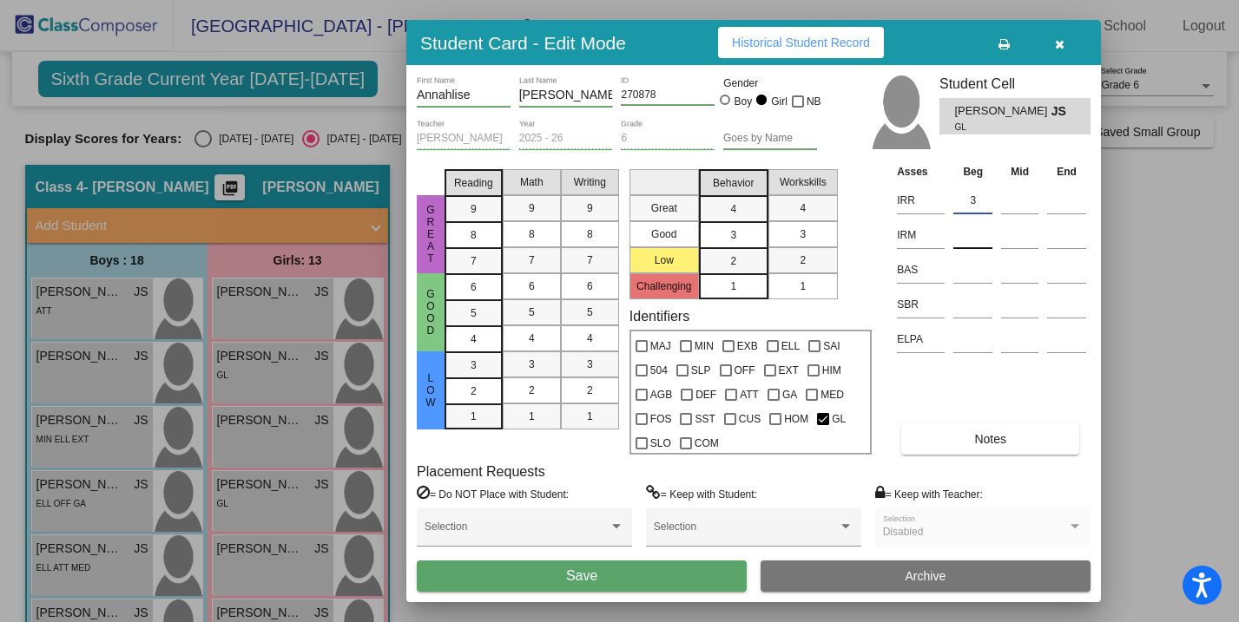
type input "3"
click at [983, 237] on input at bounding box center [972, 235] width 39 height 26
type input "3"
click at [964, 300] on input at bounding box center [972, 305] width 39 height 26
type input "32"
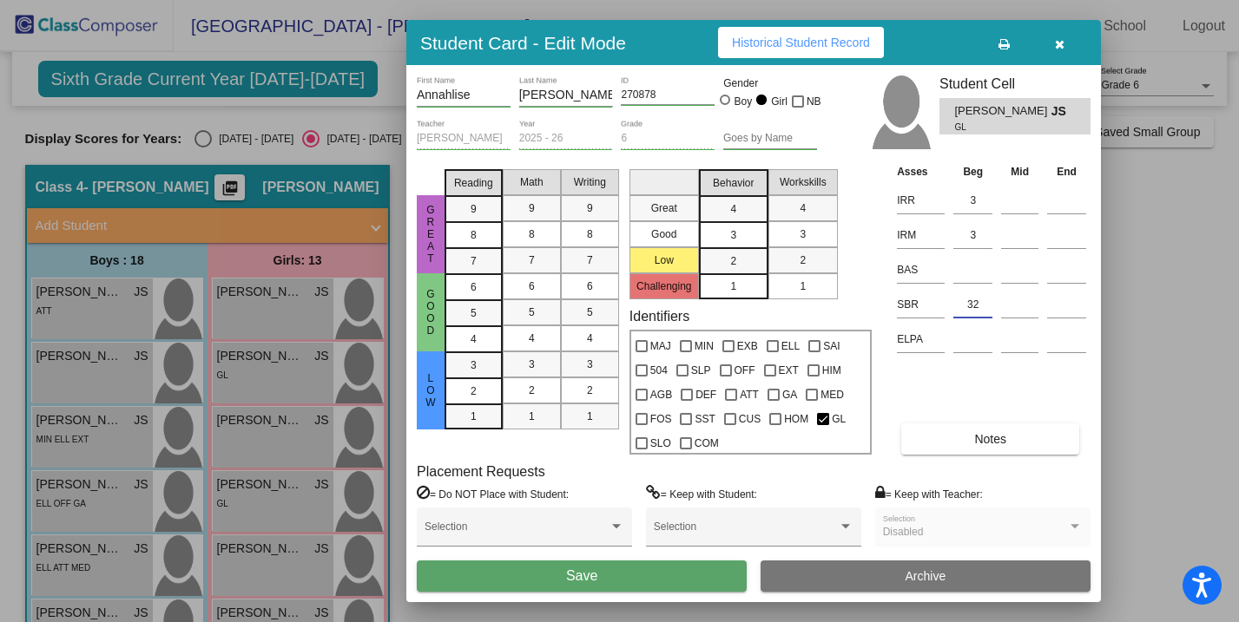
click at [636, 581] on button "Save" at bounding box center [582, 576] width 330 height 31
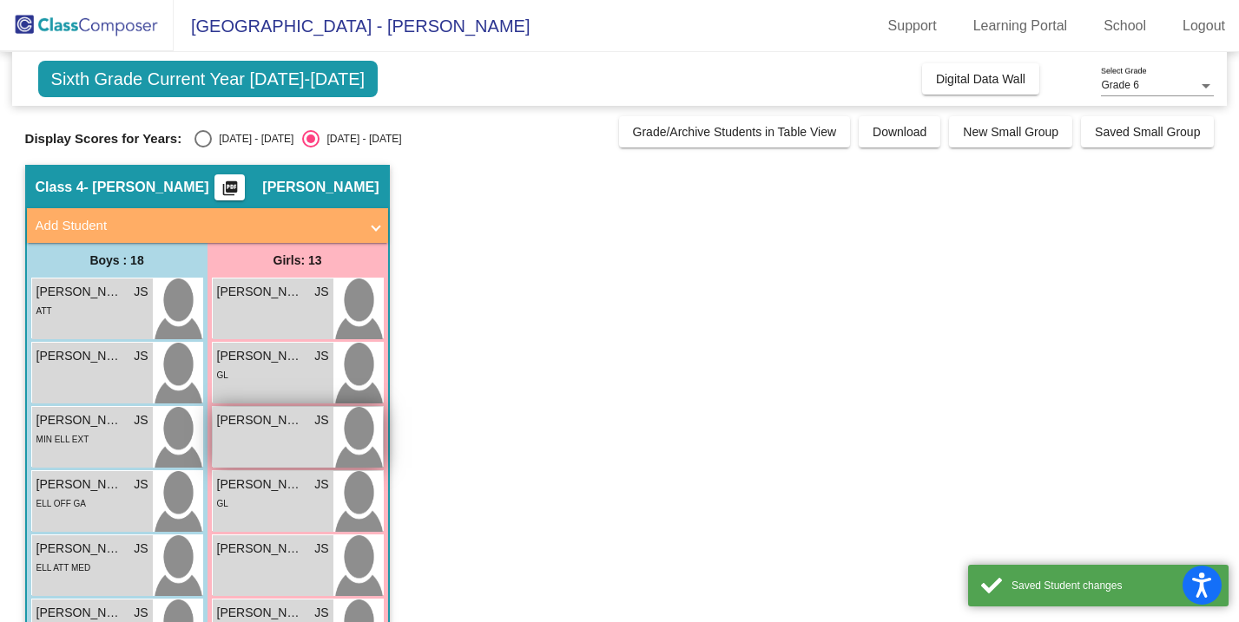
click at [286, 443] on div "[PERSON_NAME] lock do_not_disturb_alt" at bounding box center [273, 437] width 121 height 61
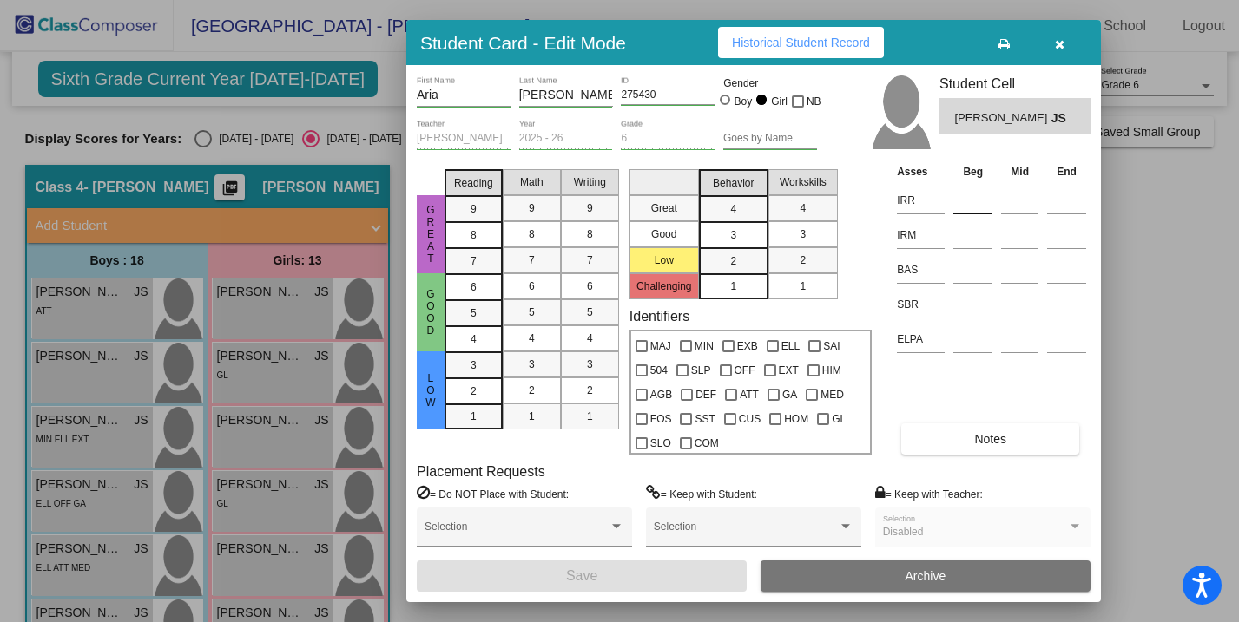
click at [979, 206] on input at bounding box center [972, 200] width 39 height 26
click at [977, 238] on input at bounding box center [972, 235] width 39 height 26
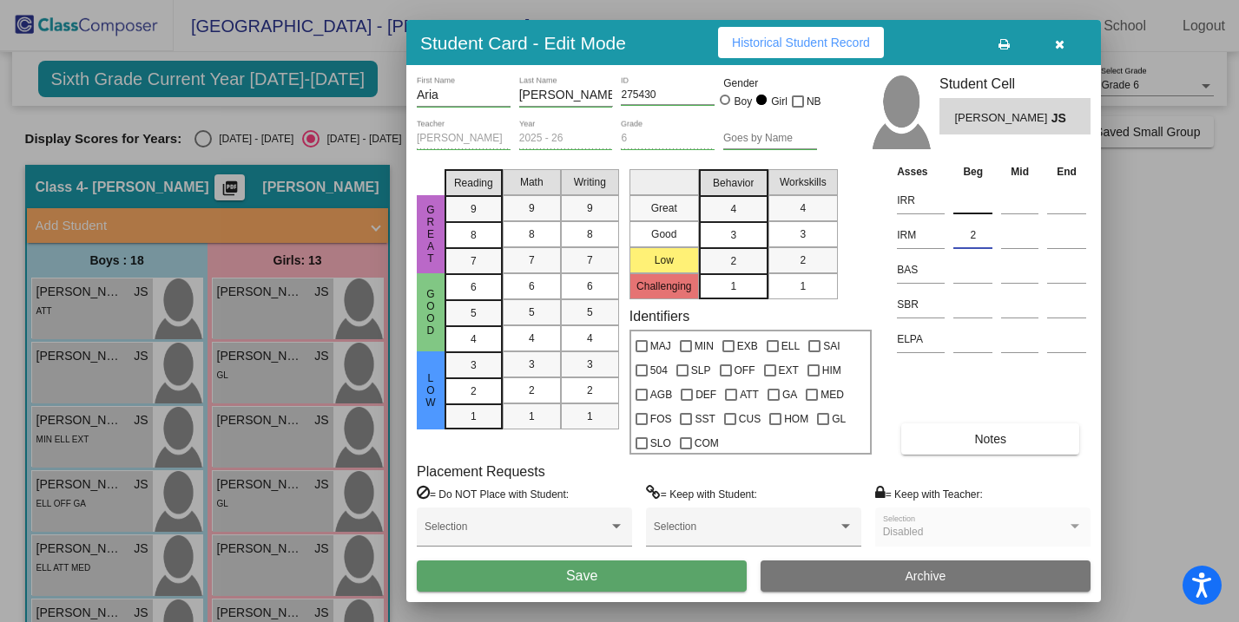
type input "2"
click at [972, 201] on input at bounding box center [972, 200] width 39 height 26
type input "1"
click at [968, 303] on input at bounding box center [972, 305] width 39 height 26
type input "31"
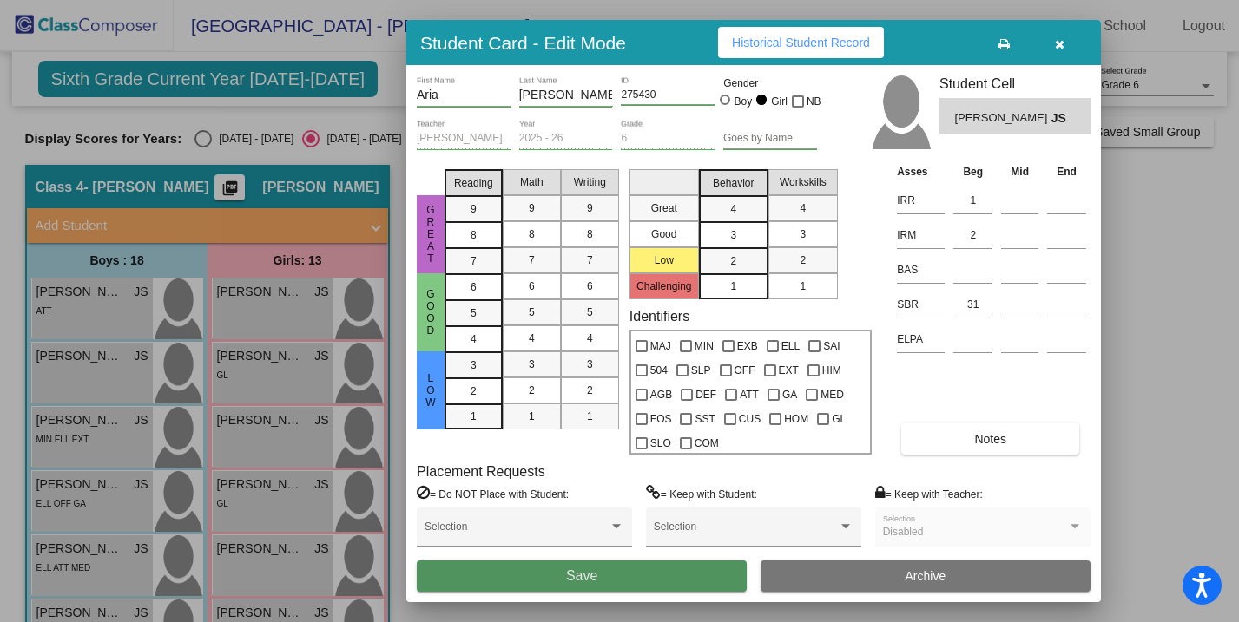
click at [655, 569] on button "Save" at bounding box center [582, 576] width 330 height 31
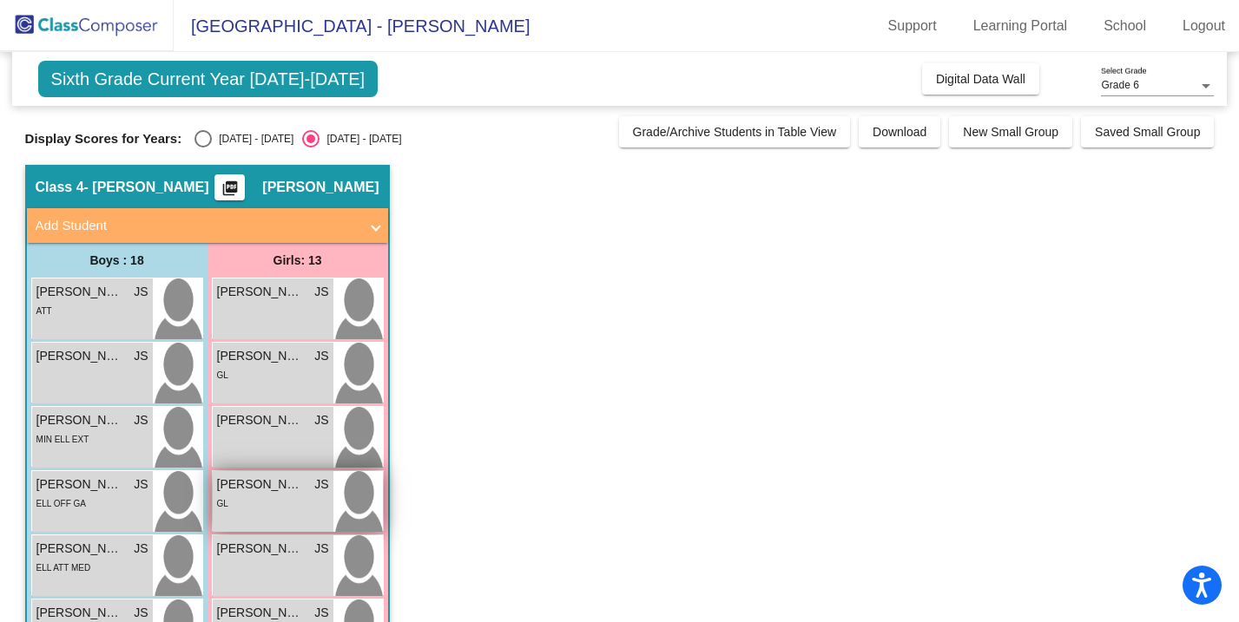
click at [316, 495] on div "GL" at bounding box center [273, 503] width 112 height 18
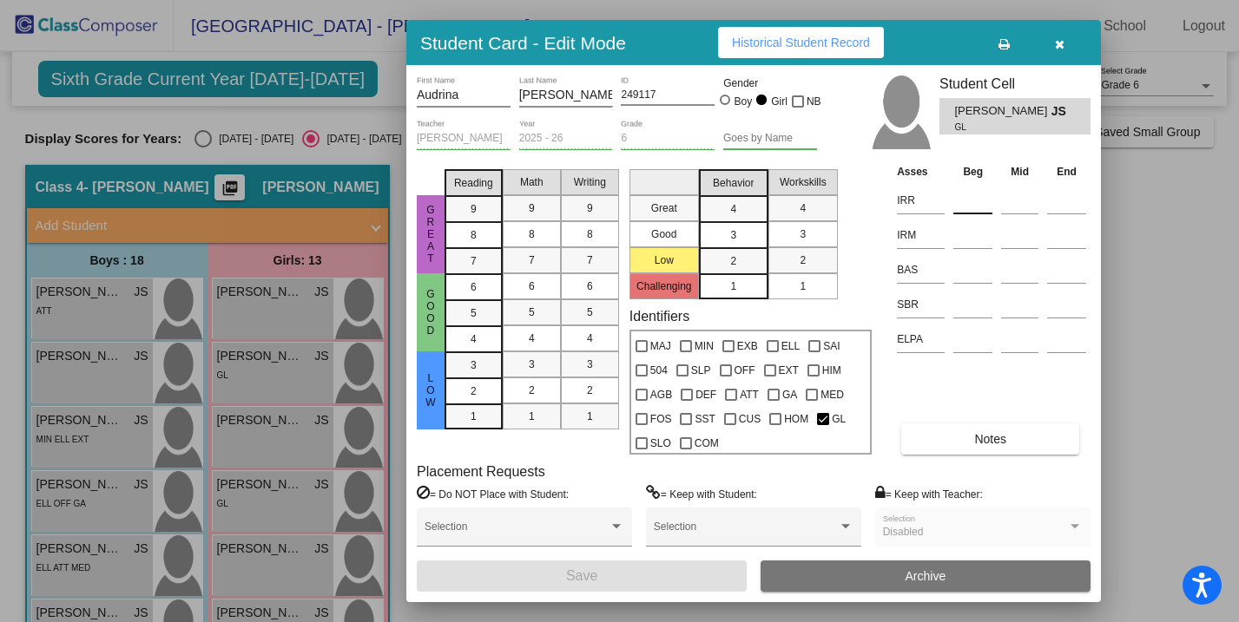
click at [967, 205] on input at bounding box center [972, 200] width 39 height 26
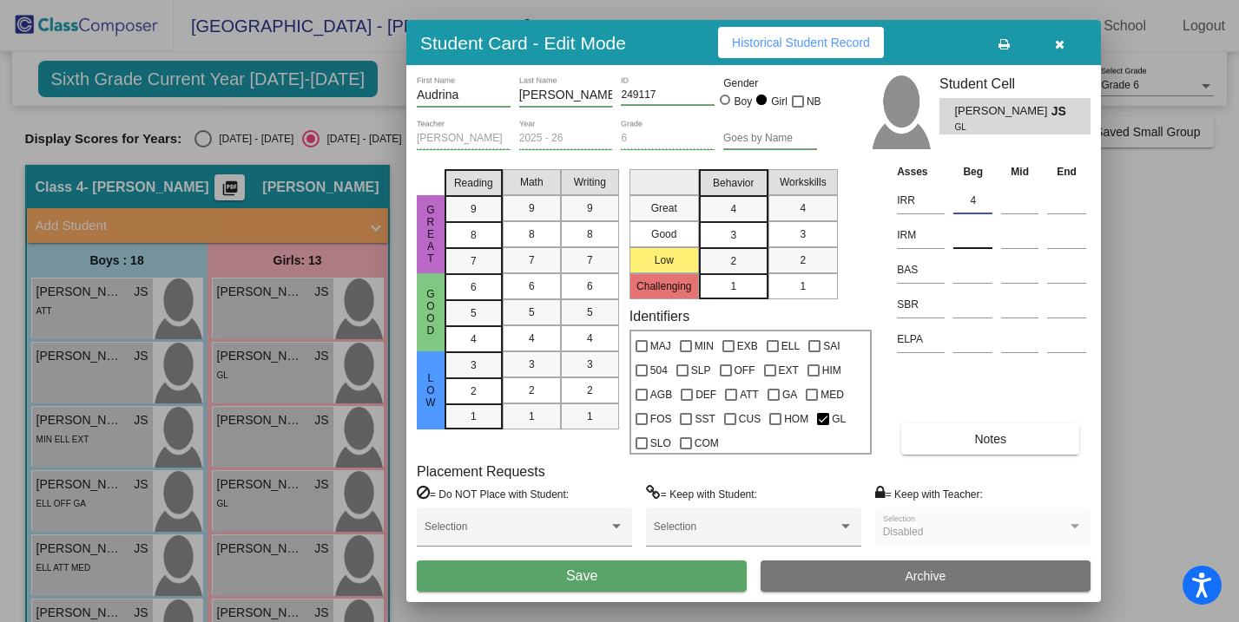
type input "4"
click at [969, 232] on input at bounding box center [972, 235] width 39 height 26
type input "4"
click at [970, 292] on input at bounding box center [972, 305] width 39 height 26
type input "53"
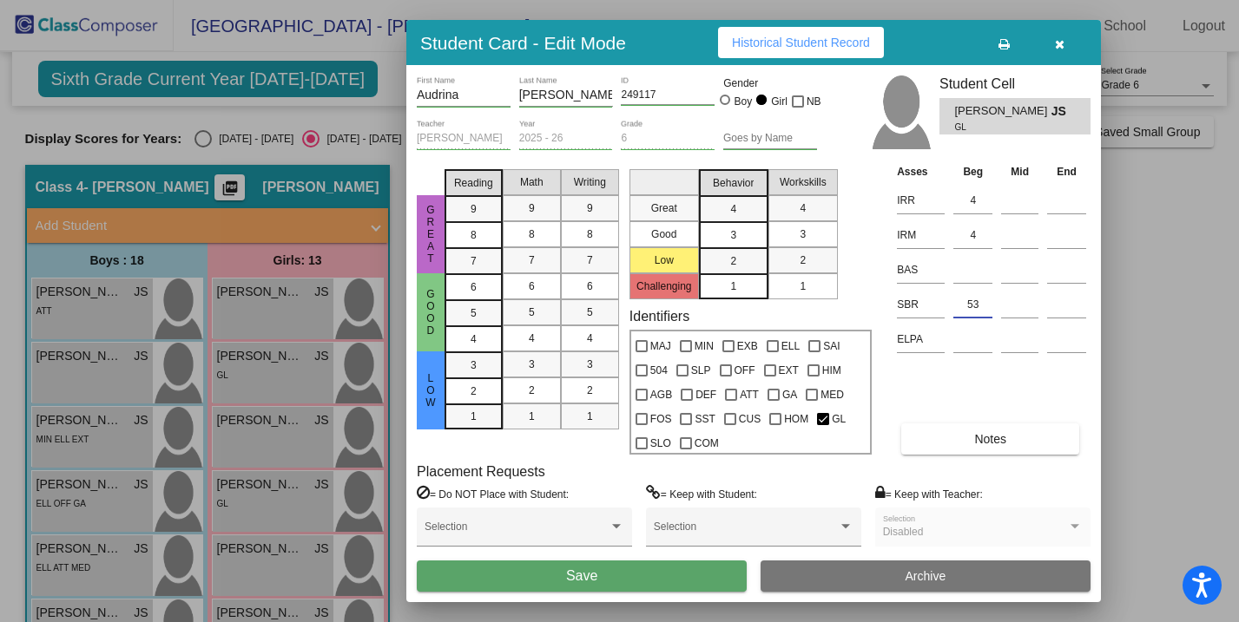
click at [679, 582] on button "Save" at bounding box center [582, 576] width 330 height 31
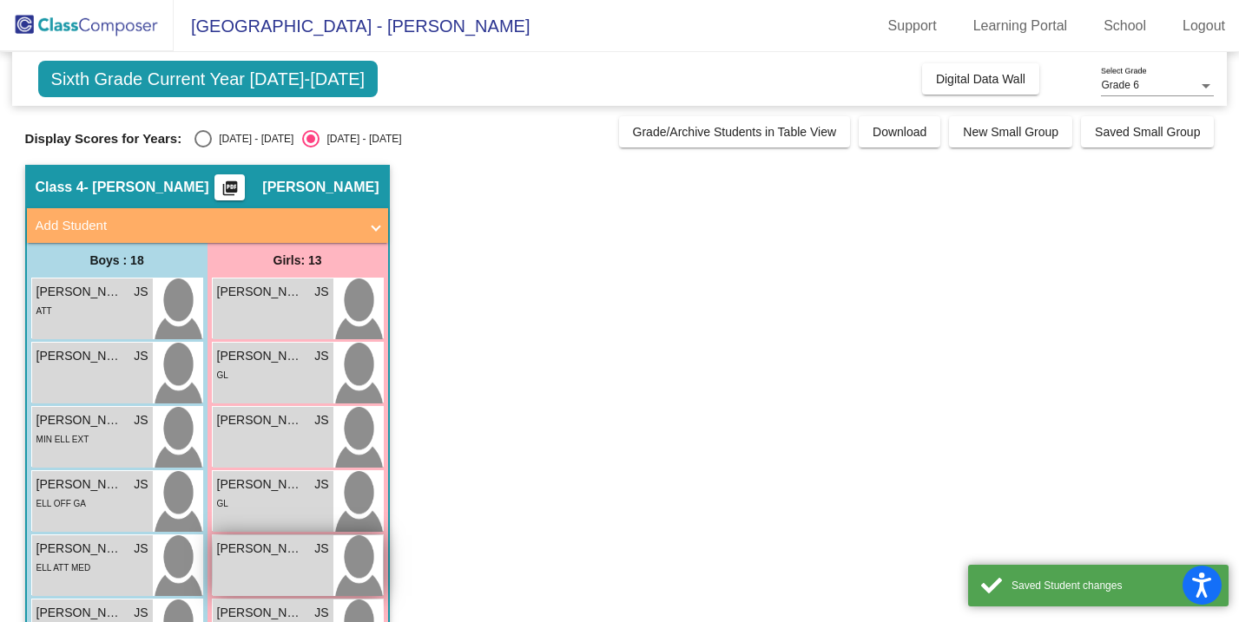
click at [266, 557] on span "[PERSON_NAME]" at bounding box center [260, 549] width 87 height 18
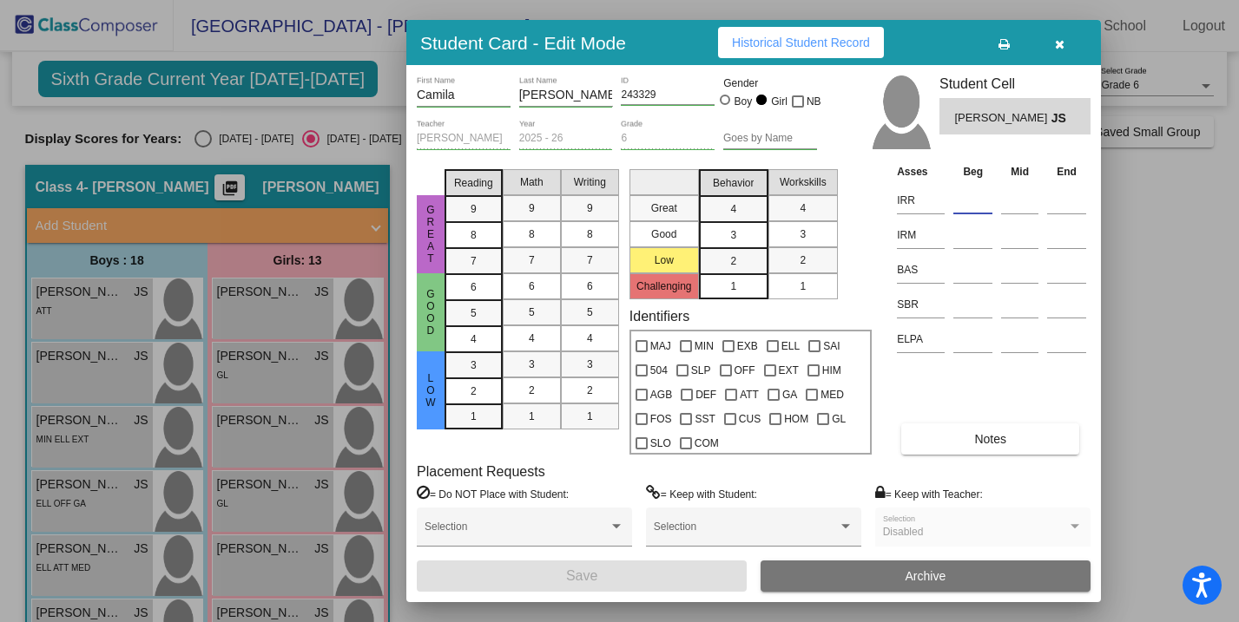
click at [964, 202] on input at bounding box center [972, 200] width 39 height 26
click at [976, 244] on input at bounding box center [972, 235] width 39 height 26
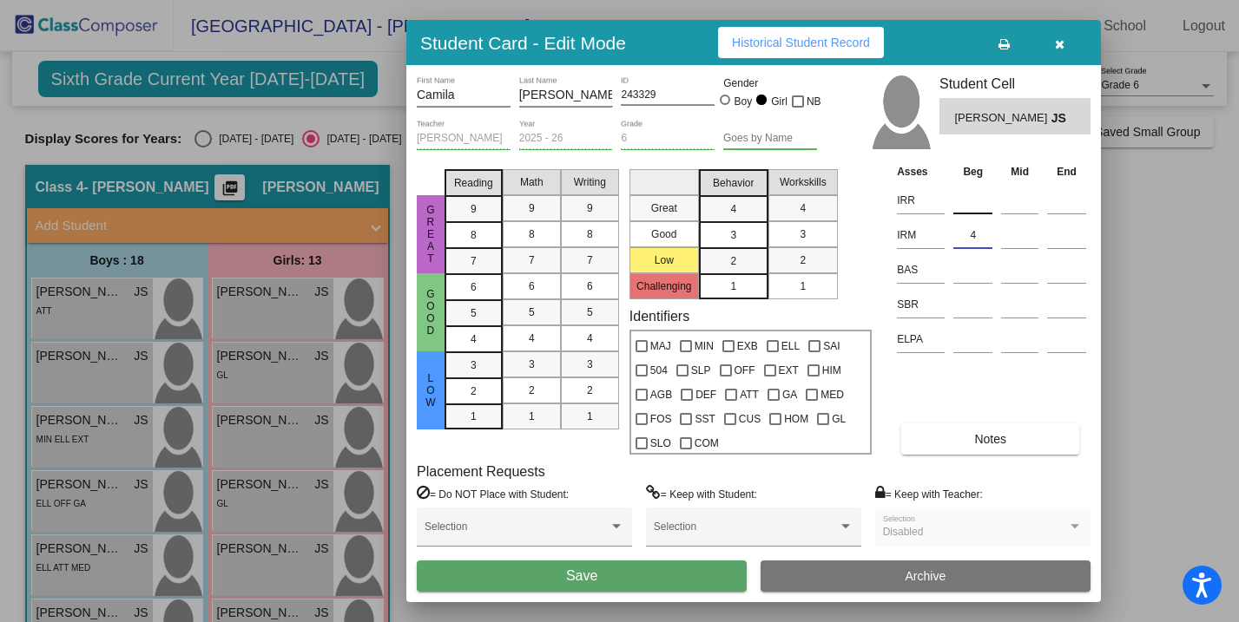
type input "4"
click at [977, 212] on input at bounding box center [972, 200] width 39 height 26
type input "3"
click at [977, 304] on input at bounding box center [972, 305] width 39 height 26
type input "34"
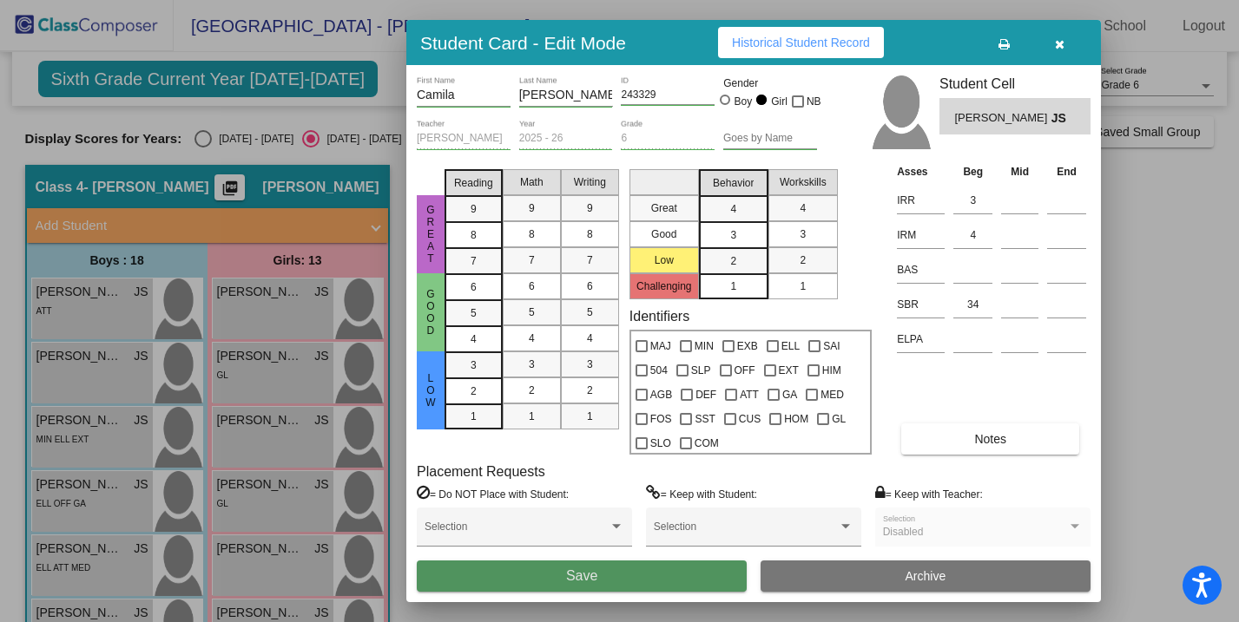
click at [680, 571] on button "Save" at bounding box center [582, 576] width 330 height 31
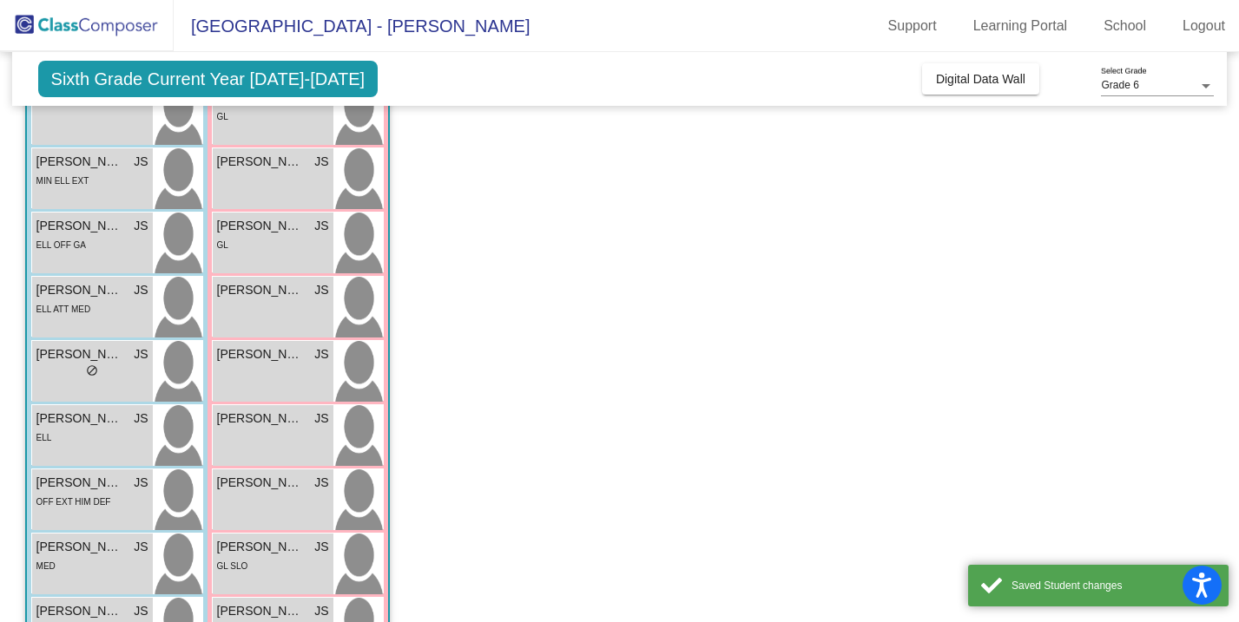
scroll to position [267, 0]
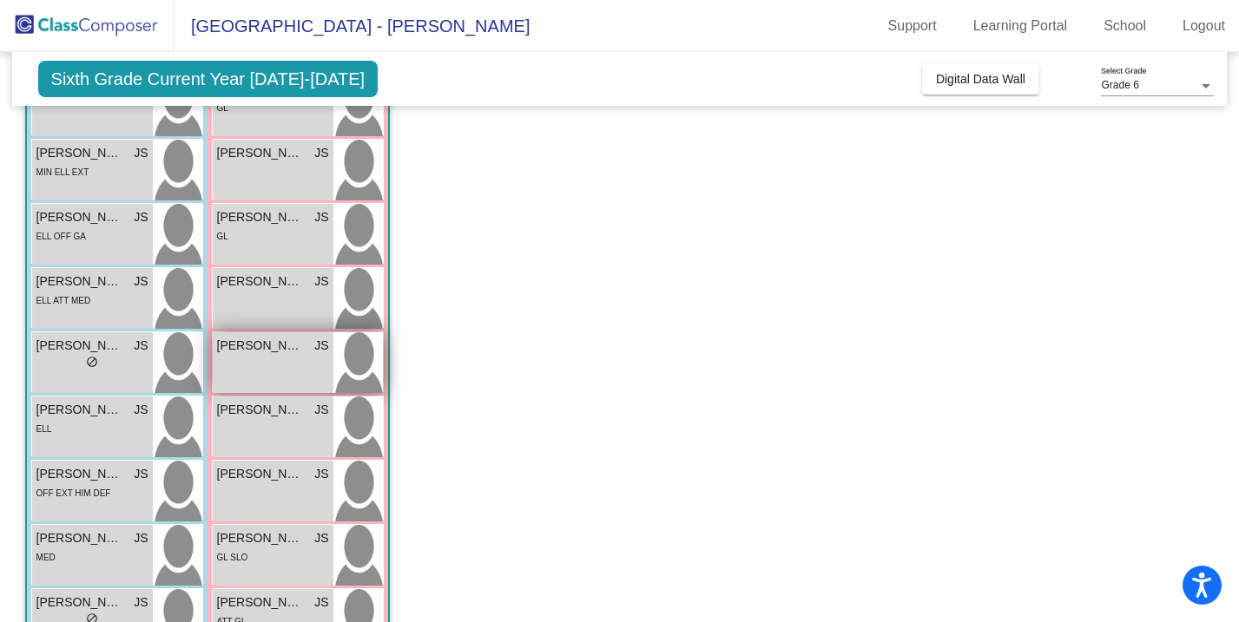
click at [301, 366] on div "[PERSON_NAME] JS lock do_not_disturb_alt" at bounding box center [273, 362] width 121 height 61
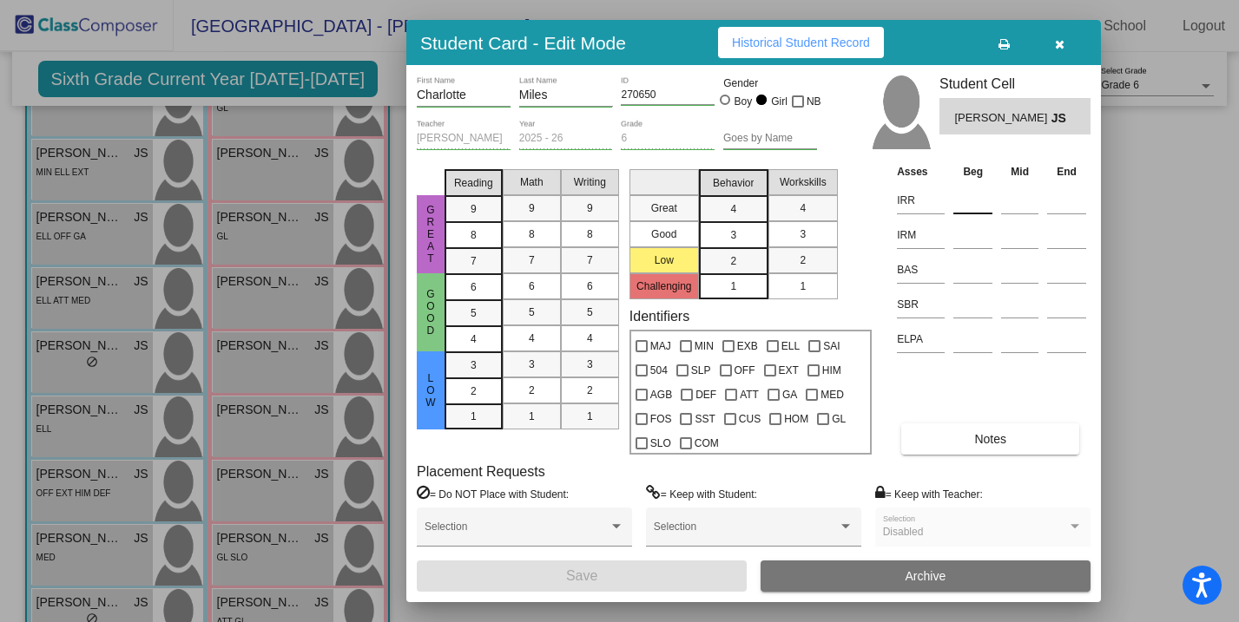
click at [970, 197] on input at bounding box center [972, 200] width 39 height 26
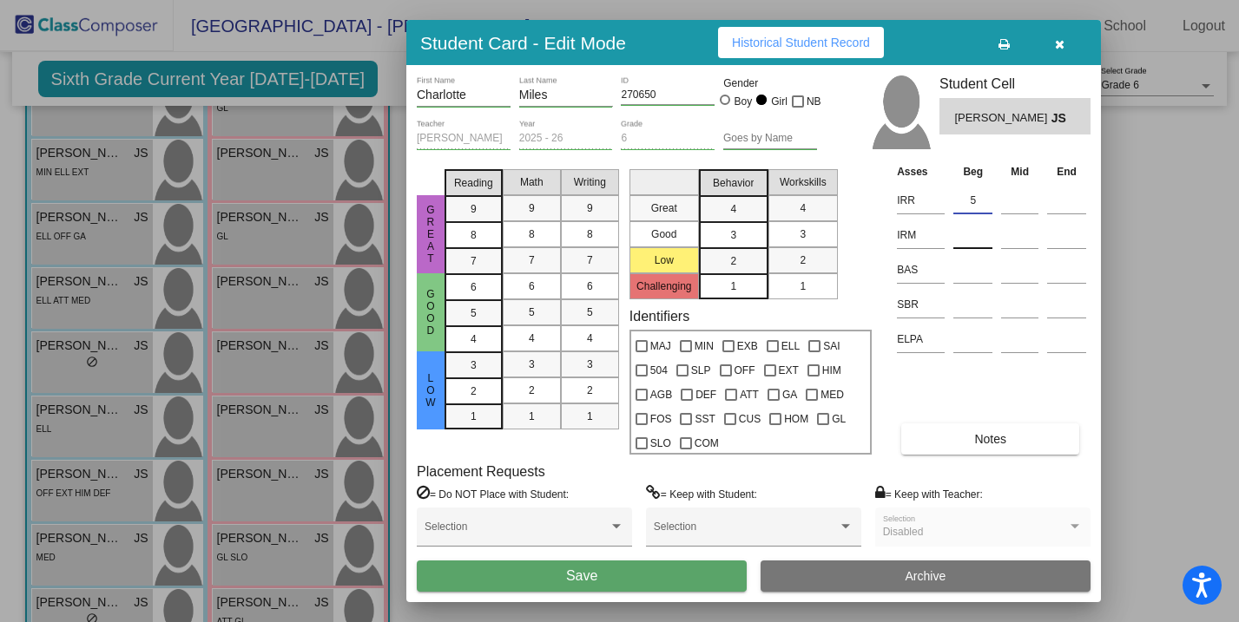
type input "5"
click at [971, 234] on input at bounding box center [972, 235] width 39 height 26
type input "4"
click at [971, 304] on input at bounding box center [972, 305] width 39 height 26
type input "54"
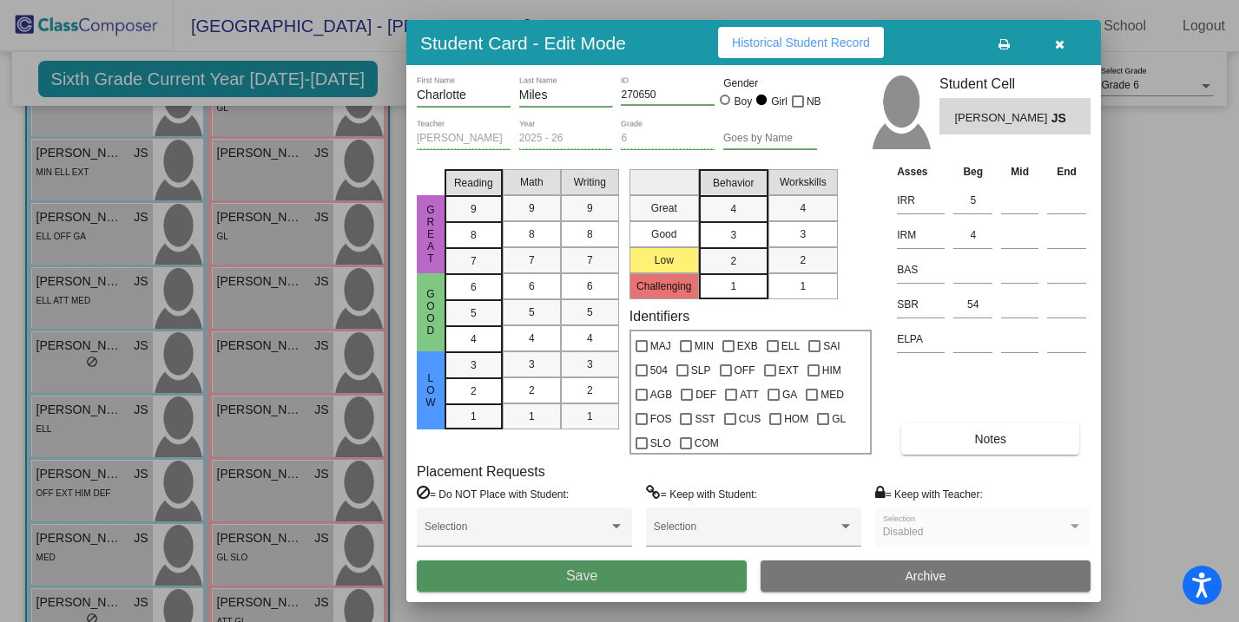
click at [652, 590] on button "Save" at bounding box center [582, 576] width 330 height 31
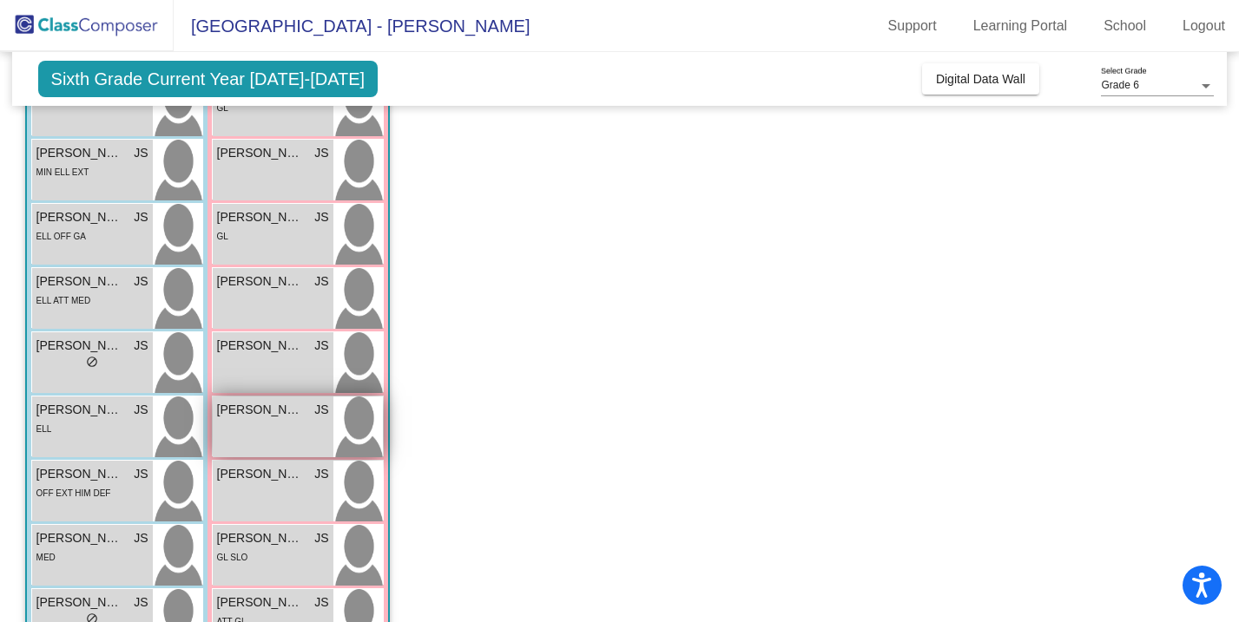
click at [292, 429] on div "[PERSON_NAME] JS lock do_not_disturb_alt" at bounding box center [273, 427] width 121 height 61
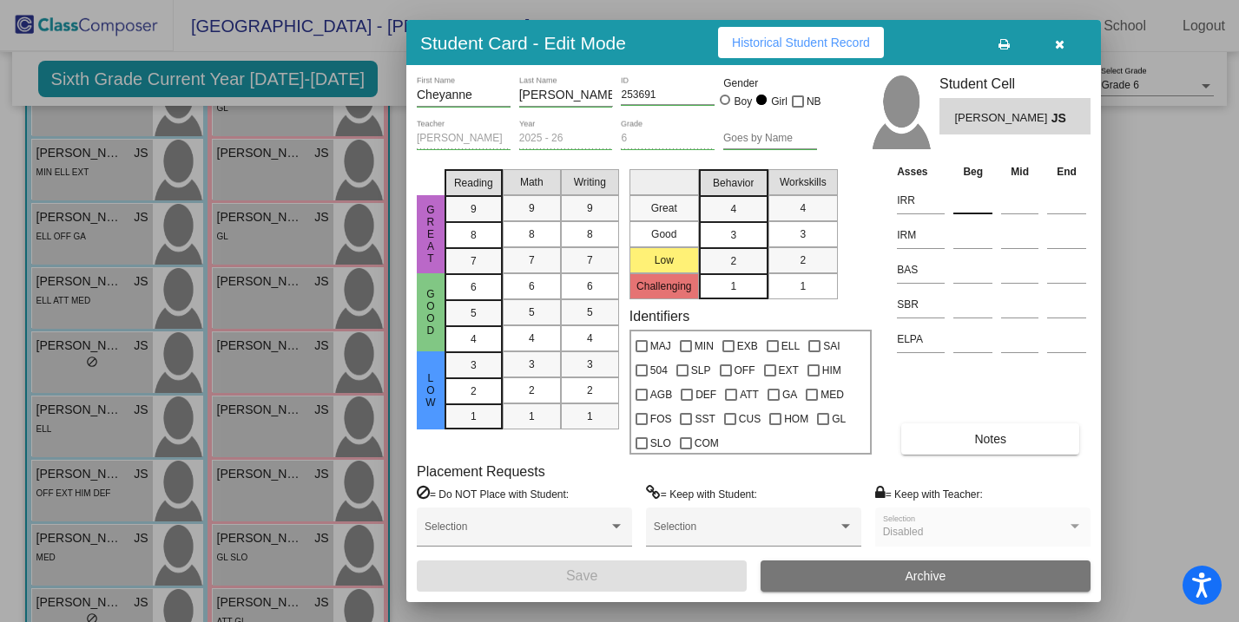
click at [976, 198] on input at bounding box center [972, 200] width 39 height 26
click at [966, 232] on input at bounding box center [972, 235] width 39 height 26
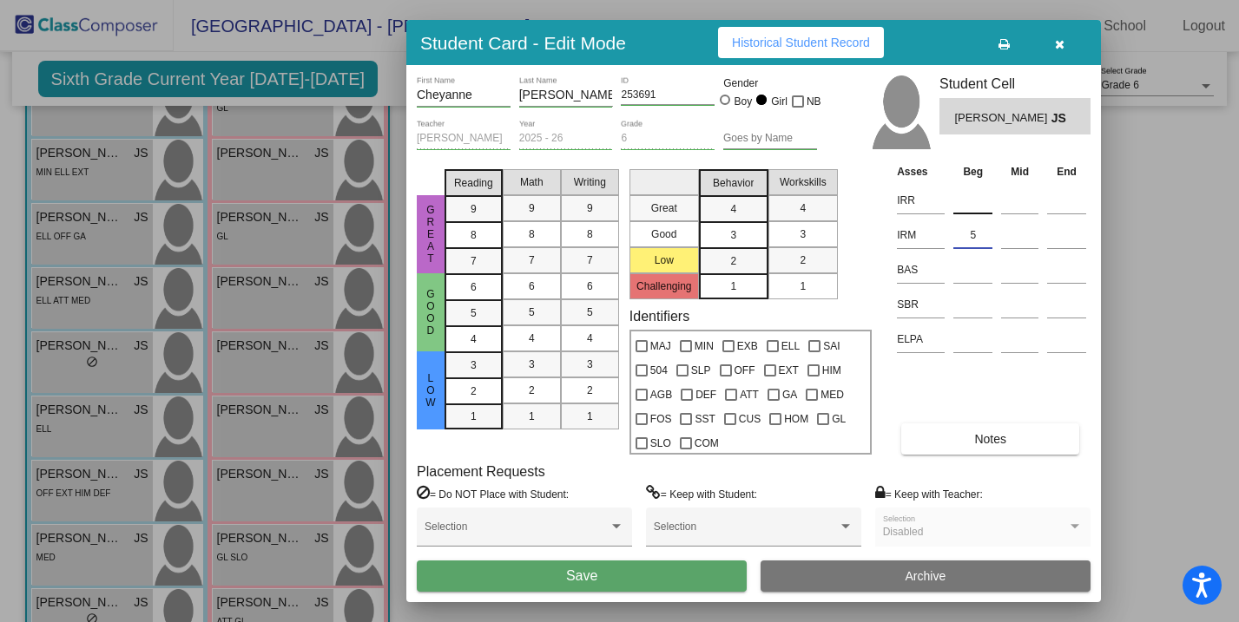
type input "5"
click at [969, 207] on input at bounding box center [972, 200] width 39 height 26
type input "4"
click at [966, 299] on input at bounding box center [972, 305] width 39 height 26
type input "38"
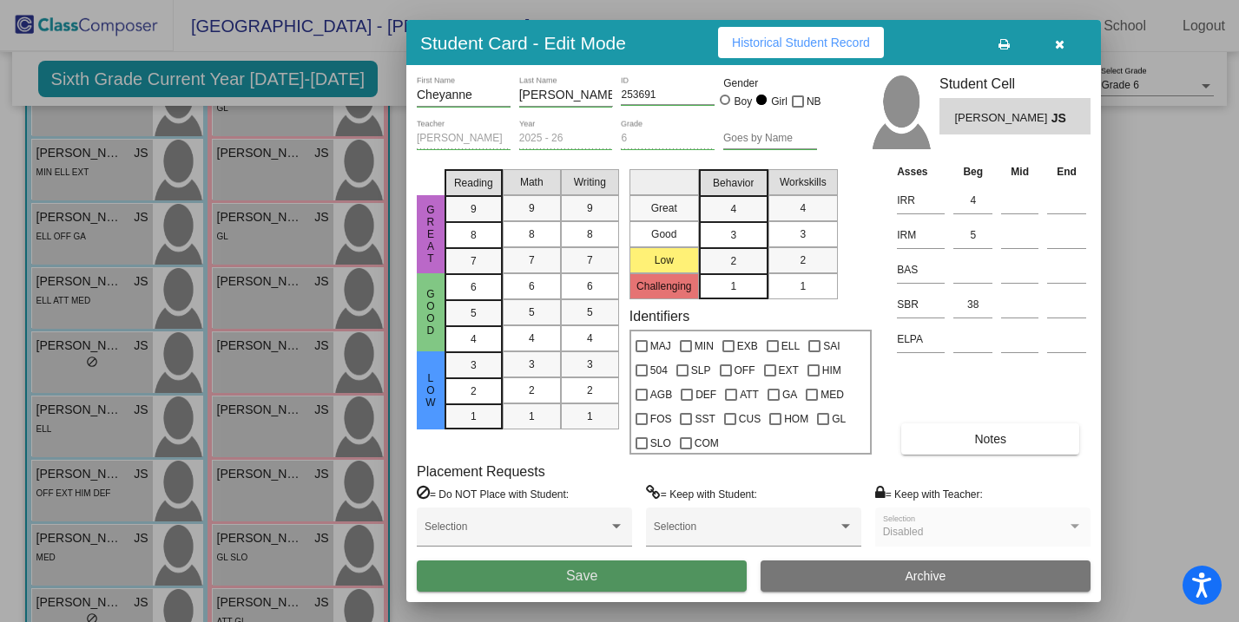
click at [686, 574] on button "Save" at bounding box center [582, 576] width 330 height 31
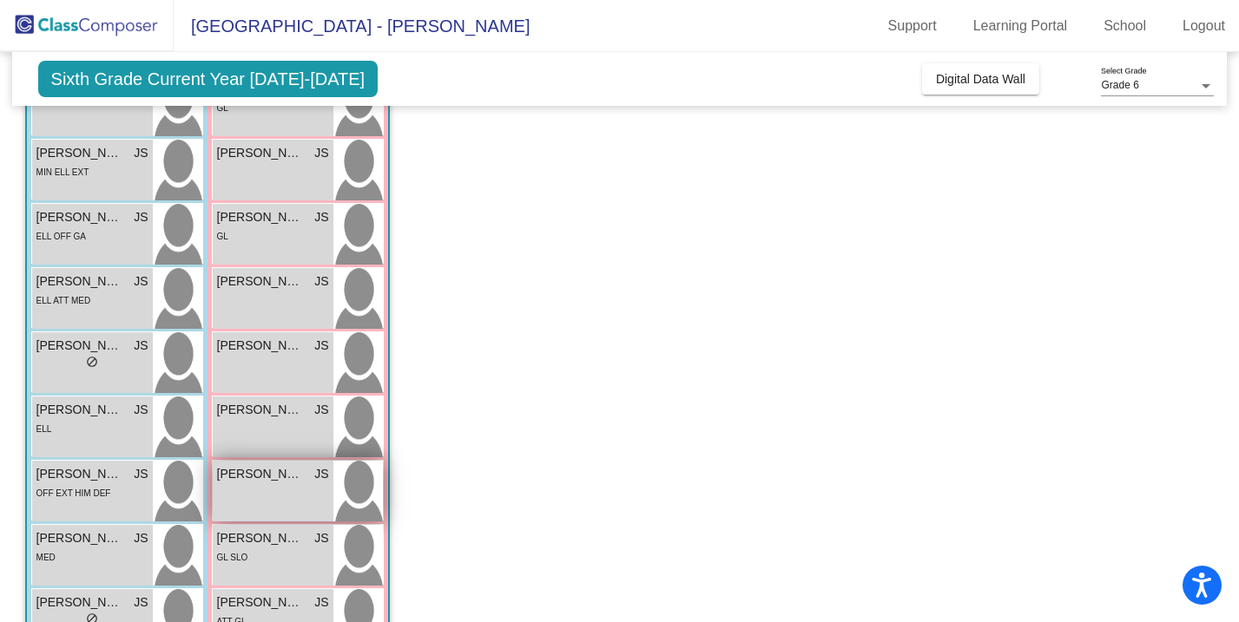
click at [307, 491] on div "[PERSON_NAME] JS lock do_not_disturb_alt" at bounding box center [273, 491] width 121 height 61
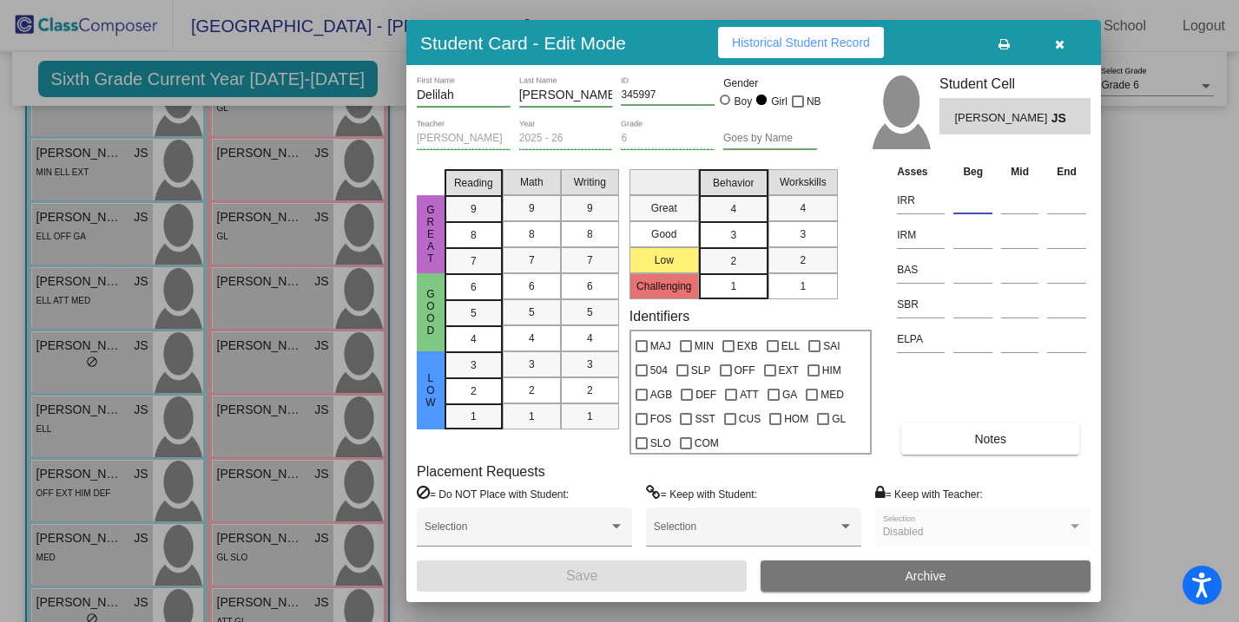
click at [971, 201] on input at bounding box center [972, 200] width 39 height 26
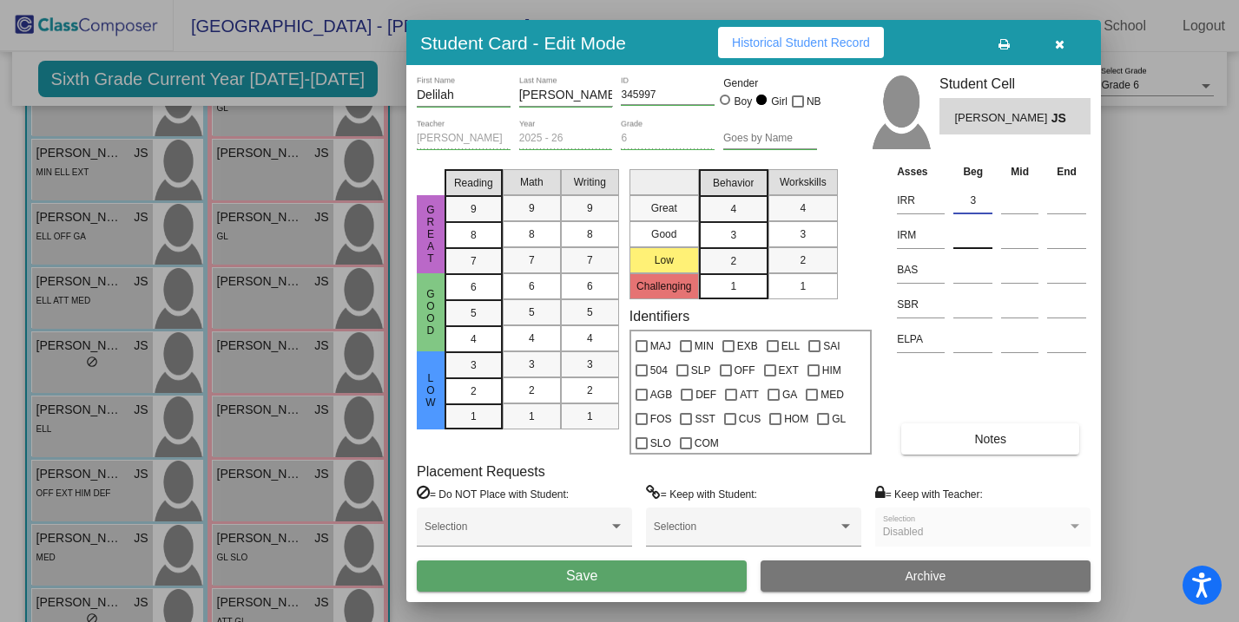
type input "3"
click at [971, 232] on input at bounding box center [972, 235] width 39 height 26
type input "5"
click at [970, 307] on input at bounding box center [972, 305] width 39 height 26
type input "41"
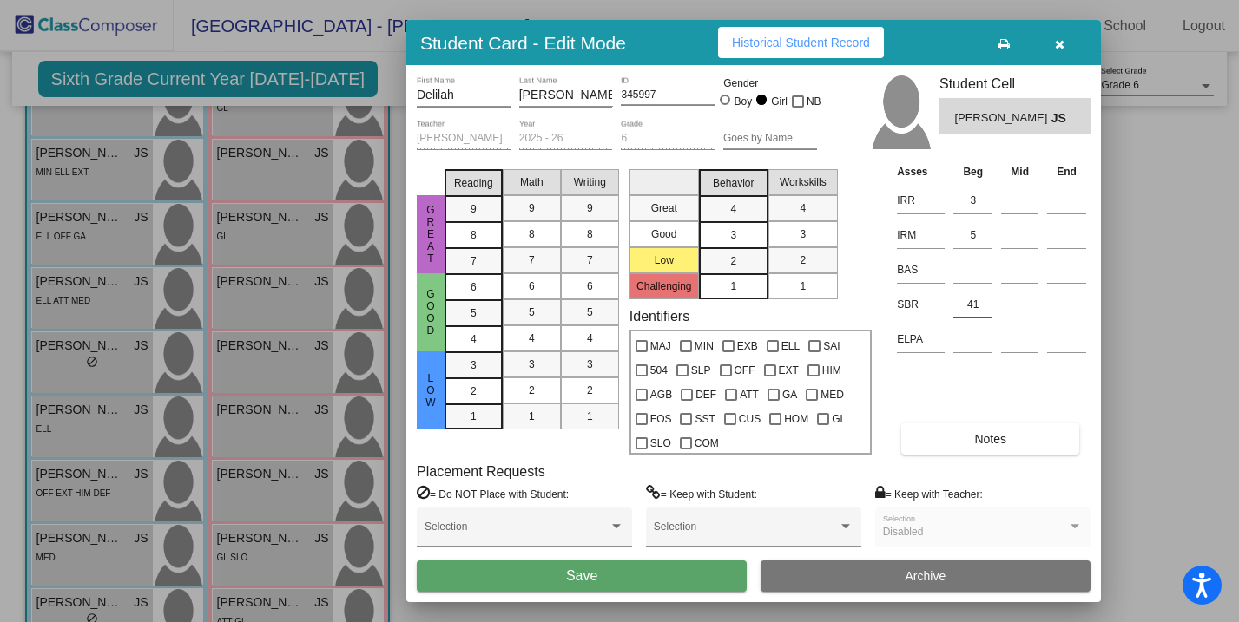
click at [671, 566] on button "Save" at bounding box center [582, 576] width 330 height 31
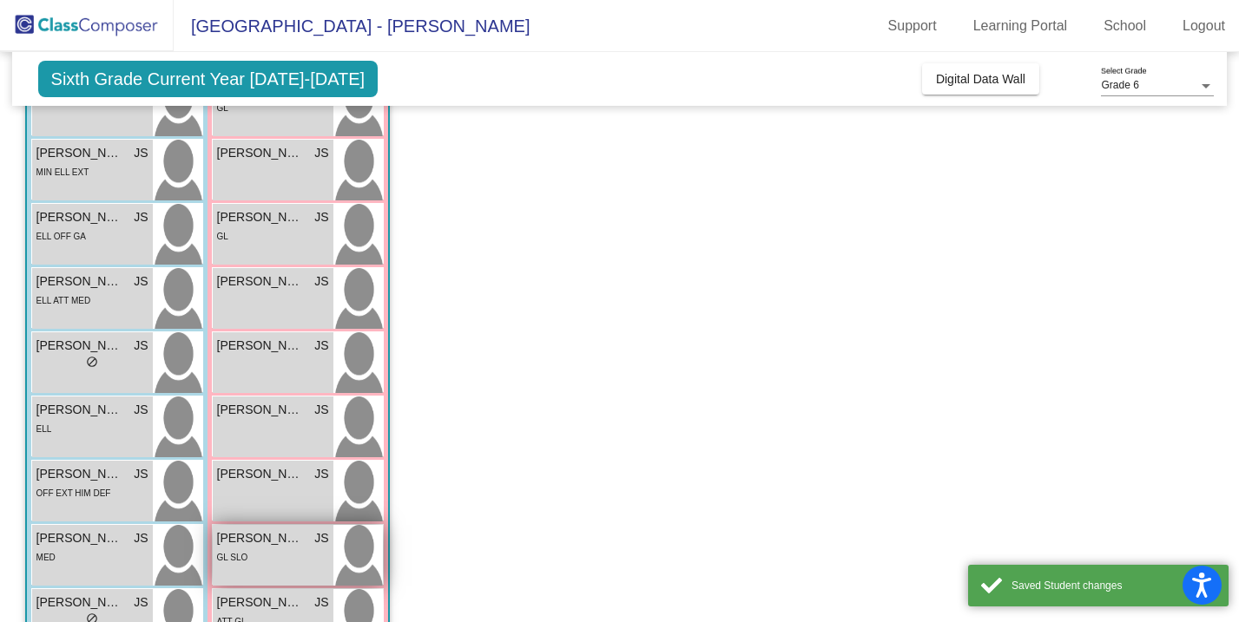
click at [279, 551] on div "GL SLO" at bounding box center [273, 557] width 112 height 18
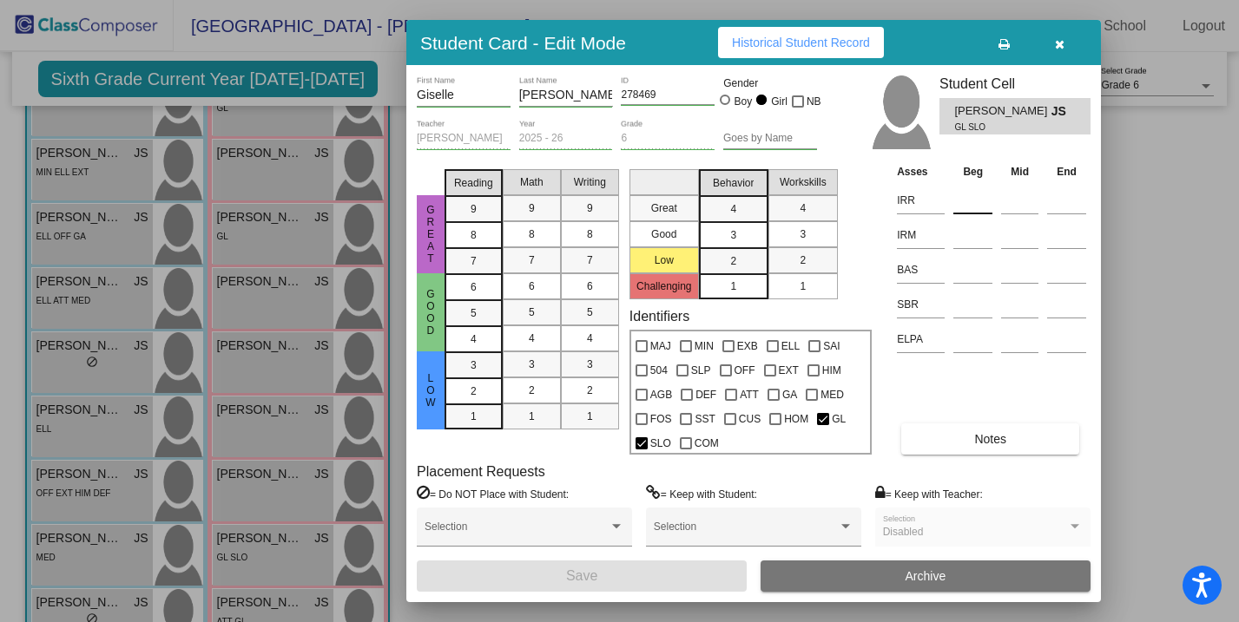
click at [974, 191] on input at bounding box center [972, 200] width 39 height 26
click at [977, 234] on input at bounding box center [972, 235] width 39 height 26
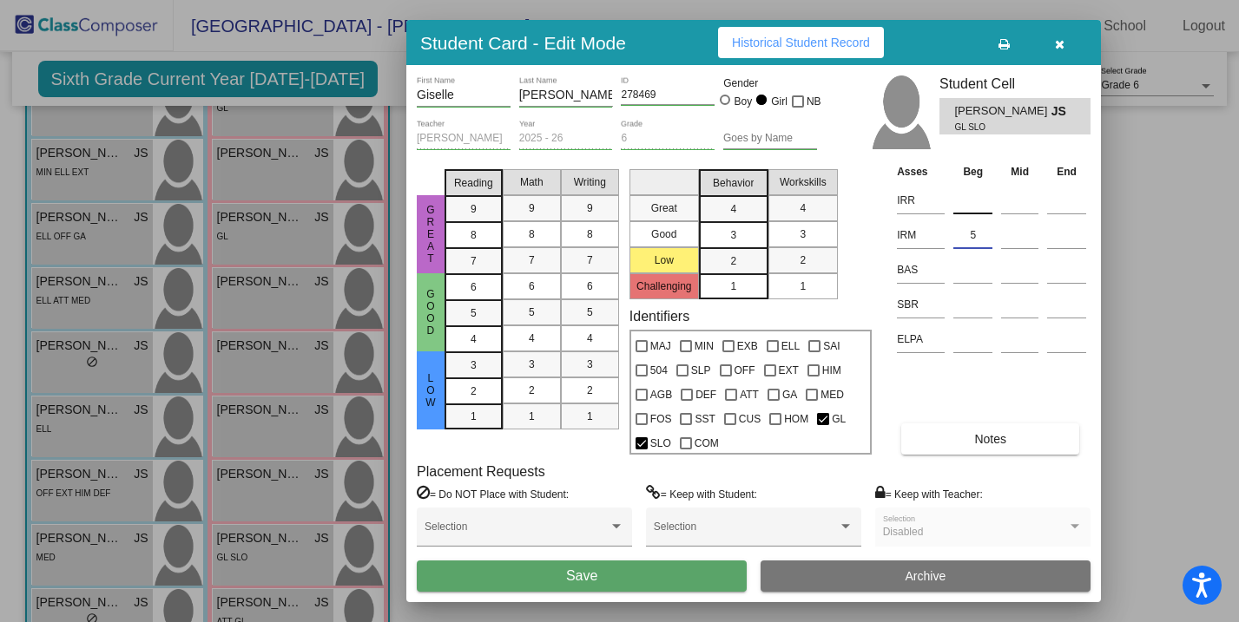
type input "5"
click at [977, 204] on input at bounding box center [972, 200] width 39 height 26
type input "6"
click at [971, 293] on input at bounding box center [972, 305] width 39 height 26
type input "33"
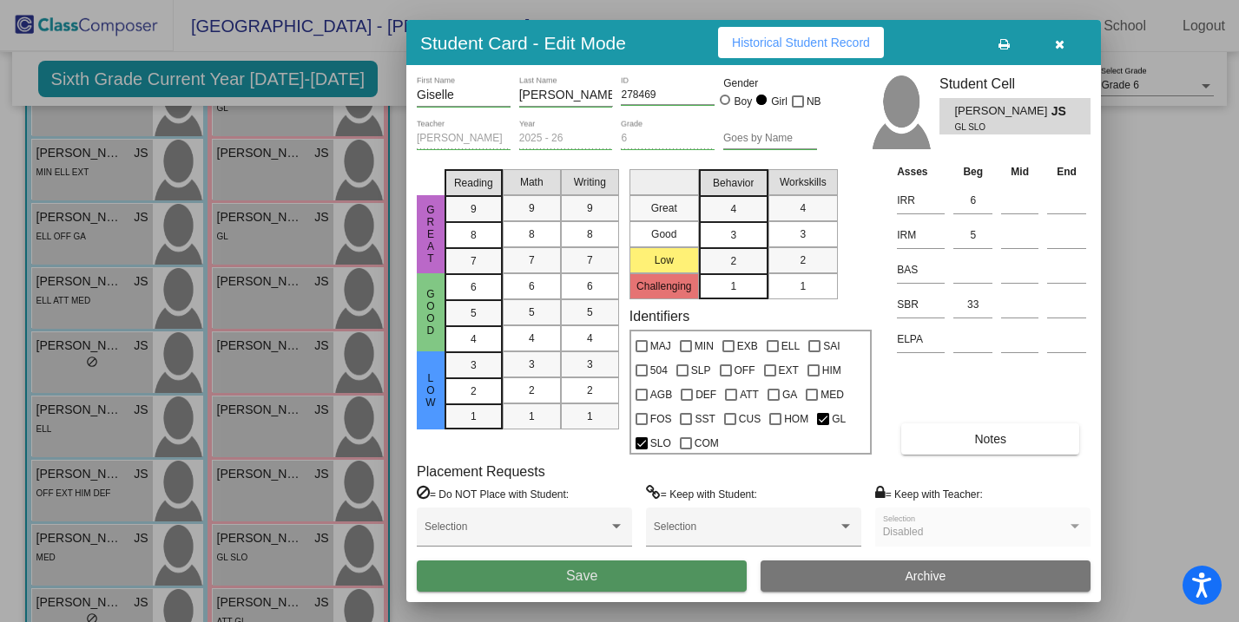
click at [666, 575] on button "Save" at bounding box center [582, 576] width 330 height 31
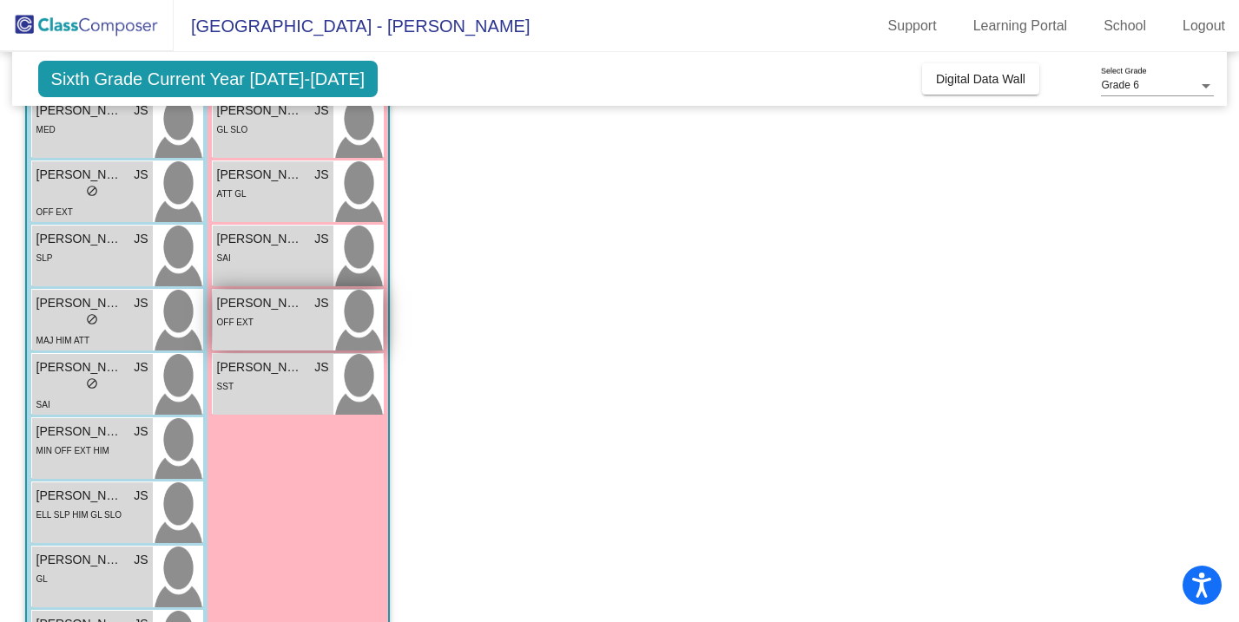
scroll to position [697, 0]
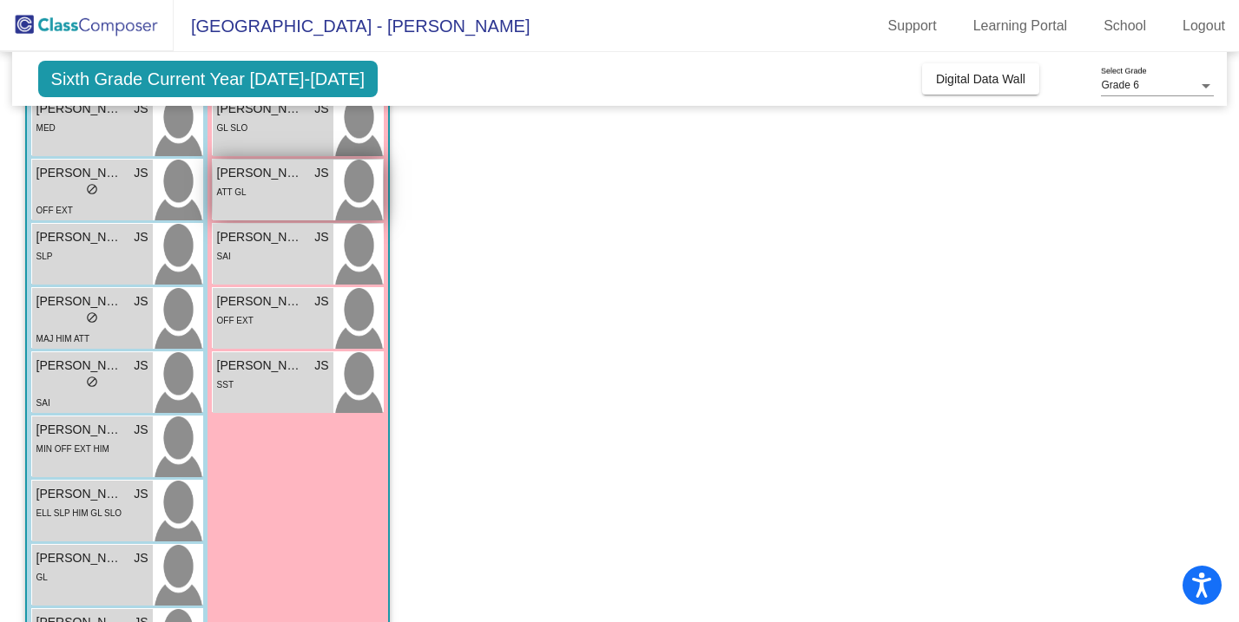
click at [291, 204] on div "[PERSON_NAME] JS lock do_not_disturb_alt ATT GL" at bounding box center [273, 190] width 121 height 61
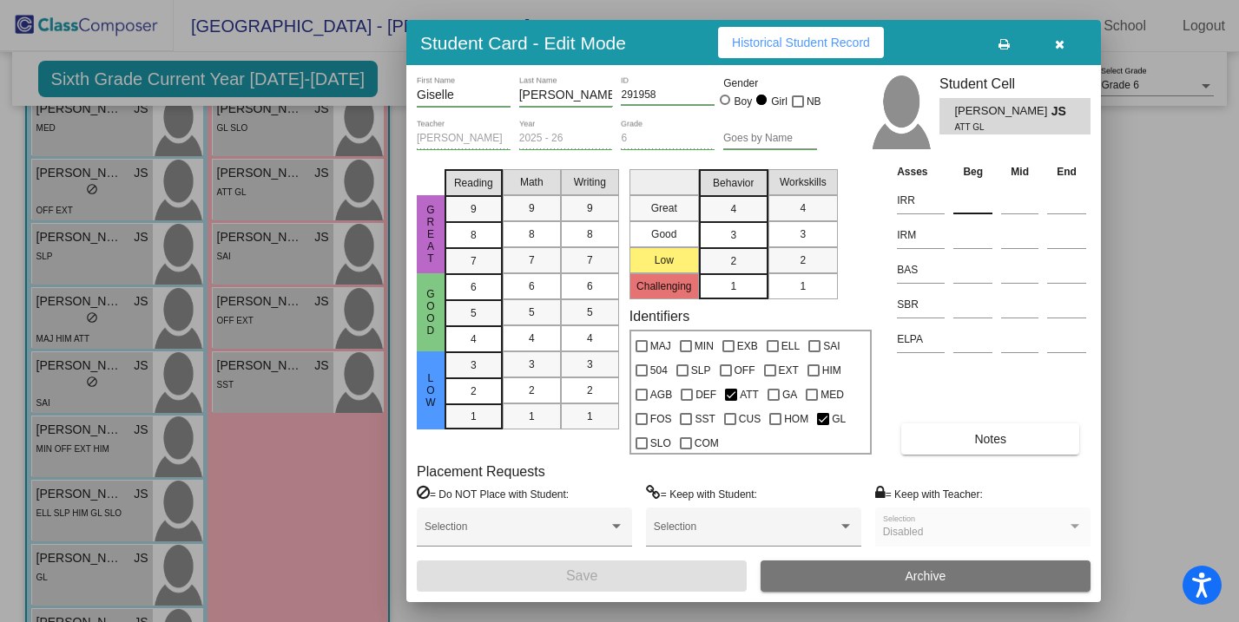
click at [975, 201] on input at bounding box center [972, 200] width 39 height 26
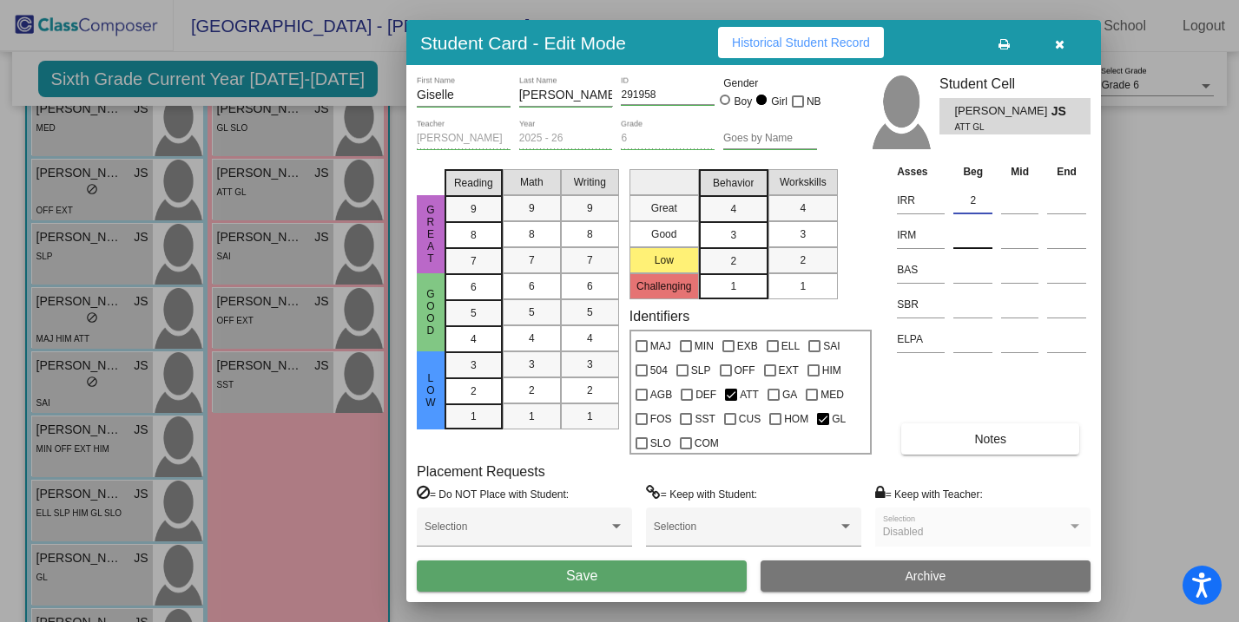
type input "2"
click at [975, 230] on input at bounding box center [972, 235] width 39 height 26
type input "2"
click at [973, 308] on input at bounding box center [972, 305] width 39 height 26
type input "47"
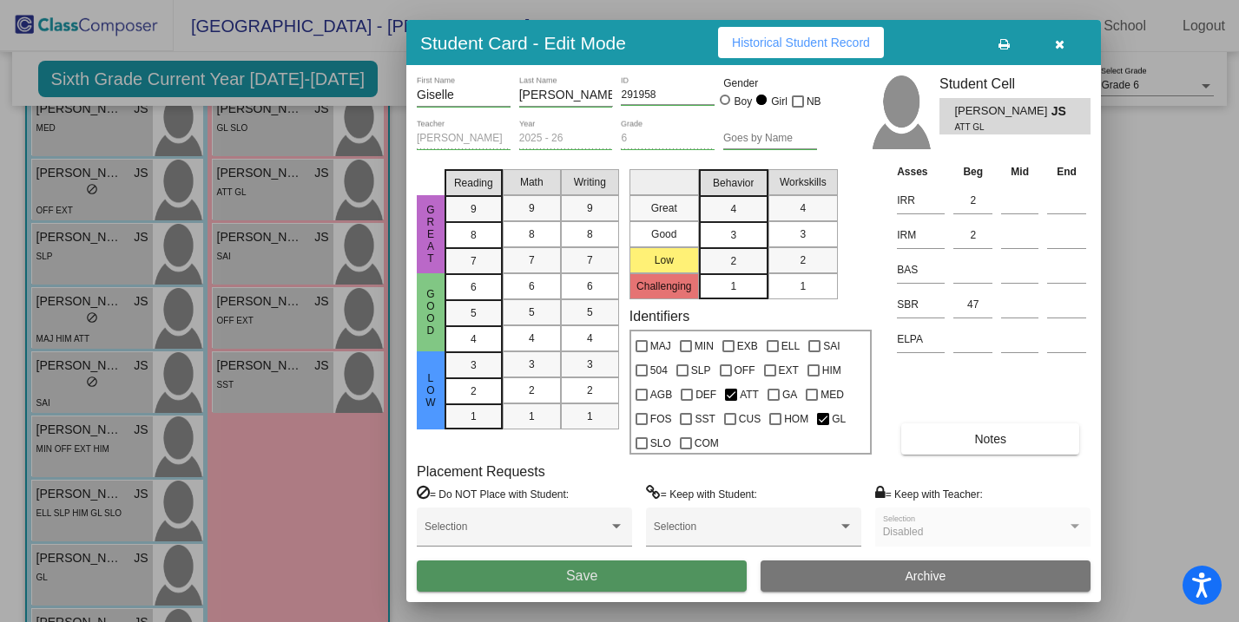
click at [683, 575] on button "Save" at bounding box center [582, 576] width 330 height 31
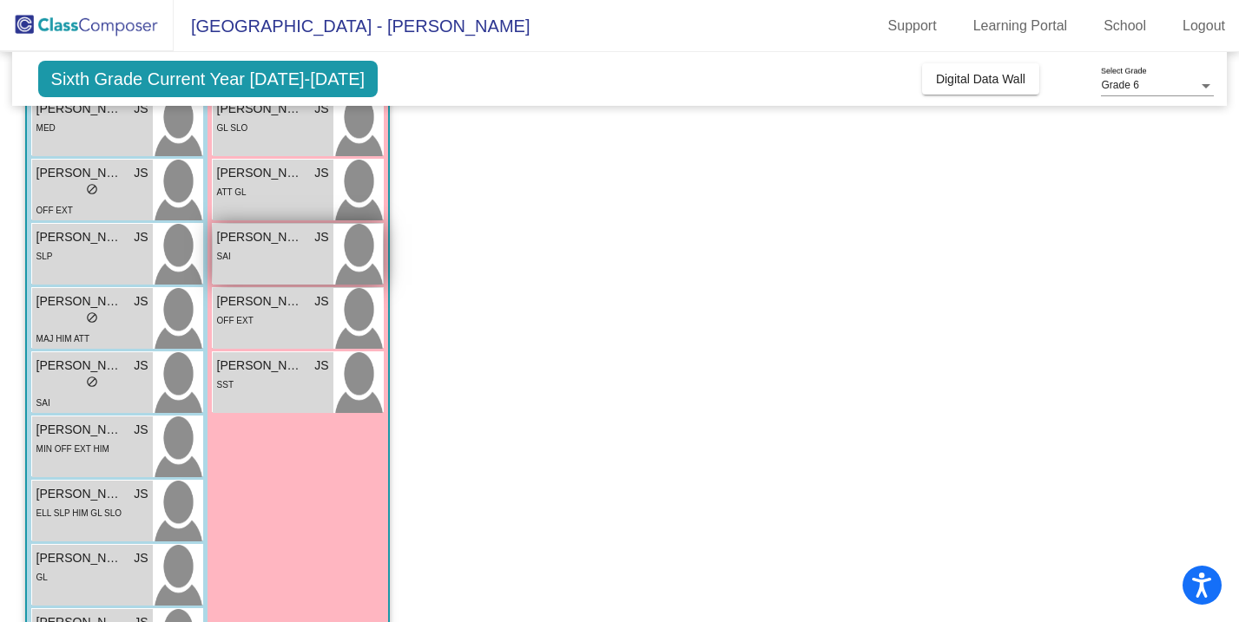
click at [297, 253] on div "SAI" at bounding box center [273, 256] width 112 height 18
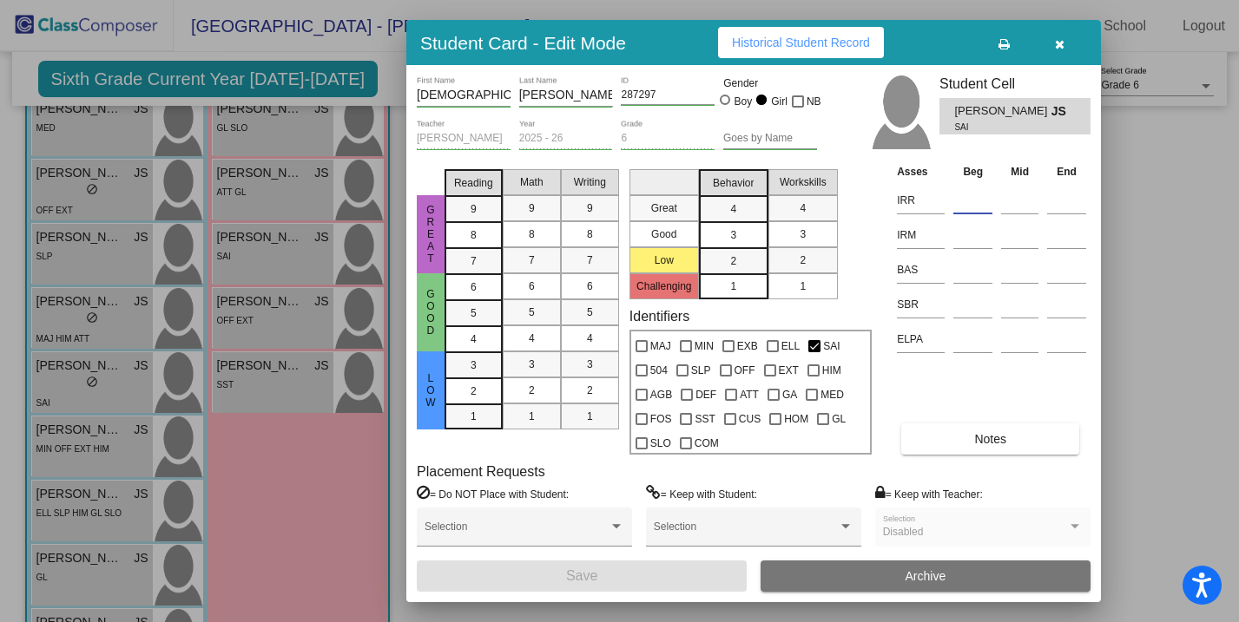
click at [983, 209] on input at bounding box center [972, 200] width 39 height 26
click at [971, 237] on input at bounding box center [972, 235] width 39 height 26
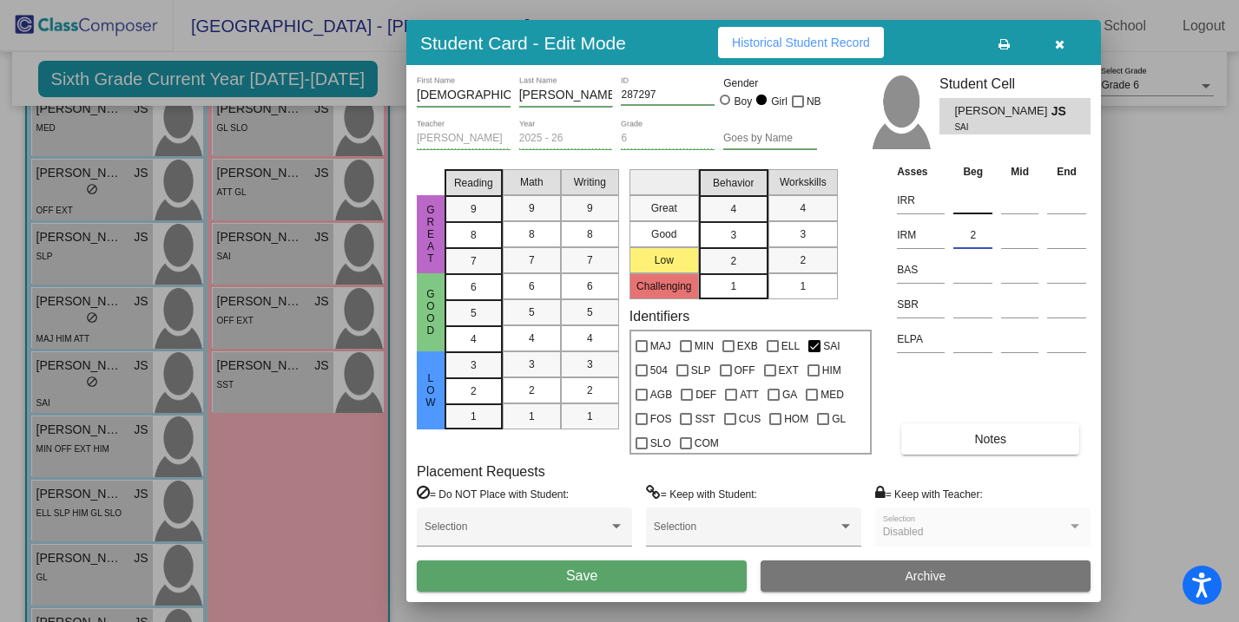
type input "2"
click at [975, 200] on input at bounding box center [972, 200] width 39 height 26
type input "1"
click at [973, 298] on input at bounding box center [972, 305] width 39 height 26
type input "50"
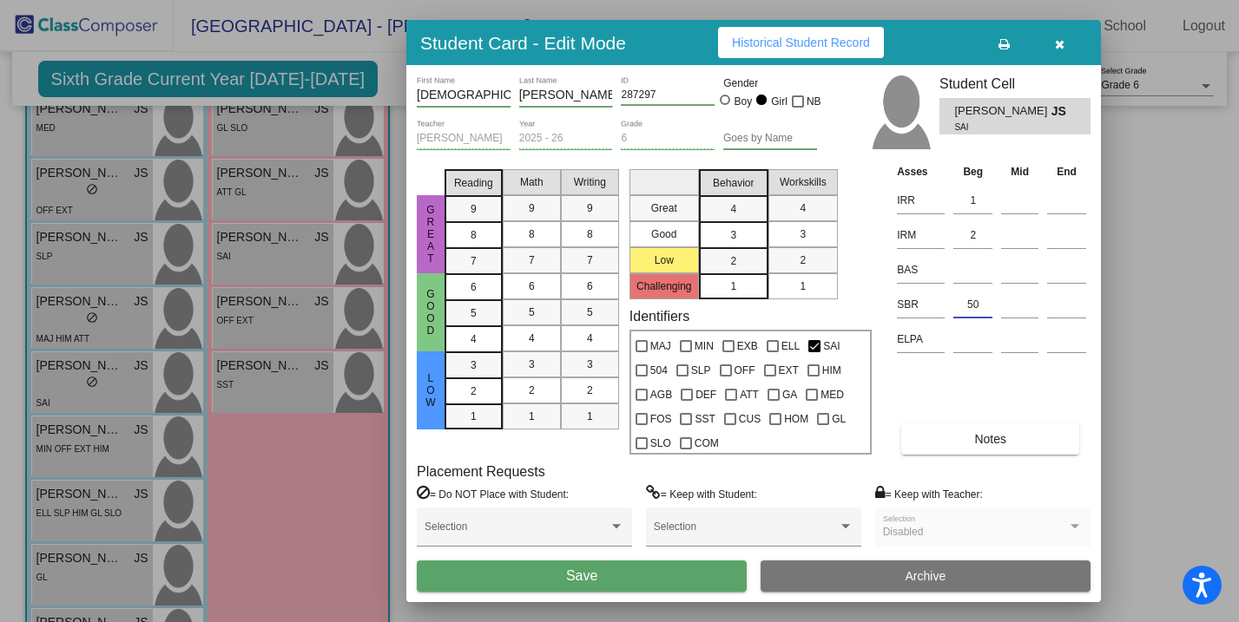
click at [620, 590] on button "Save" at bounding box center [582, 576] width 330 height 31
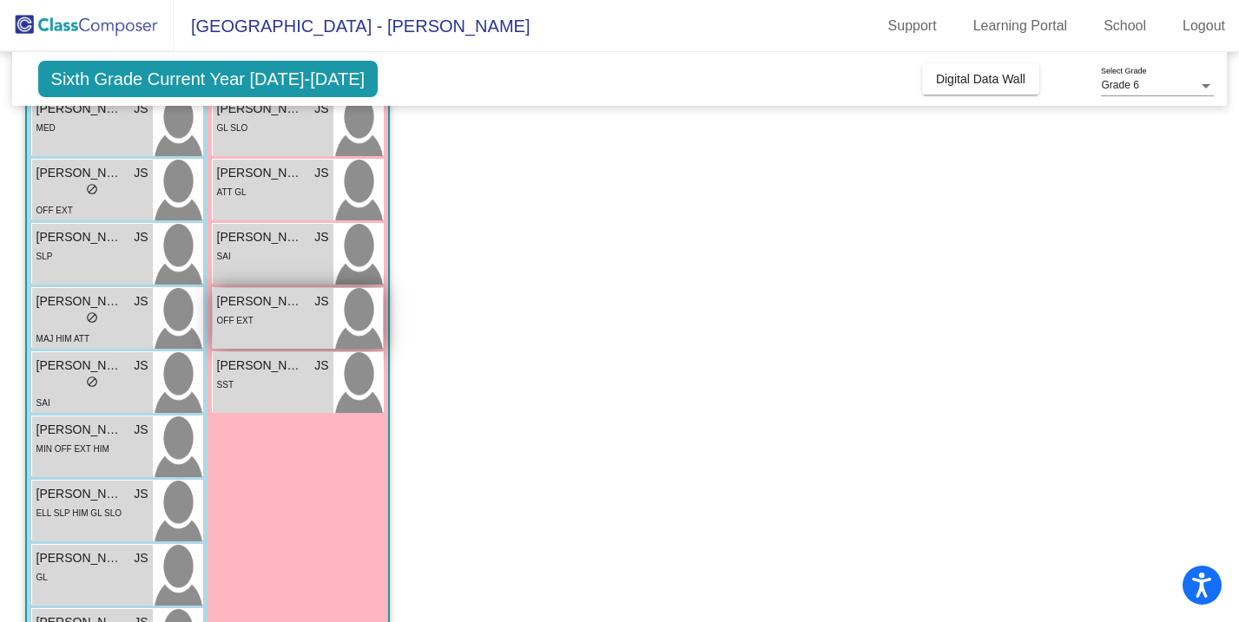
click at [300, 312] on div "OFF EXT" at bounding box center [273, 320] width 112 height 18
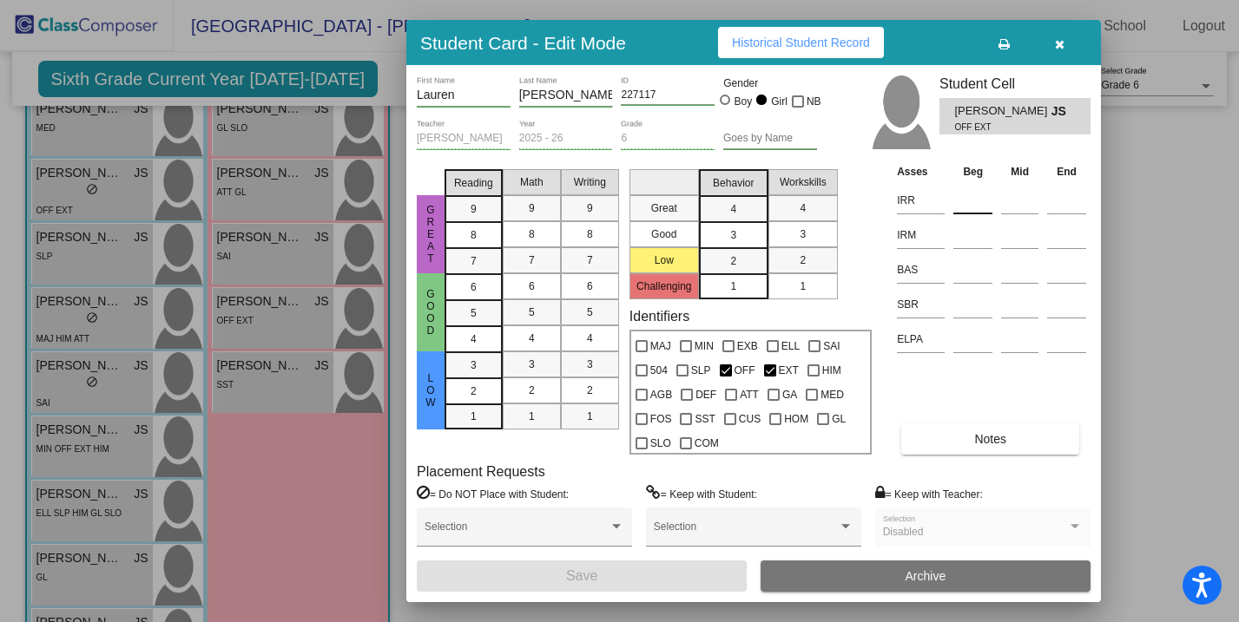
click at [970, 198] on input at bounding box center [972, 200] width 39 height 26
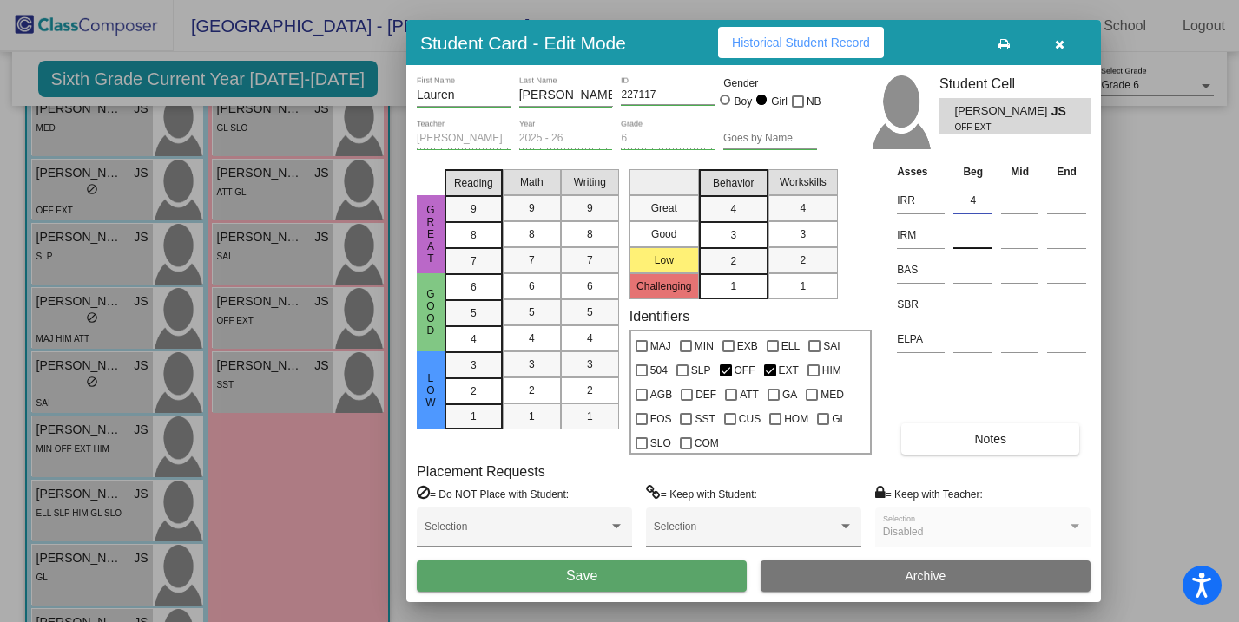
type input "4"
click at [968, 239] on input at bounding box center [972, 235] width 39 height 26
type input "4"
click at [972, 306] on input at bounding box center [972, 305] width 39 height 26
type input "39"
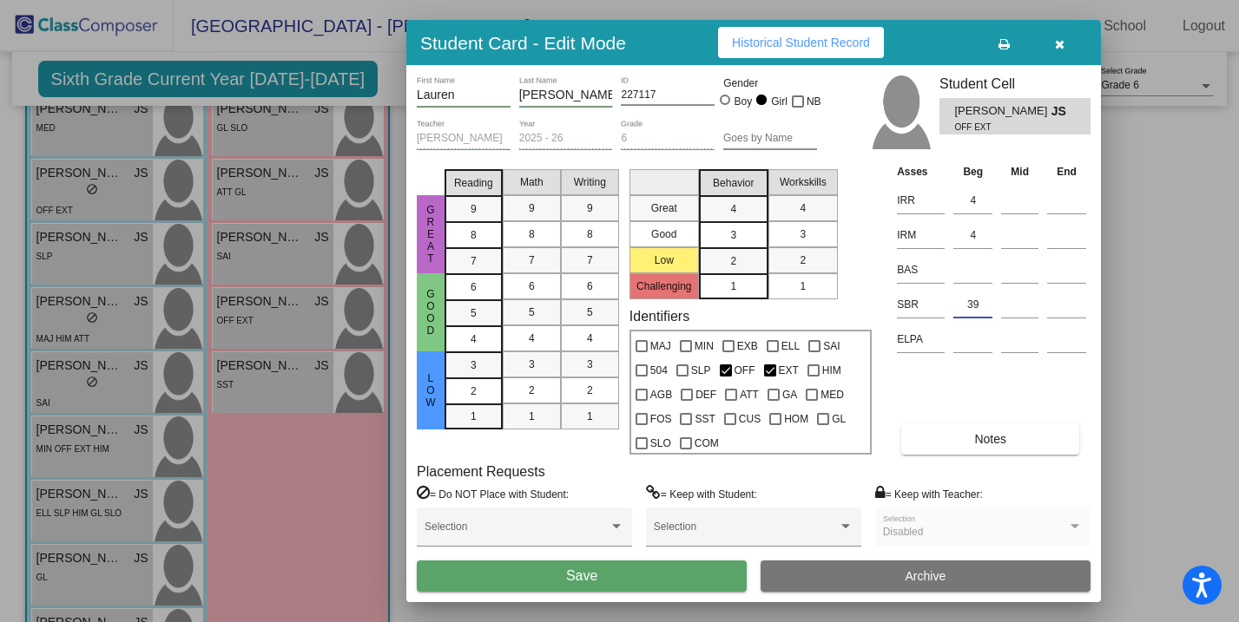
click at [676, 569] on button "Save" at bounding box center [582, 576] width 330 height 31
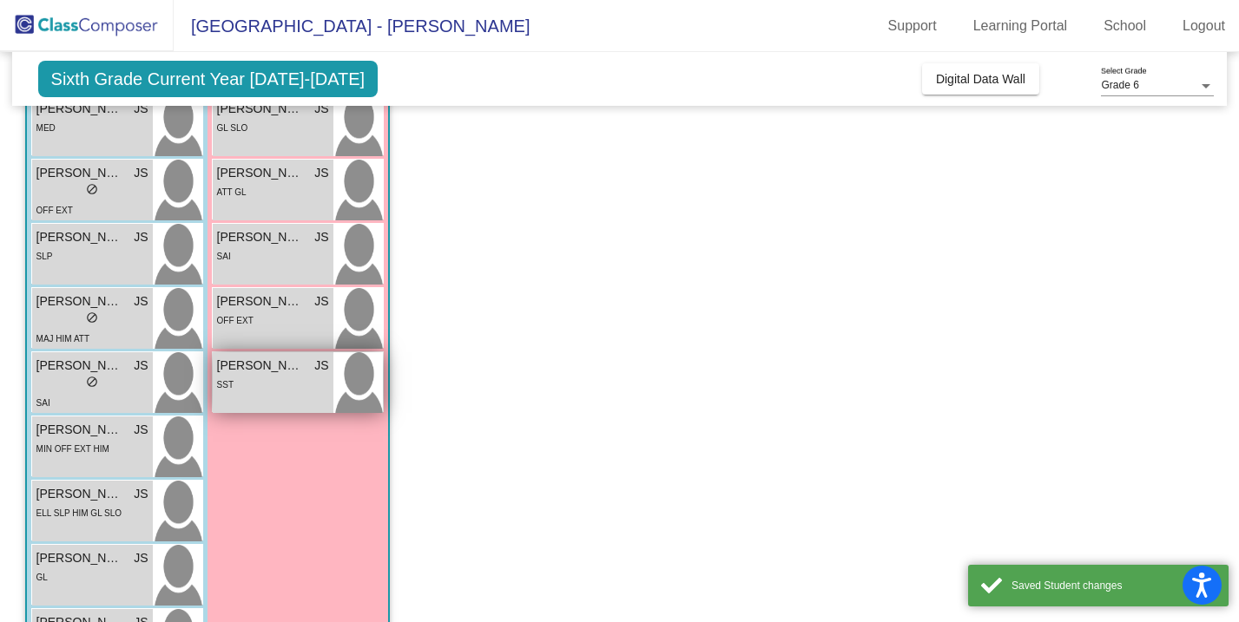
click at [313, 384] on div "SST" at bounding box center [273, 384] width 112 height 18
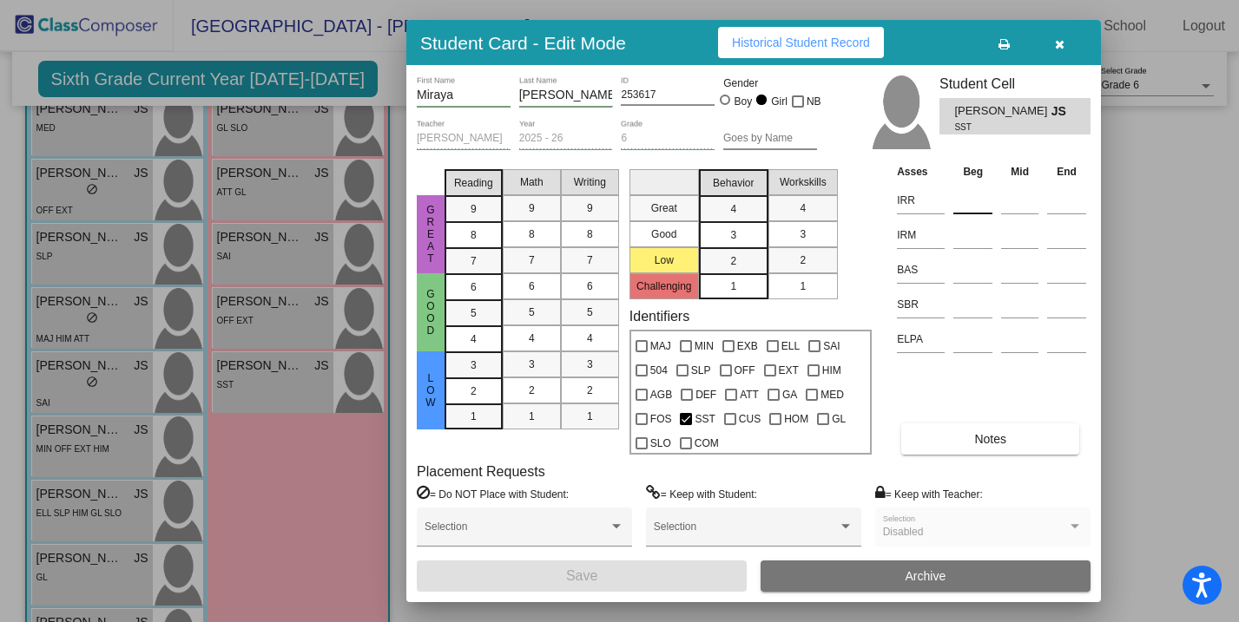
click at [979, 196] on input at bounding box center [972, 200] width 39 height 26
click at [973, 244] on input at bounding box center [972, 235] width 39 height 26
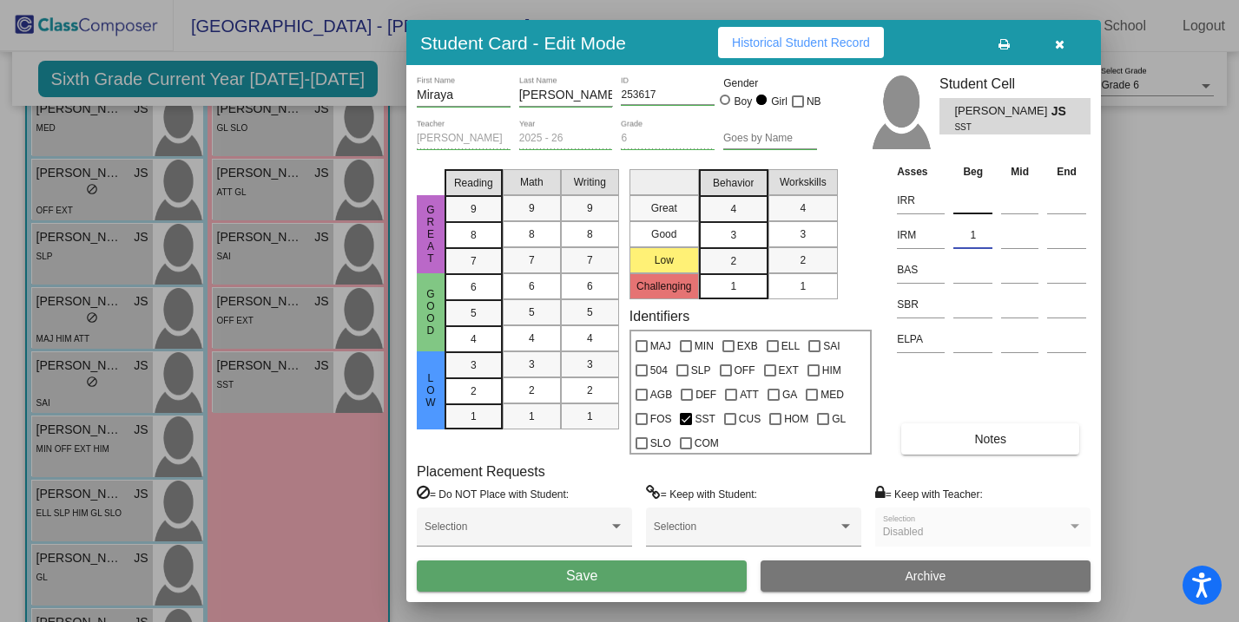
type input "1"
click at [977, 197] on input at bounding box center [972, 200] width 39 height 26
type input "1"
click at [970, 309] on input at bounding box center [972, 305] width 39 height 26
type input "37"
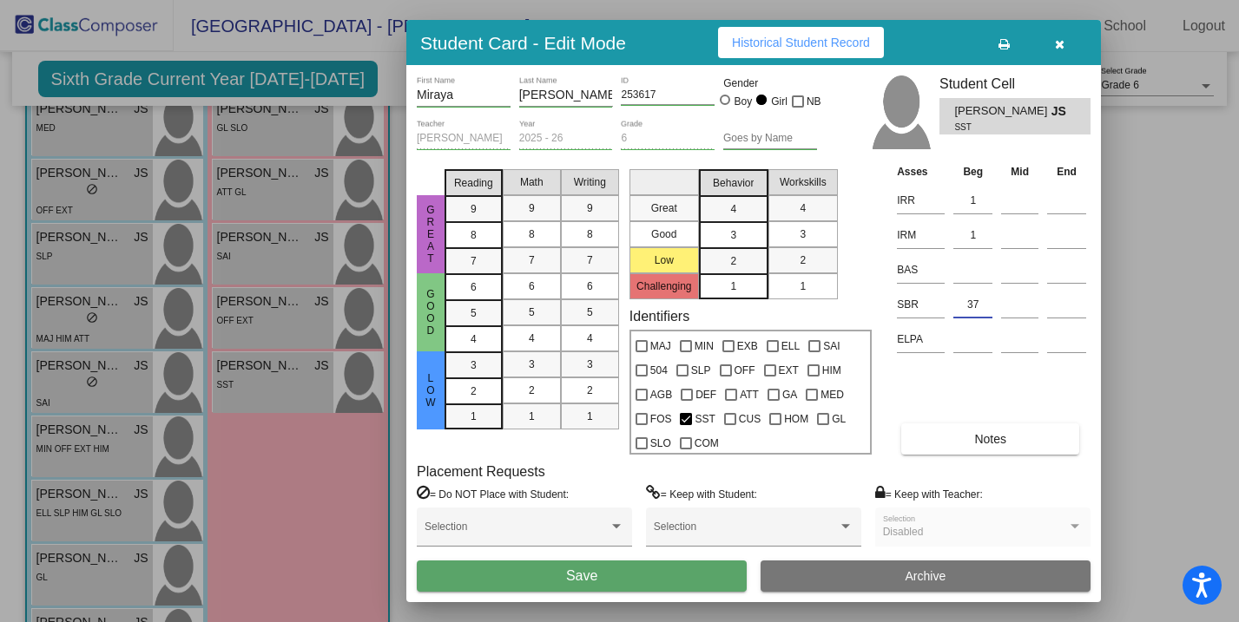
click at [635, 577] on button "Save" at bounding box center [582, 576] width 330 height 31
